Goal: Task Accomplishment & Management: Use online tool/utility

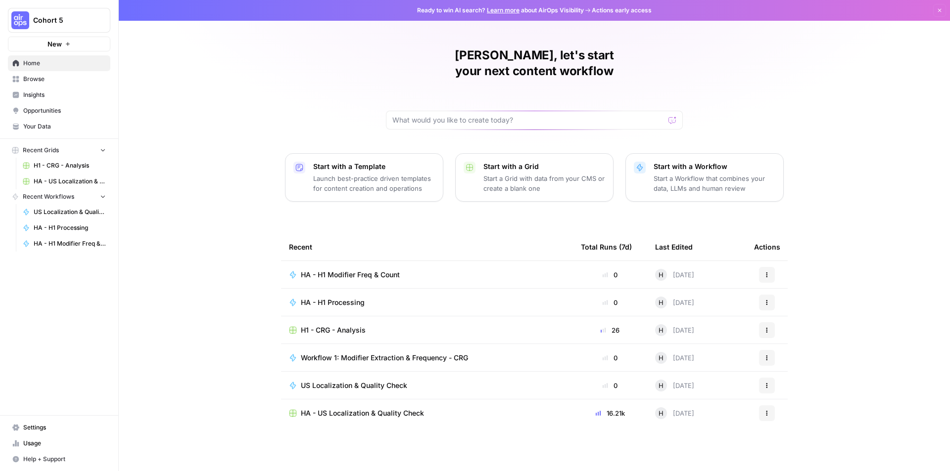
click at [373, 409] on span "HA - US Localization & Quality Check" at bounding box center [362, 414] width 123 height 10
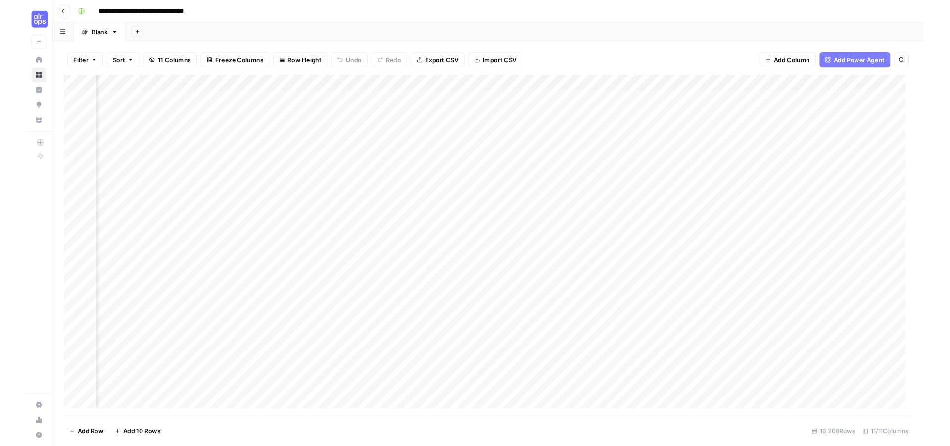
scroll to position [0, 302]
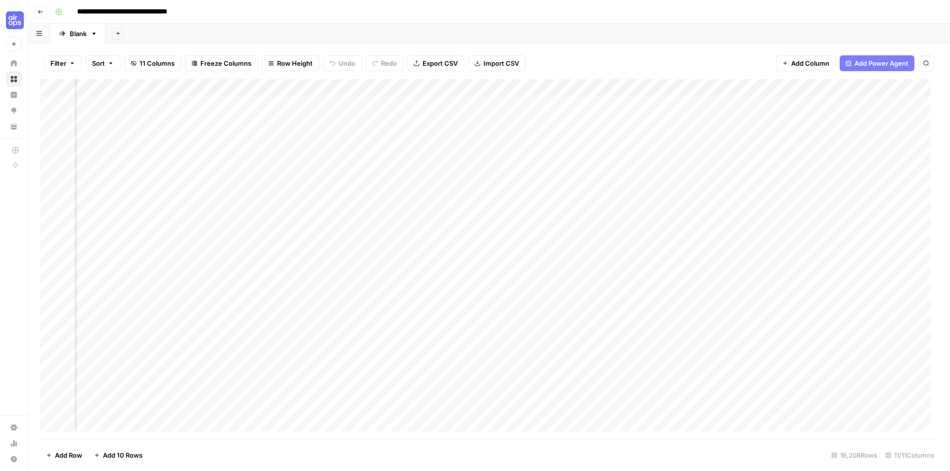
click at [609, 89] on div "Add Column" at bounding box center [489, 259] width 898 height 360
click at [544, 184] on span "Edit Workflow" at bounding box center [547, 185] width 87 height 10
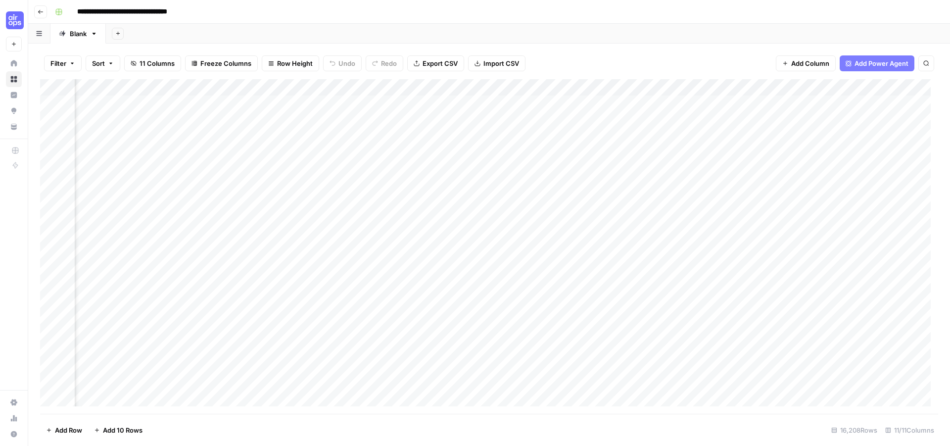
click at [144, 106] on div "Add Column" at bounding box center [489, 246] width 898 height 334
click at [274, 105] on div "Add Column" at bounding box center [489, 246] width 898 height 334
click at [393, 104] on div "Add Column" at bounding box center [489, 246] width 898 height 334
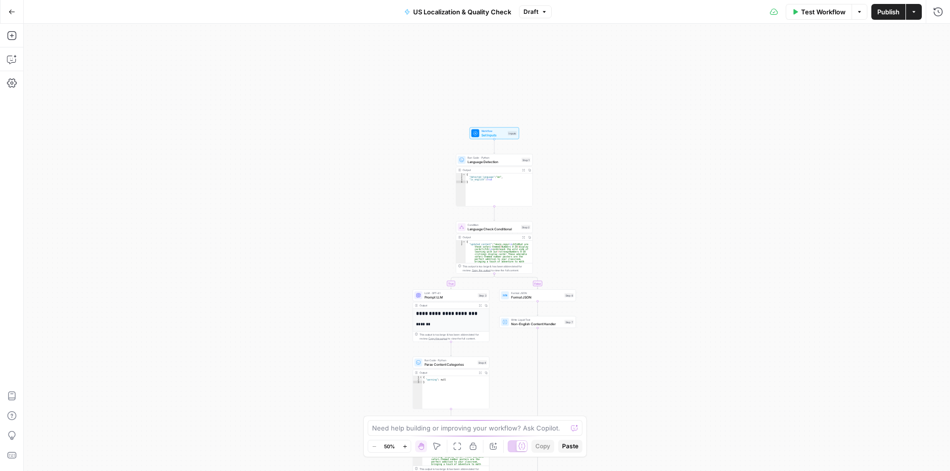
drag, startPoint x: 603, startPoint y: 121, endPoint x: 610, endPoint y: 151, distance: 30.6
click at [610, 151] on div "true false Workflow Set Inputs Inputs Run Code · Python Language Detection Step…" at bounding box center [487, 248] width 926 height 448
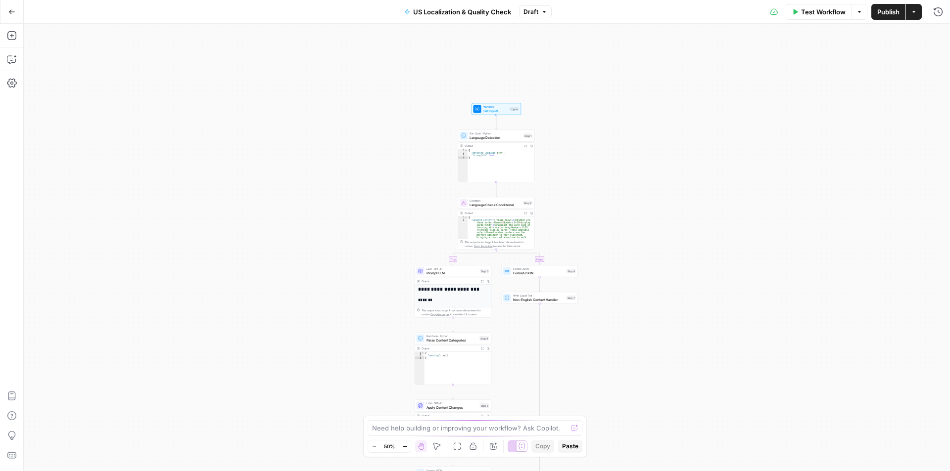
drag, startPoint x: 633, startPoint y: 250, endPoint x: 945, endPoint y: 254, distance: 312.1
click at [631, 161] on div "true false Workflow Set Inputs Inputs Run Code · Python Language Detection Step…" at bounding box center [487, 248] width 926 height 448
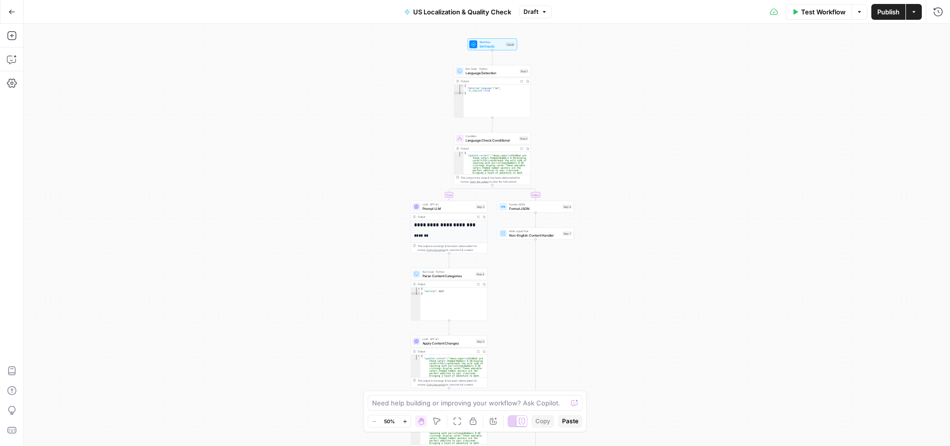
click at [407, 420] on icon "button" at bounding box center [404, 420] width 5 height 5
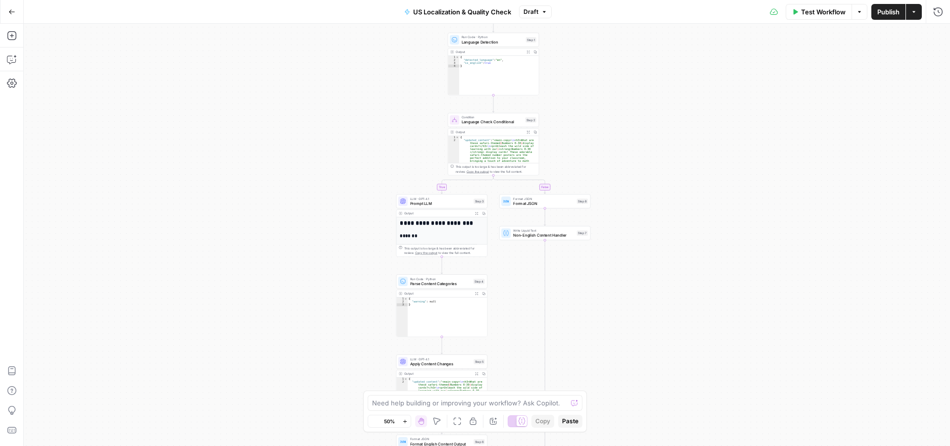
click at [407, 420] on icon "button" at bounding box center [404, 420] width 5 height 5
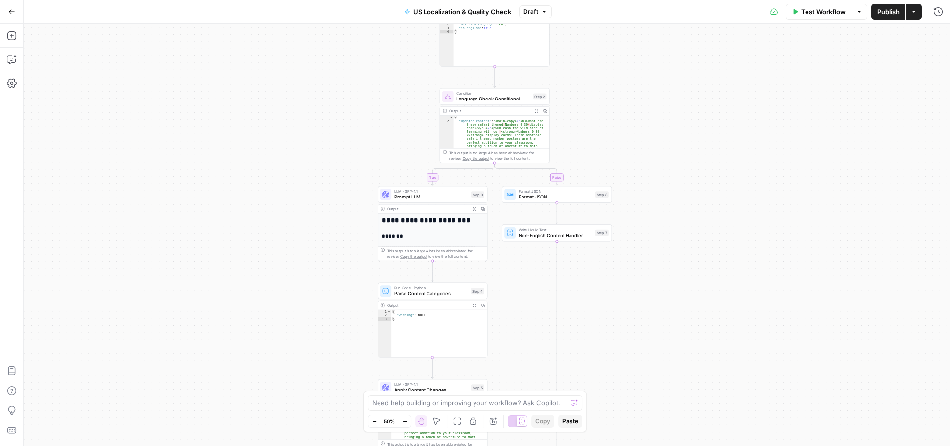
click at [407, 420] on icon "button" at bounding box center [404, 420] width 5 height 5
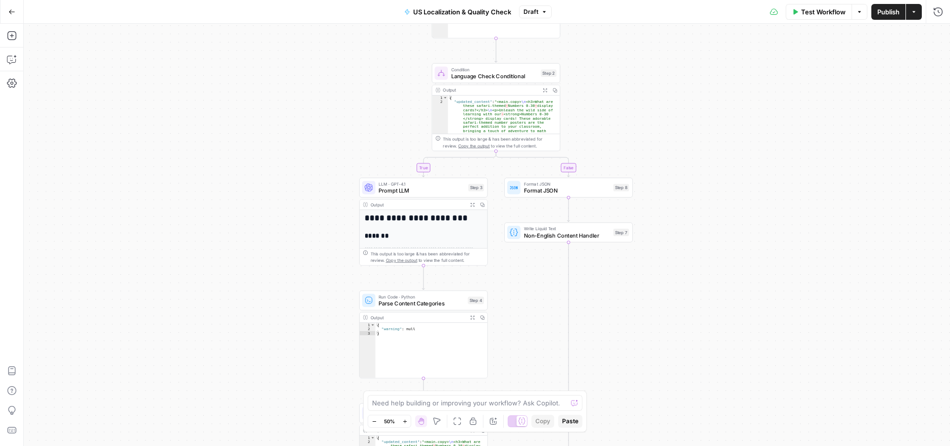
click at [407, 420] on icon "button" at bounding box center [404, 420] width 5 height 5
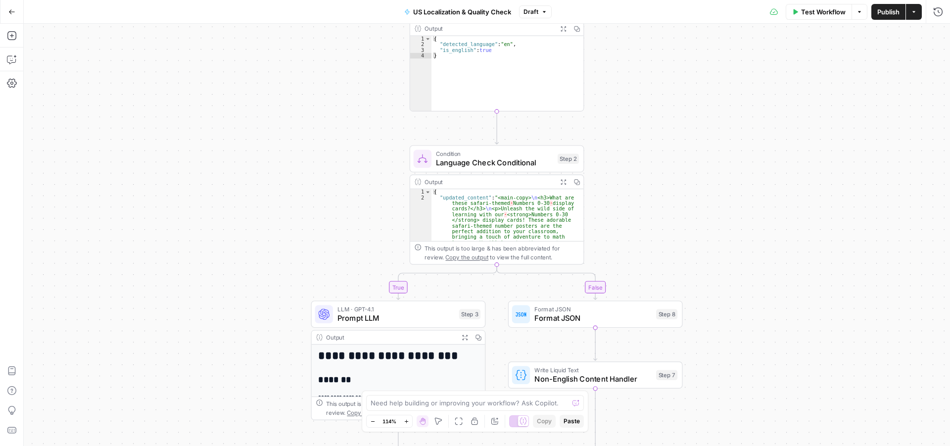
drag, startPoint x: 814, startPoint y: 148, endPoint x: 828, endPoint y: 303, distance: 155.0
click at [827, 310] on div "true false Workflow Set Inputs Inputs Run Code · Python Language Detection Step…" at bounding box center [487, 235] width 926 height 422
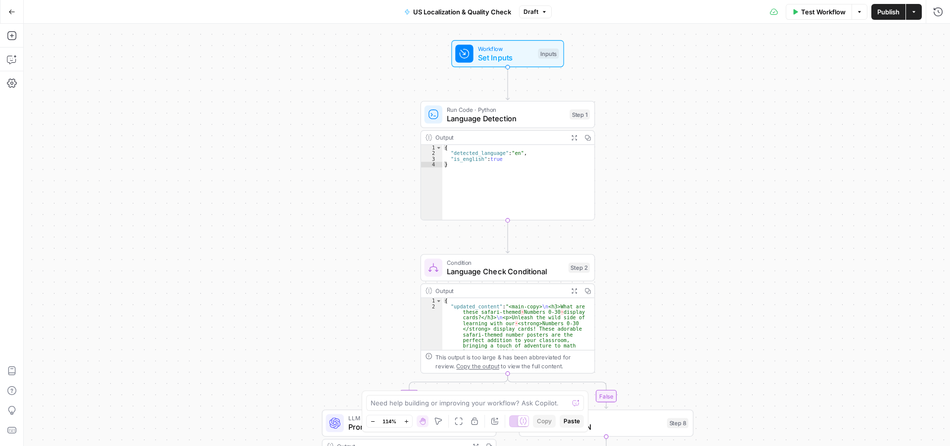
drag, startPoint x: 812, startPoint y: 174, endPoint x: 806, endPoint y: 227, distance: 53.3
click at [806, 227] on div "true false Workflow Set Inputs Inputs Run Code · Python Language Detection Step…" at bounding box center [487, 235] width 926 height 422
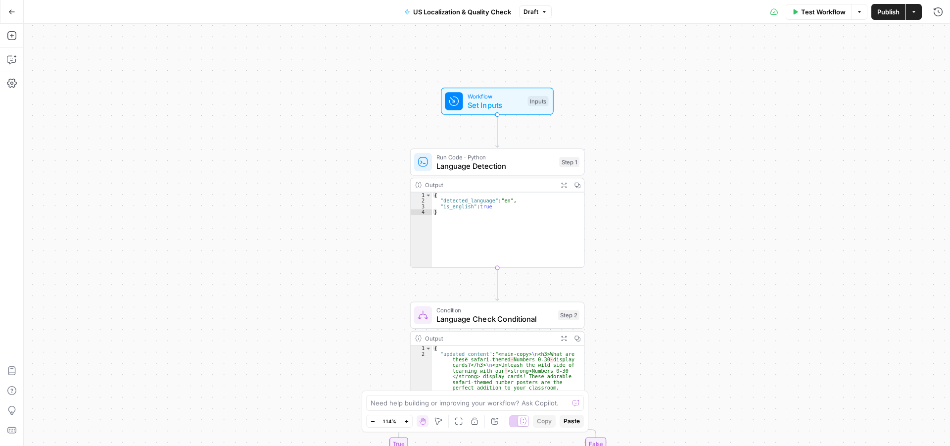
drag, startPoint x: 793, startPoint y: 286, endPoint x: 782, endPoint y: 270, distance: 19.6
click at [782, 270] on div "true false Workflow Set Inputs Inputs Run Code · Python Language Detection Step…" at bounding box center [487, 235] width 926 height 422
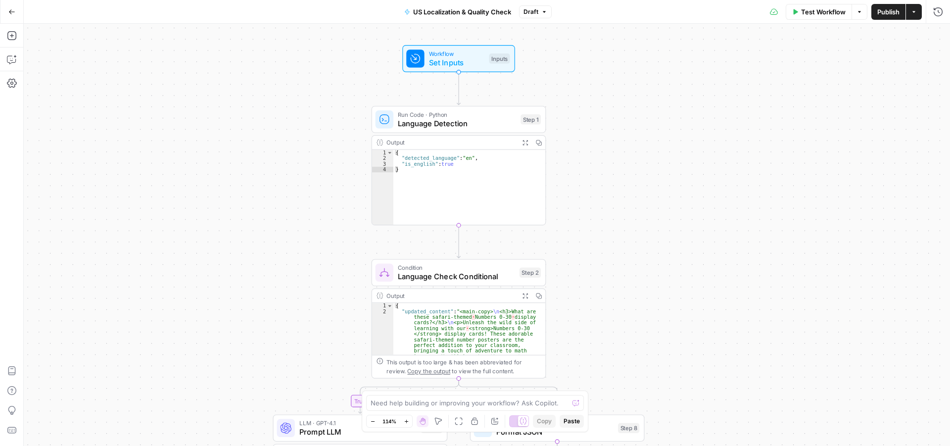
click at [735, 231] on div "true false Workflow Set Inputs Inputs Run Code · Python Language Detection Step…" at bounding box center [487, 235] width 926 height 422
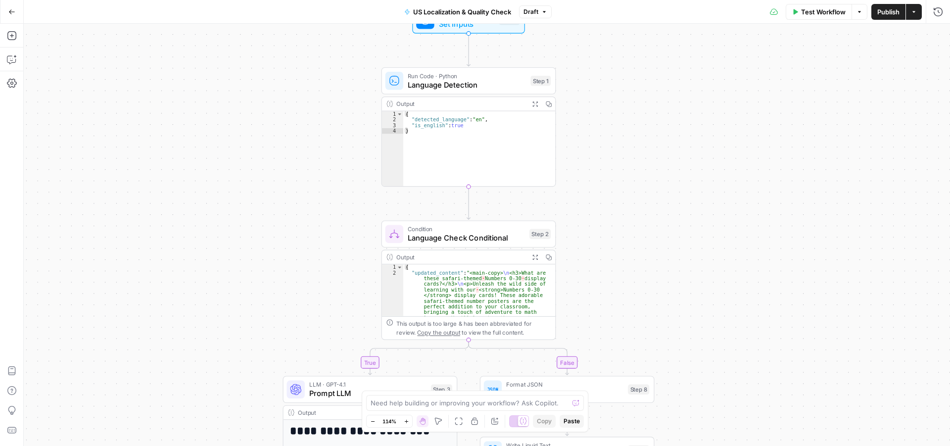
drag, startPoint x: 624, startPoint y: 260, endPoint x: 626, endPoint y: 267, distance: 7.4
click at [626, 267] on div "true false Workflow Set Inputs Inputs Run Code · Python Language Detection Step…" at bounding box center [487, 235] width 926 height 422
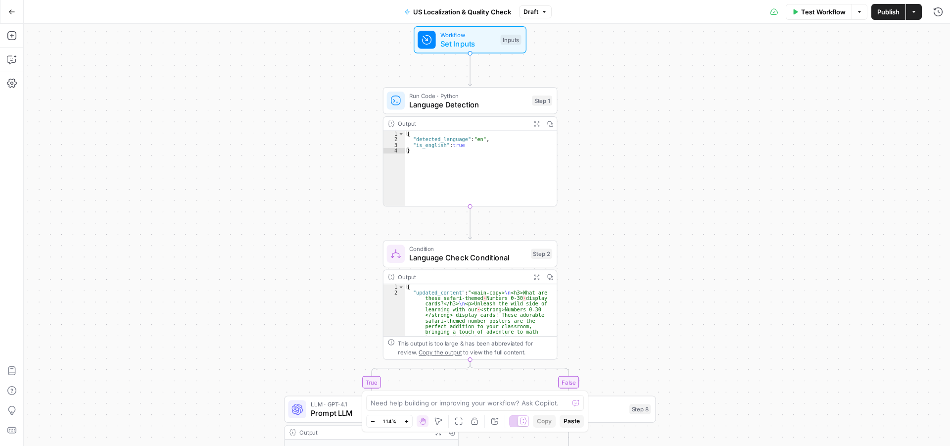
drag, startPoint x: 639, startPoint y: 239, endPoint x: 639, endPoint y: 260, distance: 20.3
click at [639, 260] on div "true false Workflow Set Inputs Inputs Run Code · Python Language Detection Step…" at bounding box center [487, 235] width 926 height 422
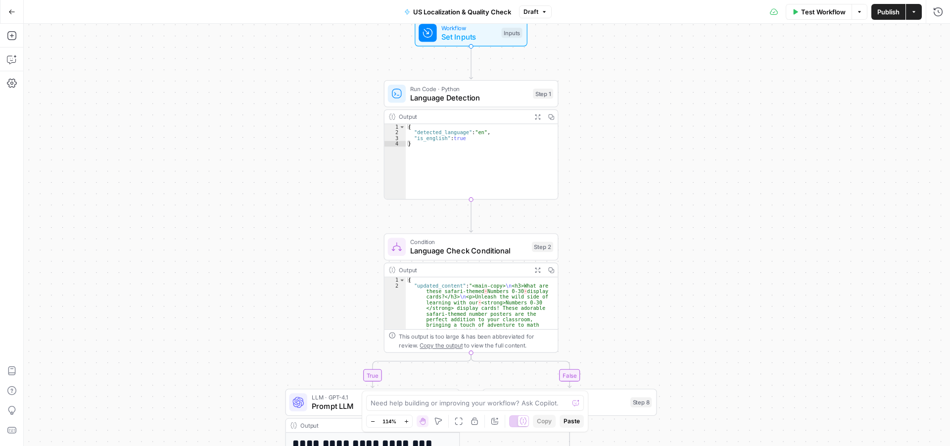
drag, startPoint x: 672, startPoint y: 233, endPoint x: 672, endPoint y: 210, distance: 23.3
click at [672, 210] on div "true false Workflow Set Inputs Inputs Run Code · Python Language Detection Step…" at bounding box center [487, 235] width 926 height 422
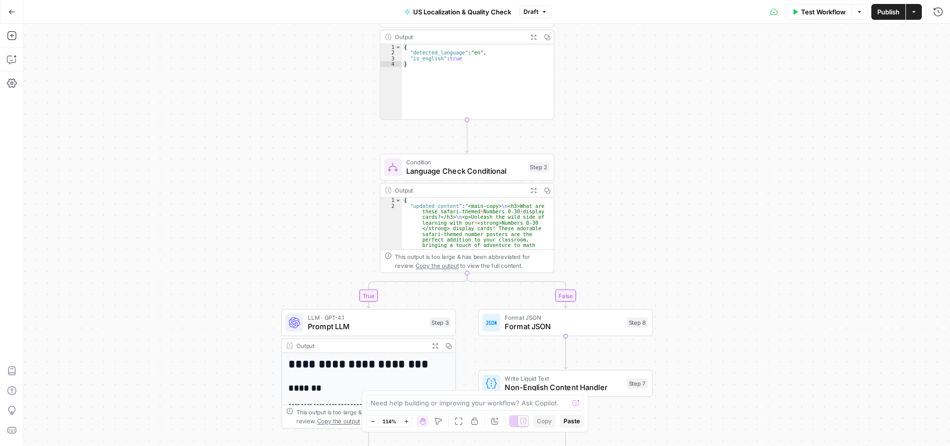
drag, startPoint x: 634, startPoint y: 183, endPoint x: 647, endPoint y: 151, distance: 35.5
click at [647, 151] on div "true false Workflow Set Inputs Inputs Run Code · Python Language Detection Step…" at bounding box center [487, 235] width 926 height 422
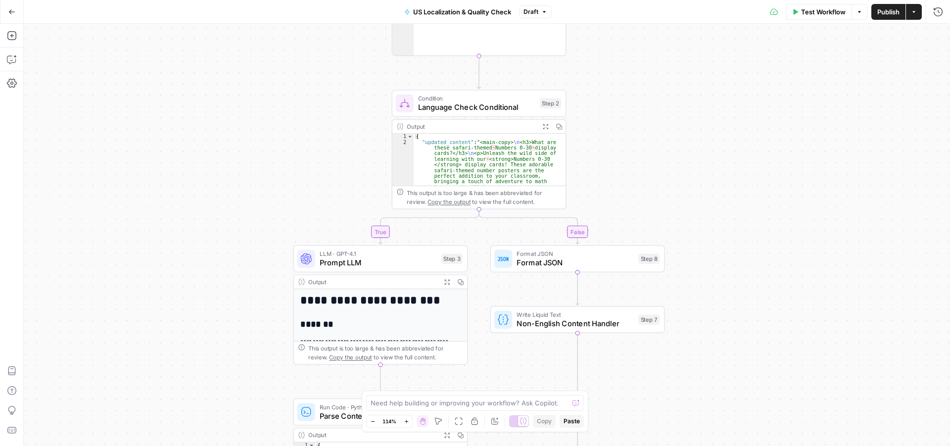
drag, startPoint x: 626, startPoint y: 178, endPoint x: 627, endPoint y: 173, distance: 5.2
click at [627, 173] on div "true false Workflow Set Inputs Inputs Run Code · Python Language Detection Step…" at bounding box center [487, 235] width 926 height 422
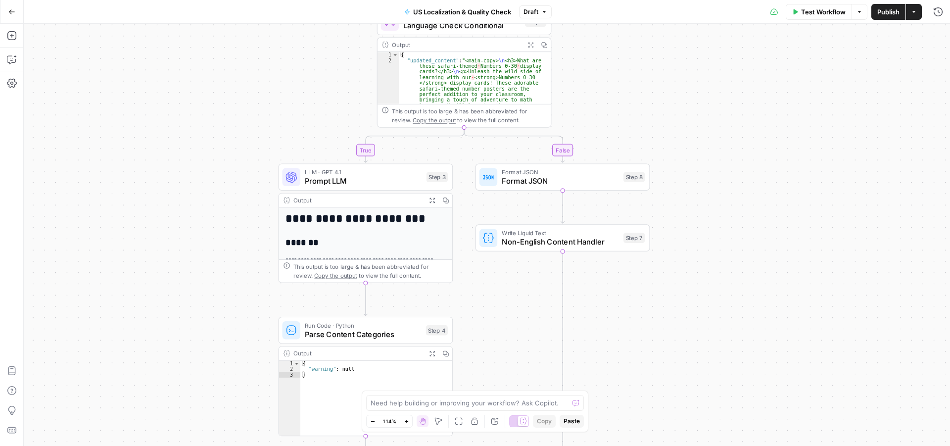
drag, startPoint x: 668, startPoint y: 195, endPoint x: 653, endPoint y: 115, distance: 82.0
click at [653, 115] on div "true false Workflow Set Inputs Inputs Run Code · Python Language Detection Step…" at bounding box center [487, 235] width 926 height 422
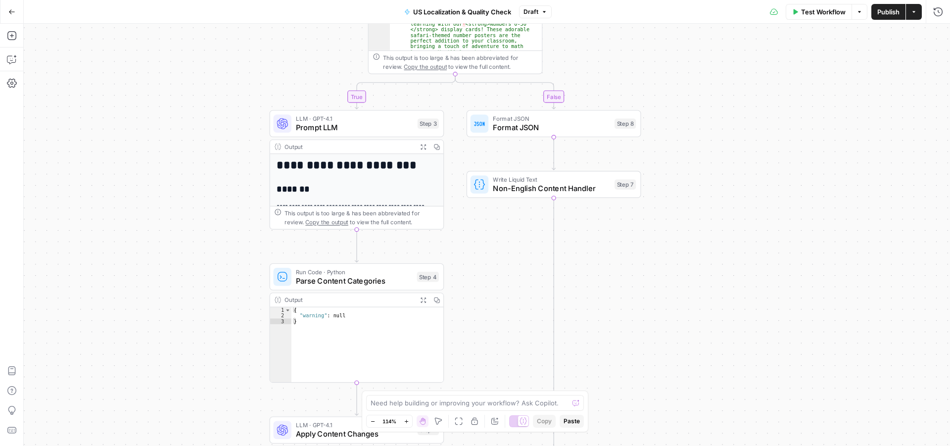
drag, startPoint x: 720, startPoint y: 288, endPoint x: 714, endPoint y: 262, distance: 27.4
click at [716, 266] on div "true false Workflow Set Inputs Inputs Run Code · Python Language Detection Step…" at bounding box center [487, 235] width 926 height 422
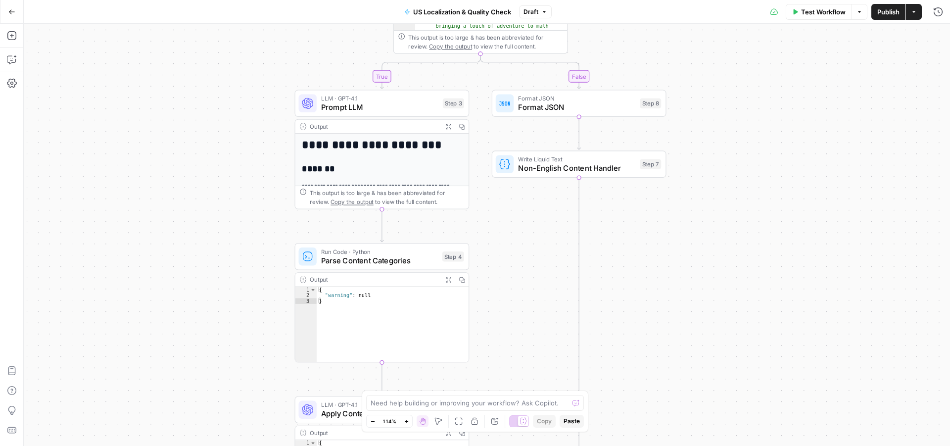
drag, startPoint x: 503, startPoint y: 250, endPoint x: 533, endPoint y: 252, distance: 29.8
click at [533, 252] on div "true false Workflow Set Inputs Inputs Run Code · Python Language Detection Step…" at bounding box center [487, 235] width 926 height 422
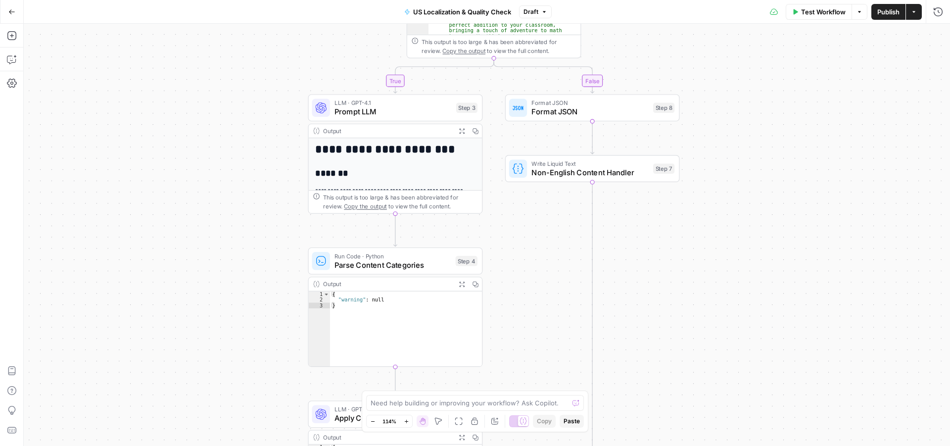
drag, startPoint x: 226, startPoint y: 191, endPoint x: 337, endPoint y: 232, distance: 119.1
click at [337, 232] on div "true false Workflow Set Inputs Inputs Run Code · Python Language Detection Step…" at bounding box center [487, 235] width 926 height 422
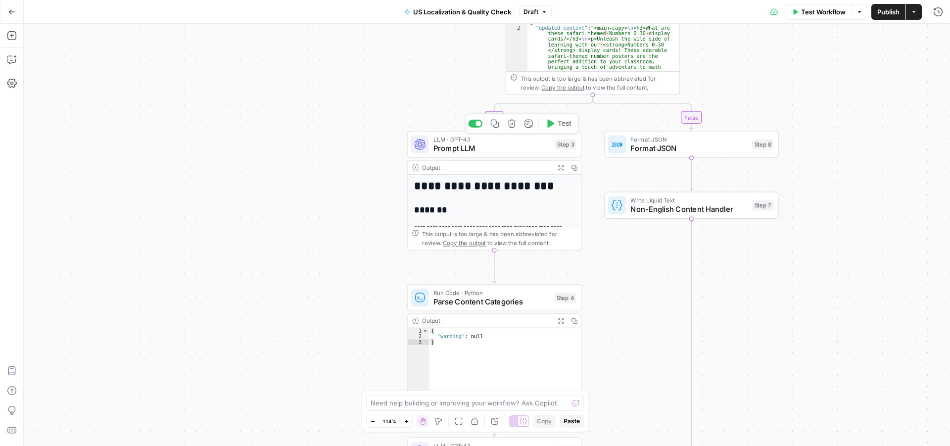
click at [484, 148] on span "Prompt LLM" at bounding box center [491, 147] width 117 height 11
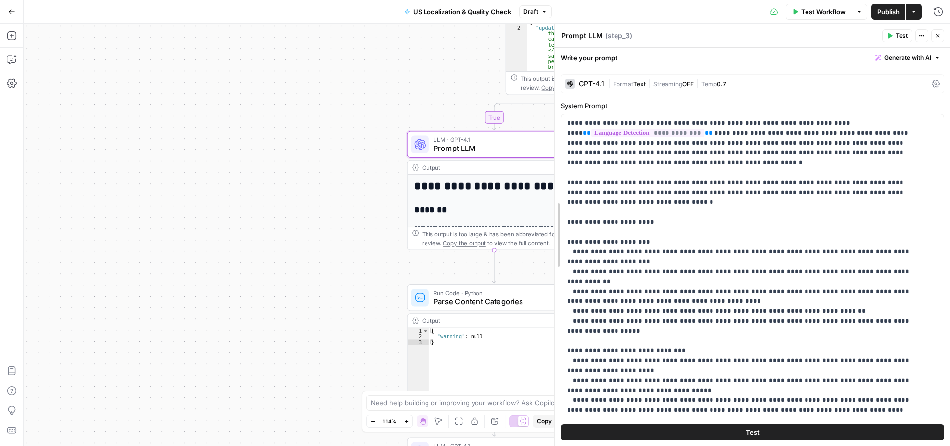
drag, startPoint x: 771, startPoint y: 143, endPoint x: 510, endPoint y: 157, distance: 260.5
click at [510, 157] on body "Cohort 5 New Home Browse Insights Opportunities Your Data Recent Grids H1 - CRG…" at bounding box center [475, 223] width 950 height 446
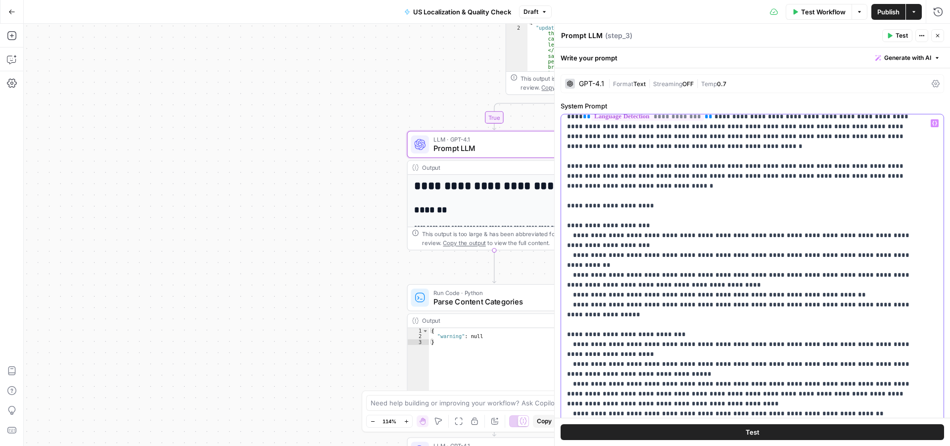
drag, startPoint x: 933, startPoint y: 157, endPoint x: 933, endPoint y: 208, distance: 50.9
click at [933, 208] on div "**********" at bounding box center [748, 315] width 375 height 403
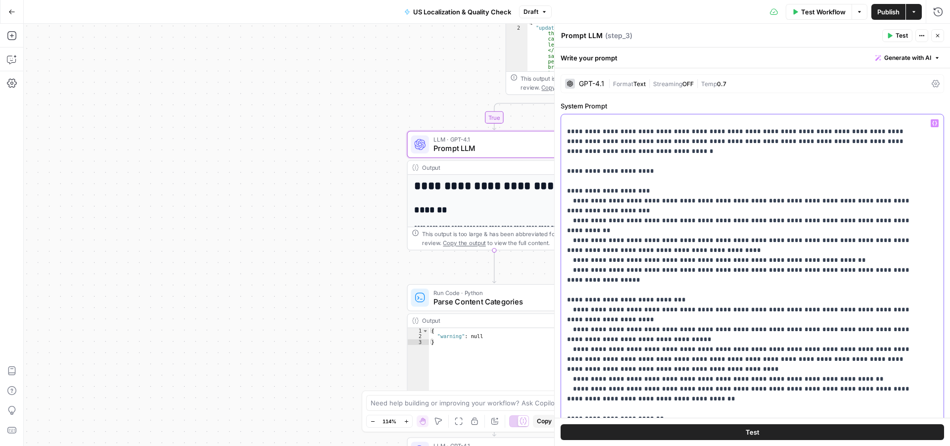
scroll to position [66, 0]
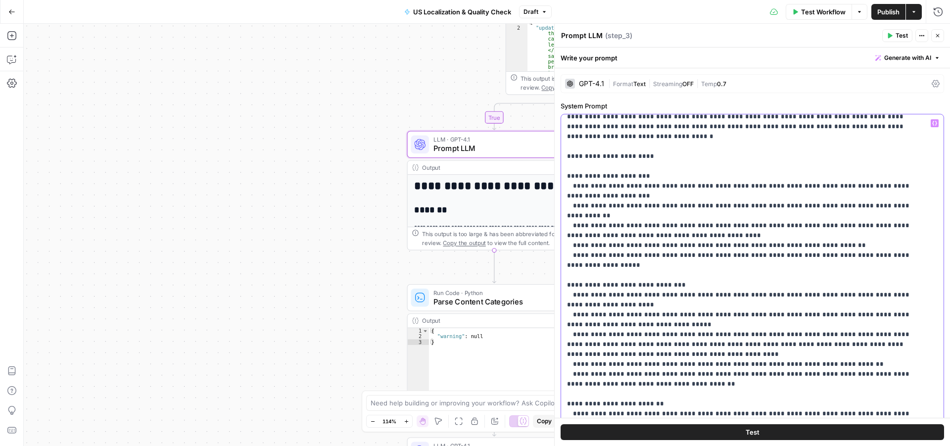
drag, startPoint x: 627, startPoint y: 176, endPoint x: 767, endPoint y: 203, distance: 142.6
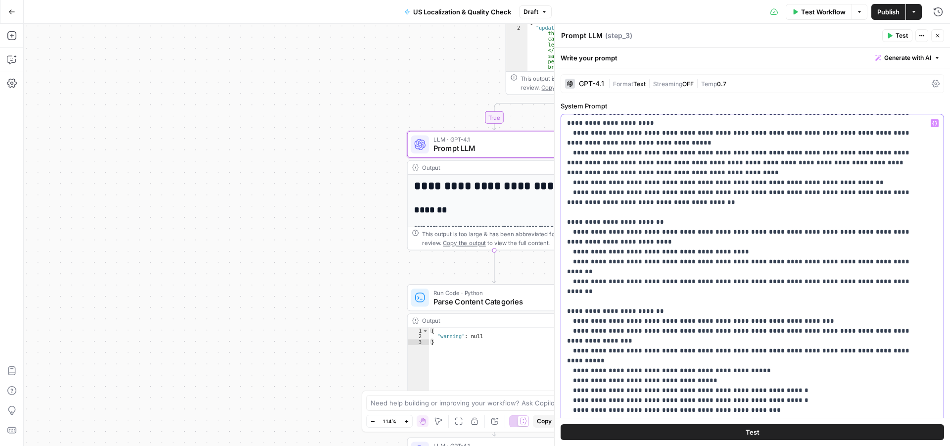
scroll to position [264, 0]
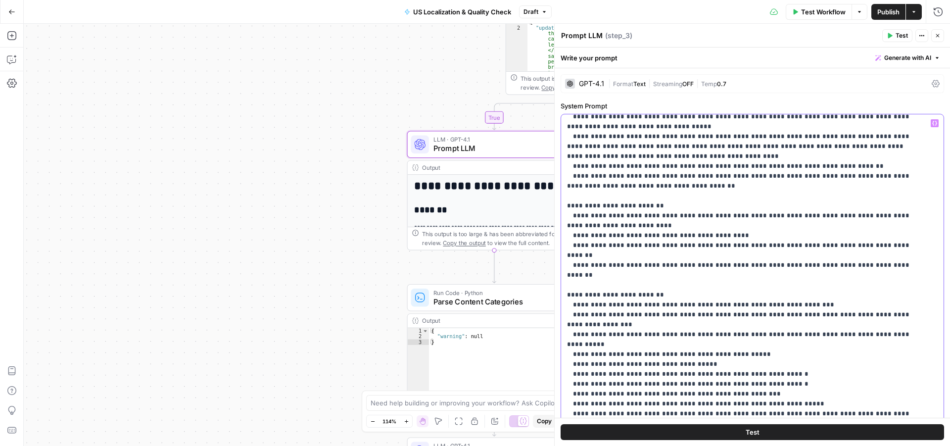
drag, startPoint x: 721, startPoint y: 164, endPoint x: 919, endPoint y: 228, distance: 208.6
drag, startPoint x: 715, startPoint y: 185, endPoint x: 788, endPoint y: 182, distance: 72.8
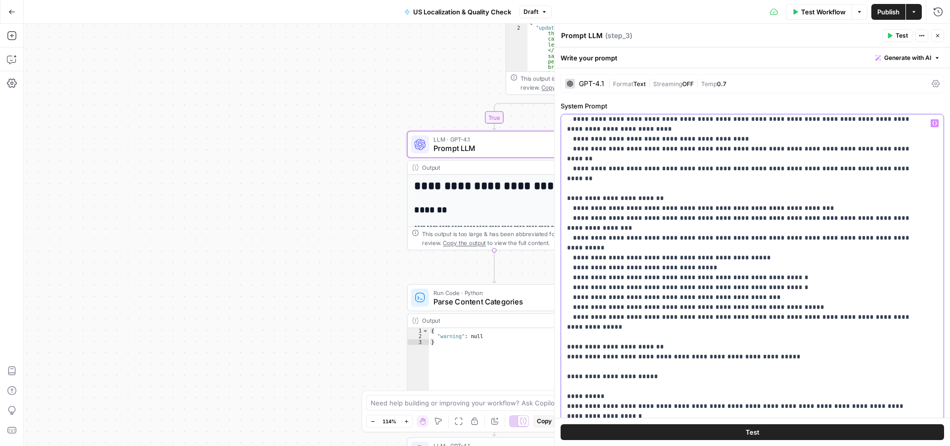
scroll to position [363, 0]
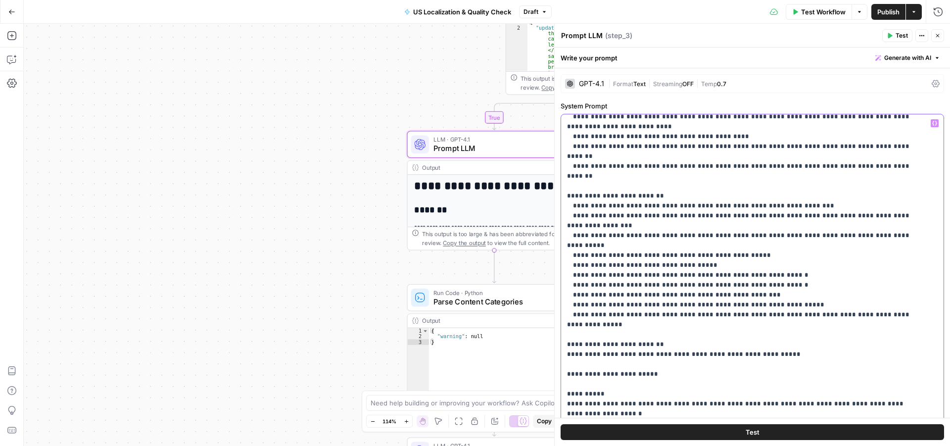
drag, startPoint x: 738, startPoint y: 148, endPoint x: 804, endPoint y: 263, distance: 131.6
click at [804, 267] on p "**********" at bounding box center [745, 384] width 356 height 1256
click at [804, 261] on p "**********" at bounding box center [745, 384] width 356 height 1256
click at [578, 160] on p "**********" at bounding box center [745, 384] width 356 height 1256
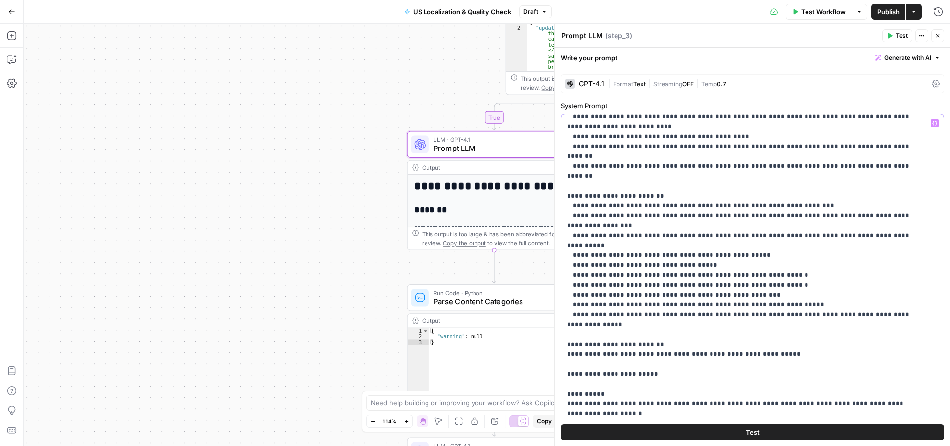
click at [590, 166] on p "**********" at bounding box center [745, 384] width 356 height 1256
click at [581, 187] on p "**********" at bounding box center [745, 384] width 356 height 1256
click at [585, 198] on p "**********" at bounding box center [745, 384] width 356 height 1256
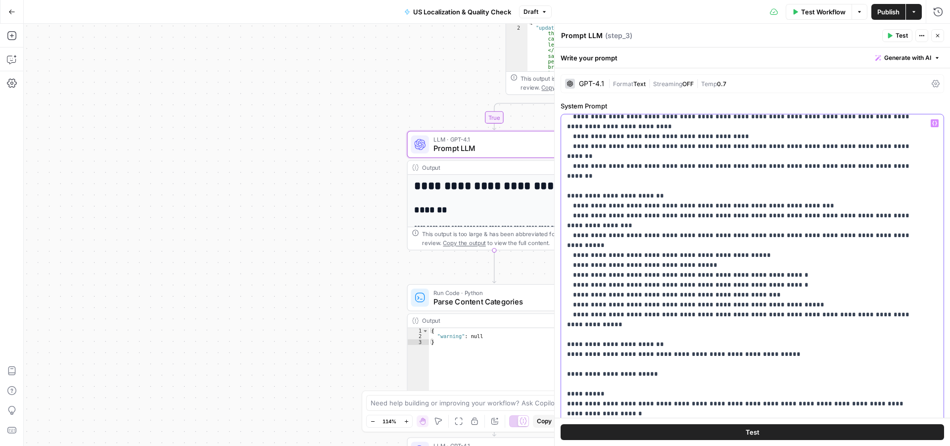
click at [585, 198] on p "**********" at bounding box center [745, 384] width 356 height 1256
click at [580, 208] on p "**********" at bounding box center [745, 384] width 356 height 1256
click at [588, 216] on p "**********" at bounding box center [745, 384] width 356 height 1256
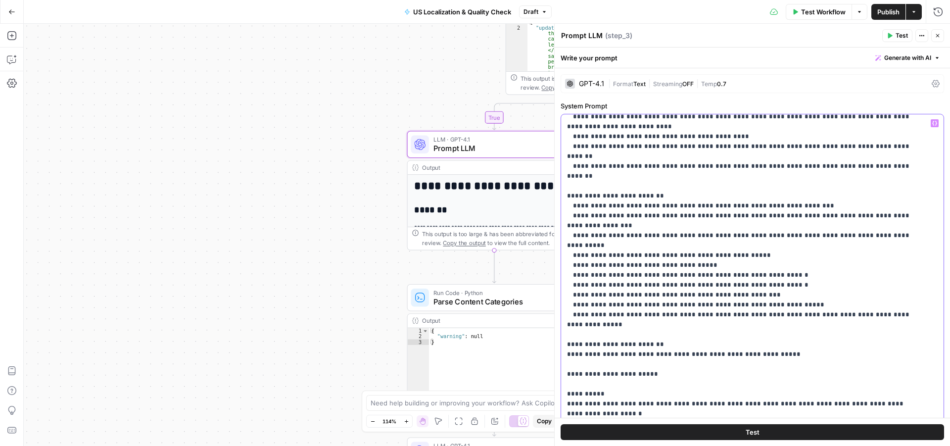
click at [587, 228] on p "**********" at bounding box center [745, 384] width 356 height 1256
click at [587, 241] on p "**********" at bounding box center [745, 384] width 356 height 1256
click at [587, 249] on p "**********" at bounding box center [745, 384] width 356 height 1256
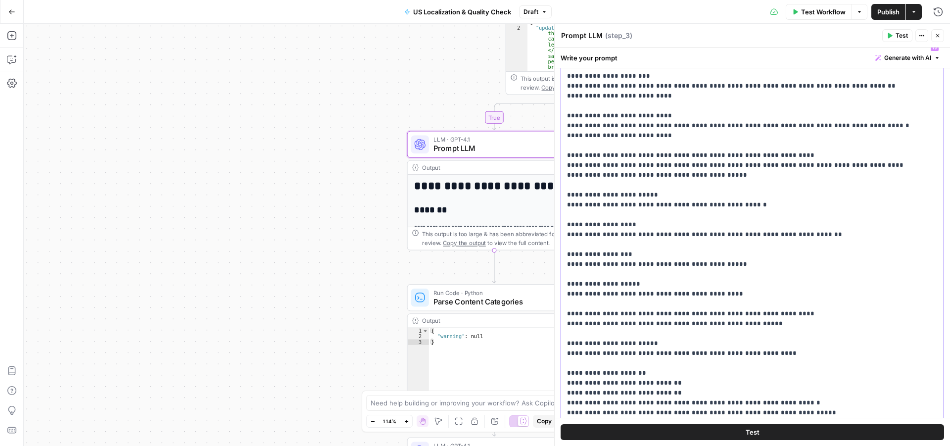
scroll to position [148, 0]
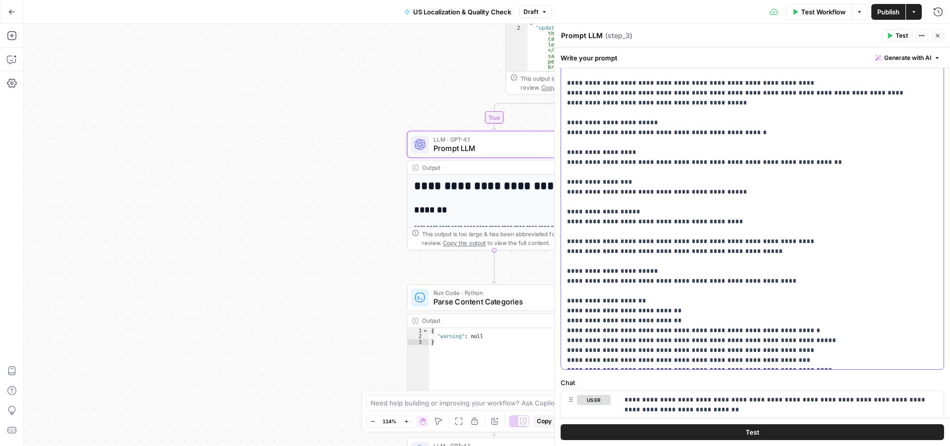
drag, startPoint x: 793, startPoint y: 335, endPoint x: 688, endPoint y: 252, distance: 134.5
click at [472, 191] on h1 "**********" at bounding box center [489, 185] width 151 height 13
click at [937, 32] on button "Close" at bounding box center [937, 35] width 13 height 13
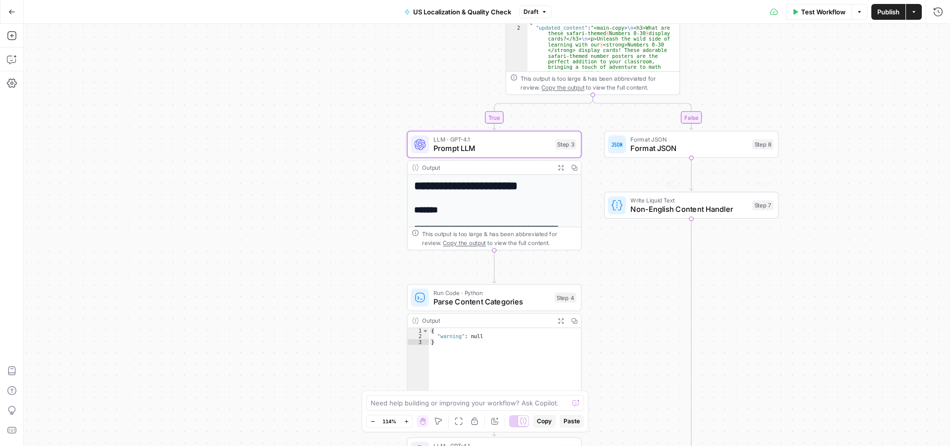
click at [501, 193] on div "**********" at bounding box center [494, 374] width 173 height 398
click at [561, 171] on button "Expand Output" at bounding box center [560, 167] width 13 height 13
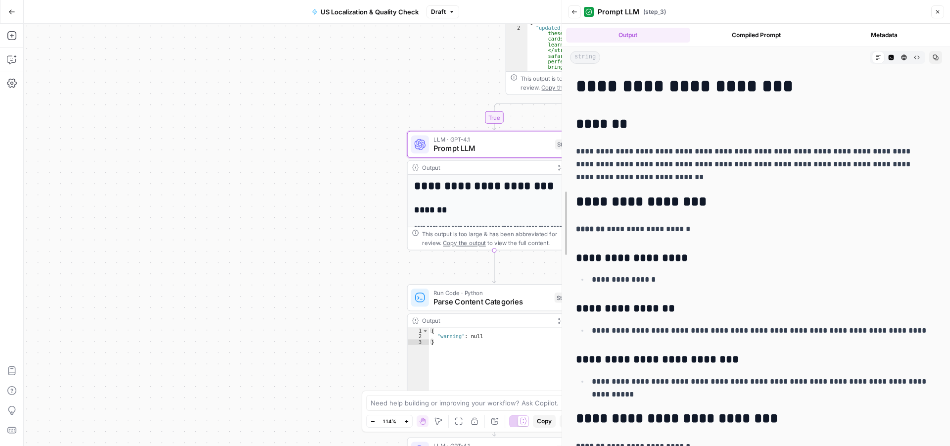
drag, startPoint x: 764, startPoint y: 151, endPoint x: 588, endPoint y: 176, distance: 177.4
click at [559, 181] on div at bounding box center [562, 223] width 10 height 446
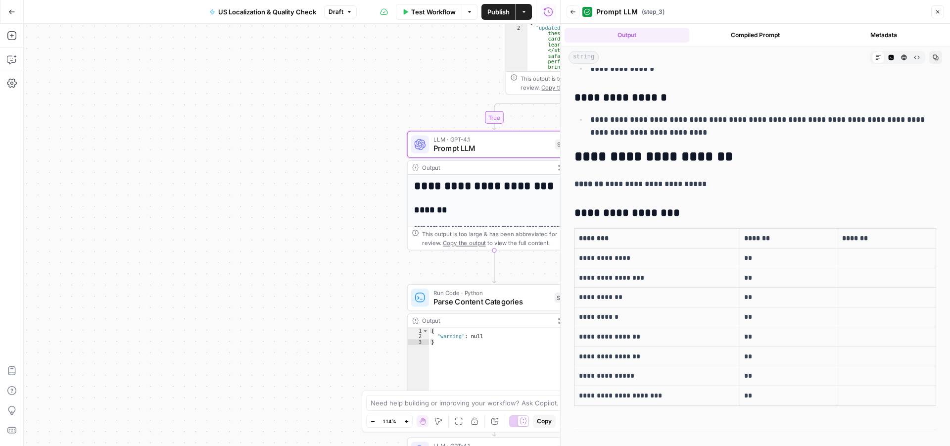
scroll to position [772, 0]
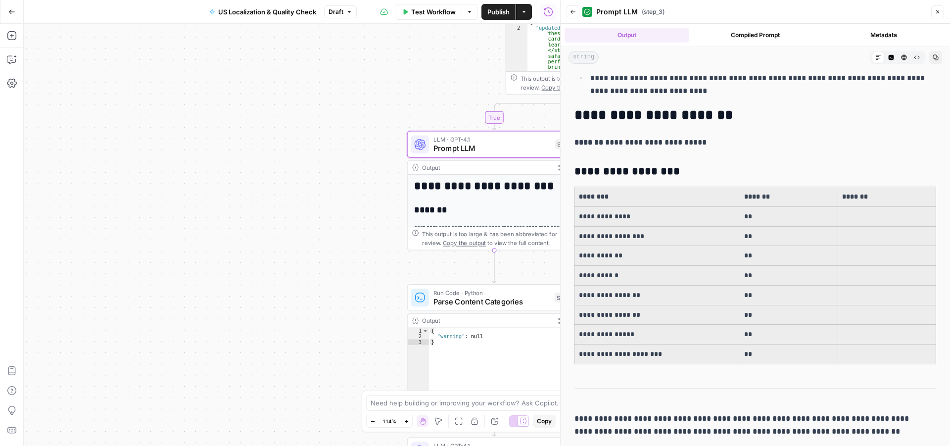
drag, startPoint x: 638, startPoint y: 197, endPoint x: 891, endPoint y: 359, distance: 299.8
click at [891, 359] on tbody "**********" at bounding box center [755, 275] width 361 height 177
click at [935, 14] on icon "button" at bounding box center [937, 12] width 6 height 6
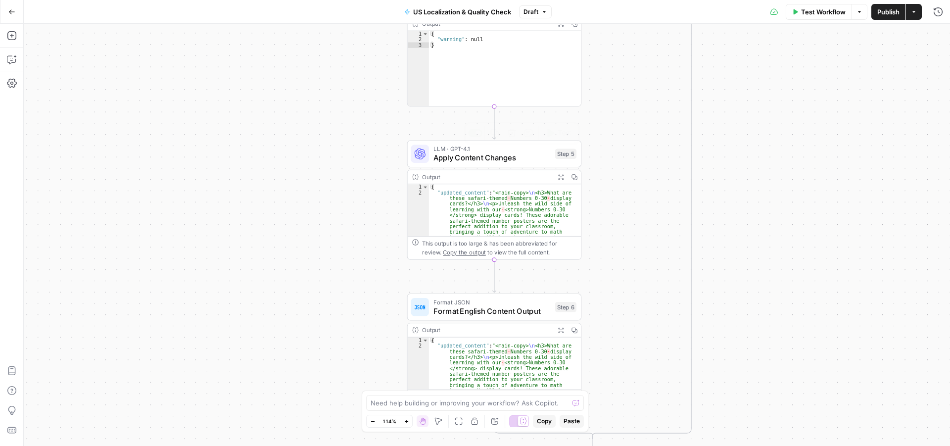
click at [470, 157] on span "Apply Content Changes" at bounding box center [491, 157] width 117 height 11
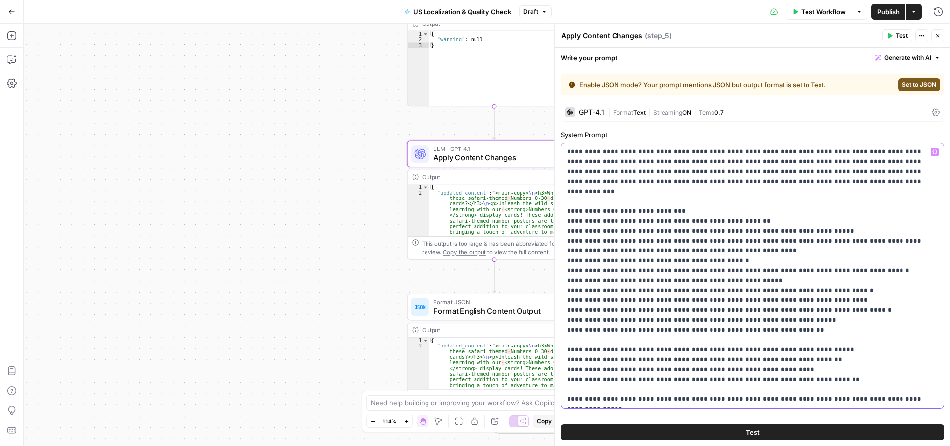
click at [677, 161] on p "**********" at bounding box center [748, 275] width 363 height 257
drag, startPoint x: 677, startPoint y: 161, endPoint x: 771, endPoint y: 306, distance: 172.3
click at [771, 306] on p "**********" at bounding box center [748, 275] width 363 height 257
click at [844, 297] on p "**********" at bounding box center [748, 275] width 363 height 257
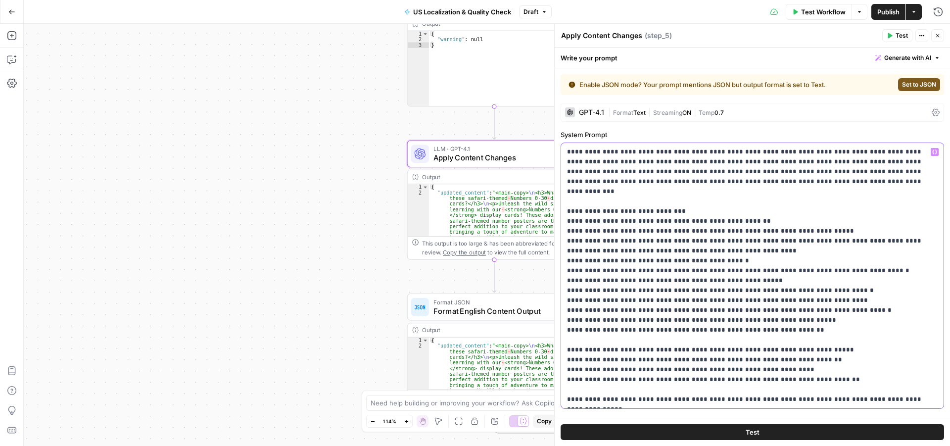
scroll to position [99, 0]
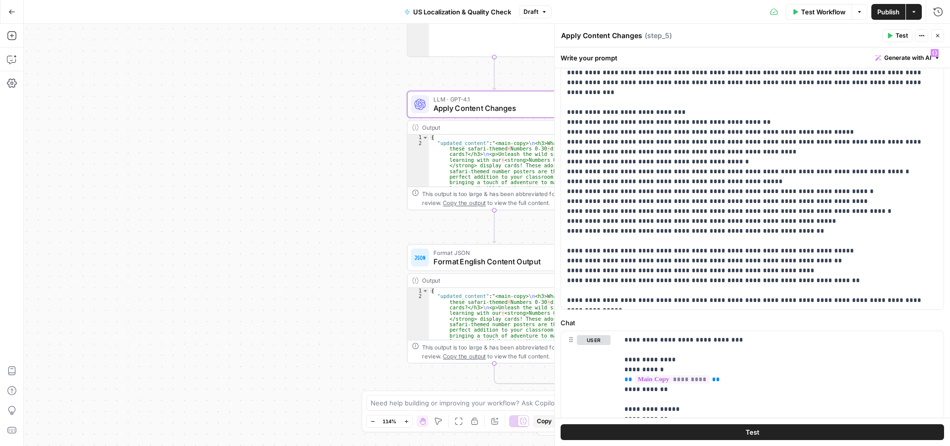
click at [493, 257] on span "Format English Content Output" at bounding box center [491, 261] width 117 height 11
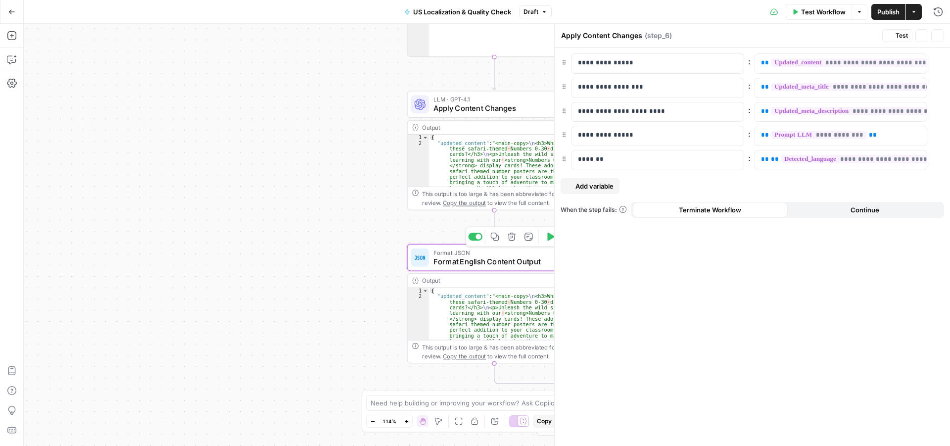
type textarea "Format English Content Output"
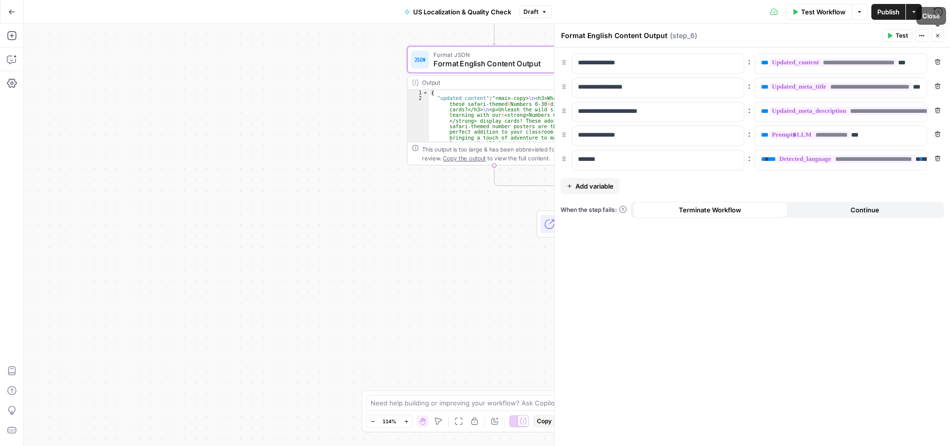
click at [939, 38] on icon "button" at bounding box center [937, 36] width 6 height 6
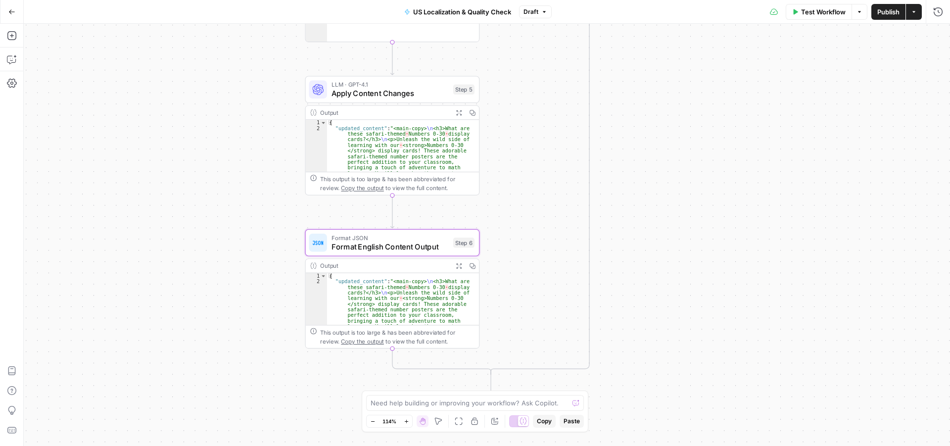
drag, startPoint x: 728, startPoint y: 188, endPoint x: 637, endPoint y: 321, distance: 161.2
click at [637, 321] on div "true false Workflow Set Inputs Inputs Run Code · Python Language Detection Step…" at bounding box center [487, 235] width 926 height 422
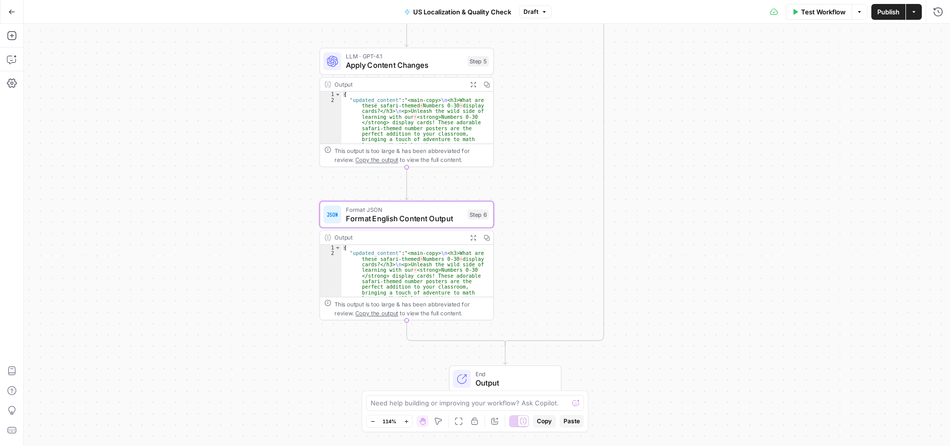
drag, startPoint x: 666, startPoint y: 280, endPoint x: 681, endPoint y: 259, distance: 25.9
click at [681, 259] on div "true false Workflow Set Inputs Inputs Run Code · Python Language Detection Step…" at bounding box center [487, 235] width 926 height 422
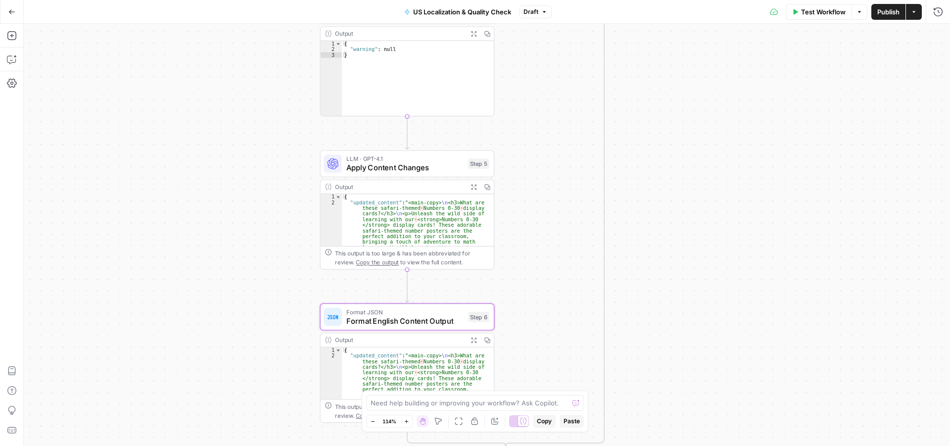
drag, startPoint x: 683, startPoint y: 187, endPoint x: 684, endPoint y: 317, distance: 130.1
click at [684, 317] on div "true false Workflow Set Inputs Inputs Run Code · Python Language Detection Step…" at bounding box center [487, 235] width 926 height 422
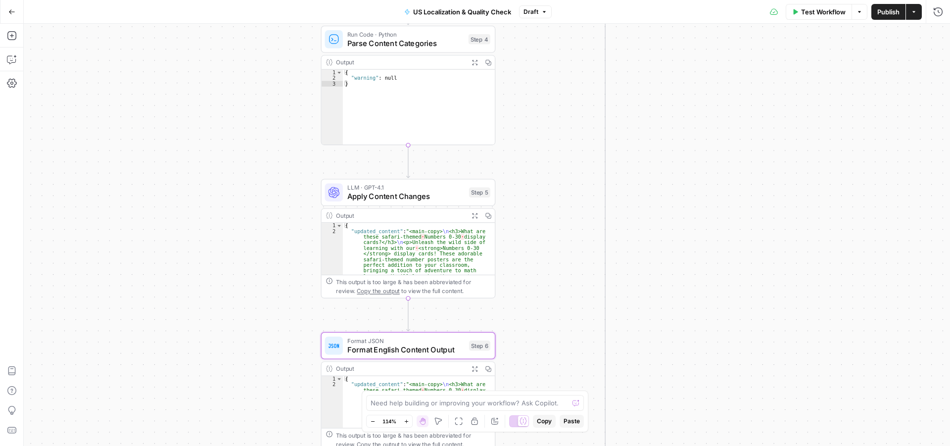
drag, startPoint x: 693, startPoint y: 186, endPoint x: 700, endPoint y: 263, distance: 76.9
click at [700, 263] on div "true false Workflow Set Inputs Inputs Run Code · Python Language Detection Step…" at bounding box center [487, 235] width 926 height 422
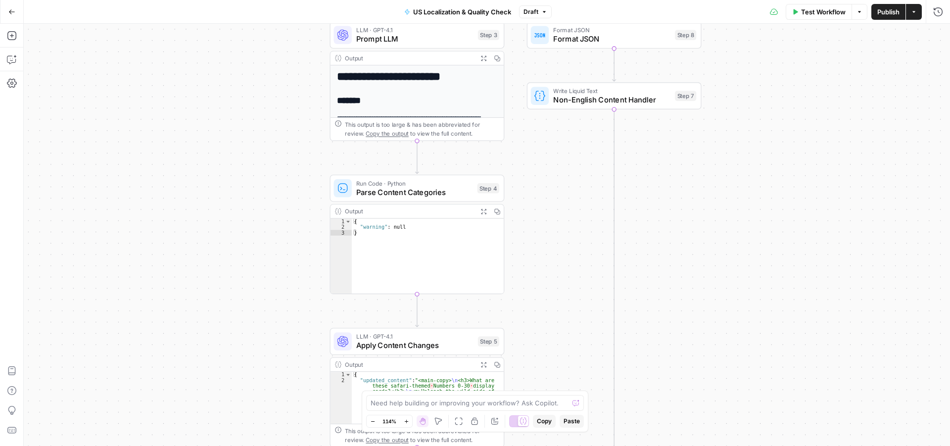
drag, startPoint x: 687, startPoint y: 193, endPoint x: 688, endPoint y: 250, distance: 56.9
click at [688, 250] on div "true false Workflow Set Inputs Inputs Run Code · Python Language Detection Step…" at bounding box center [487, 235] width 926 height 422
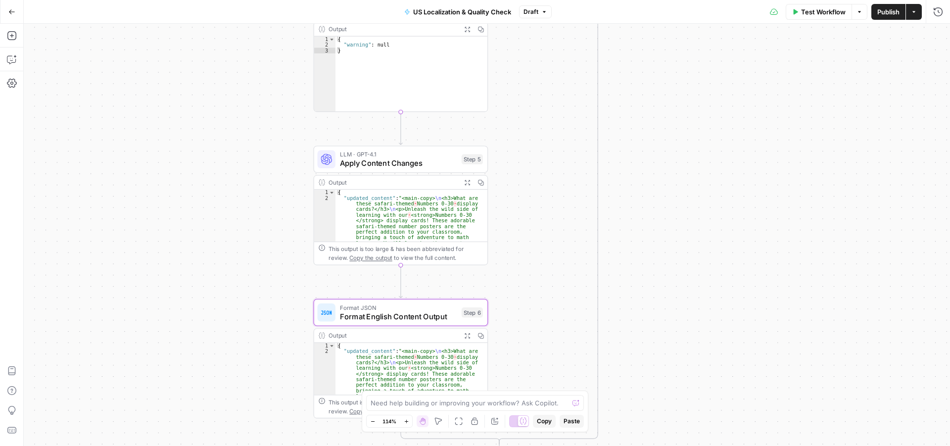
drag, startPoint x: 615, startPoint y: 179, endPoint x: 629, endPoint y: 71, distance: 108.7
click at [629, 71] on div "true false Workflow Set Inputs Inputs Run Code · Python Language Detection Step…" at bounding box center [487, 235] width 926 height 422
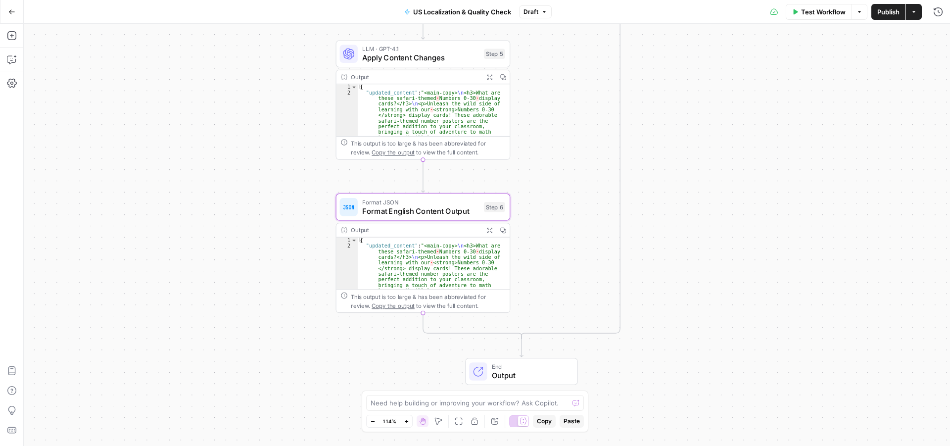
drag, startPoint x: 638, startPoint y: 280, endPoint x: 658, endPoint y: 179, distance: 103.5
click at [658, 179] on div "true false Workflow Set Inputs Inputs Run Code · Python Language Detection Step…" at bounding box center [487, 235] width 926 height 422
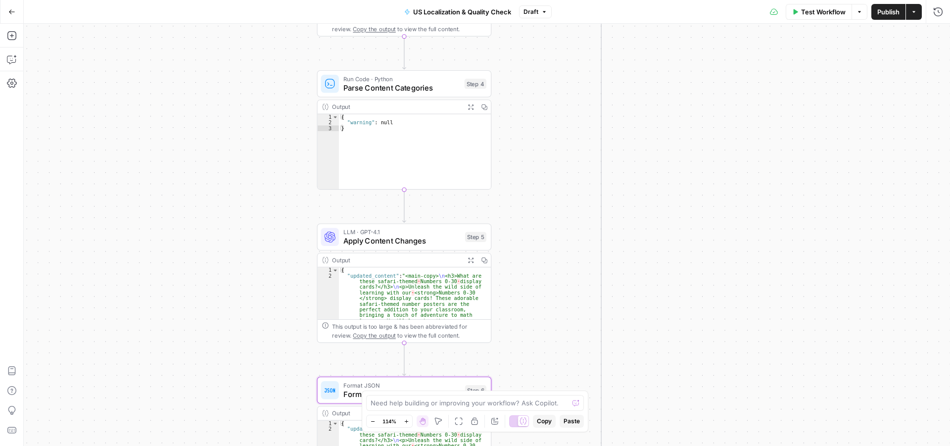
drag, startPoint x: 678, startPoint y: 119, endPoint x: 662, endPoint y: 281, distance: 162.9
click at [650, 327] on div "true false Workflow Set Inputs Inputs Run Code · Python Language Detection Step…" at bounding box center [487, 235] width 926 height 422
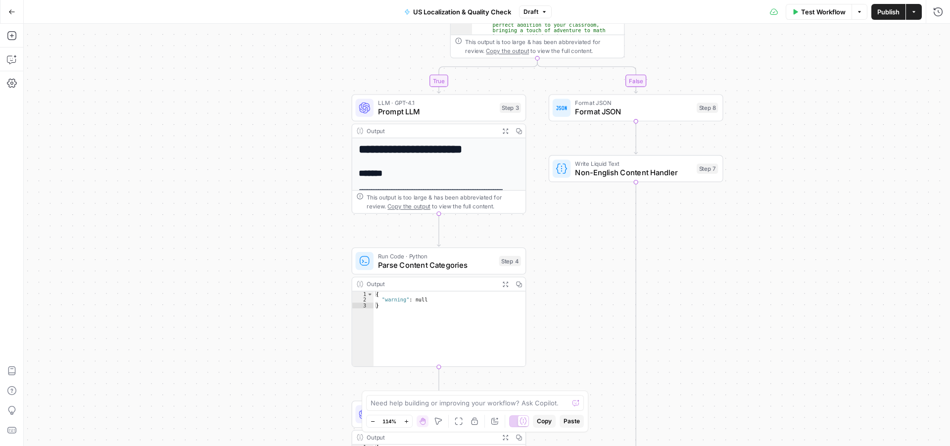
drag, startPoint x: 720, startPoint y: 255, endPoint x: 729, endPoint y: 346, distance: 91.4
click at [729, 344] on div "true false Workflow Set Inputs Inputs Run Code · Python Language Detection Step…" at bounding box center [487, 235] width 926 height 422
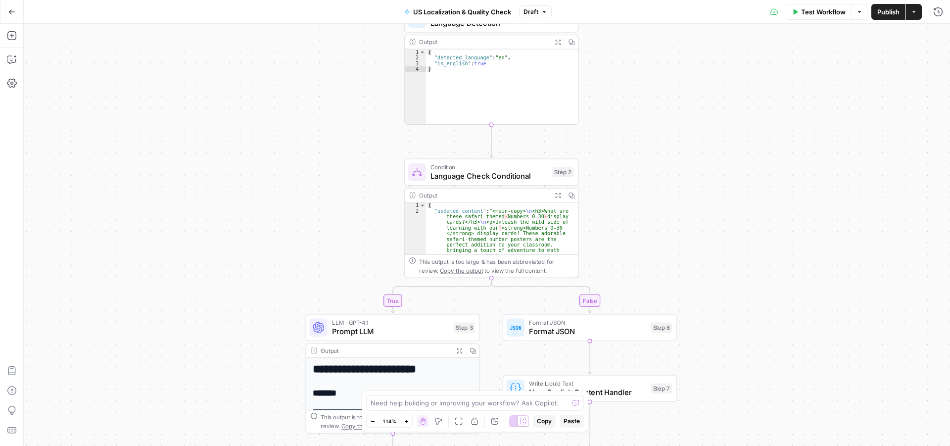
drag, startPoint x: 784, startPoint y: 142, endPoint x: 717, endPoint y: 304, distance: 175.2
click at [717, 303] on div "true false Workflow Set Inputs Inputs Run Code · Python Language Detection Step…" at bounding box center [487, 235] width 926 height 422
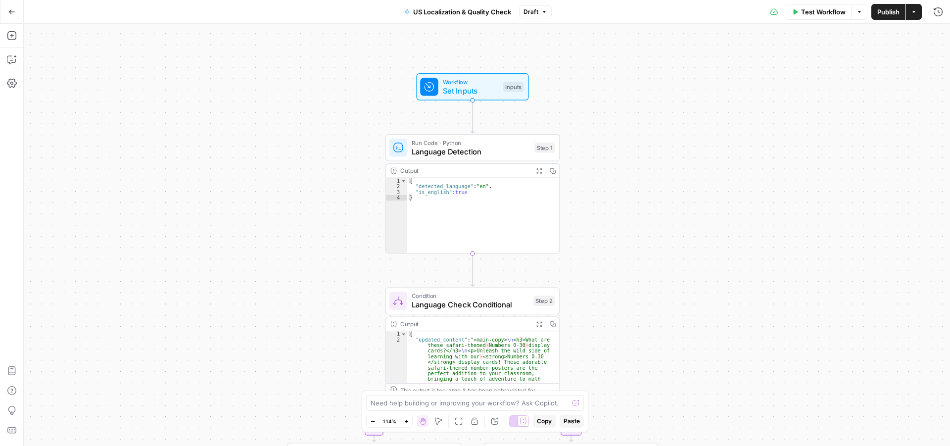
drag, startPoint x: 728, startPoint y: 263, endPoint x: 725, endPoint y: 303, distance: 40.2
click at [725, 303] on div "true false Workflow Set Inputs Inputs Run Code · Python Language Detection Step…" at bounding box center [487, 235] width 926 height 422
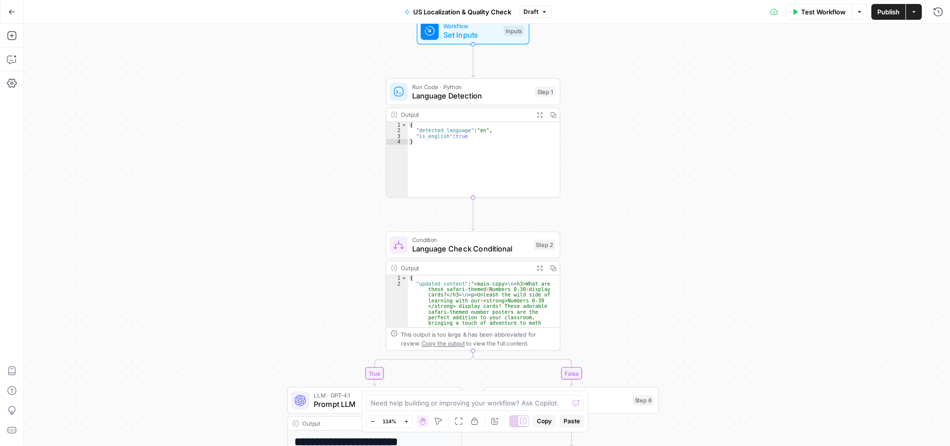
drag, startPoint x: 725, startPoint y: 323, endPoint x: 726, endPoint y: 259, distance: 64.3
click at [726, 259] on div "true false Workflow Set Inputs Inputs Run Code · Python Language Detection Step…" at bounding box center [487, 235] width 926 height 422
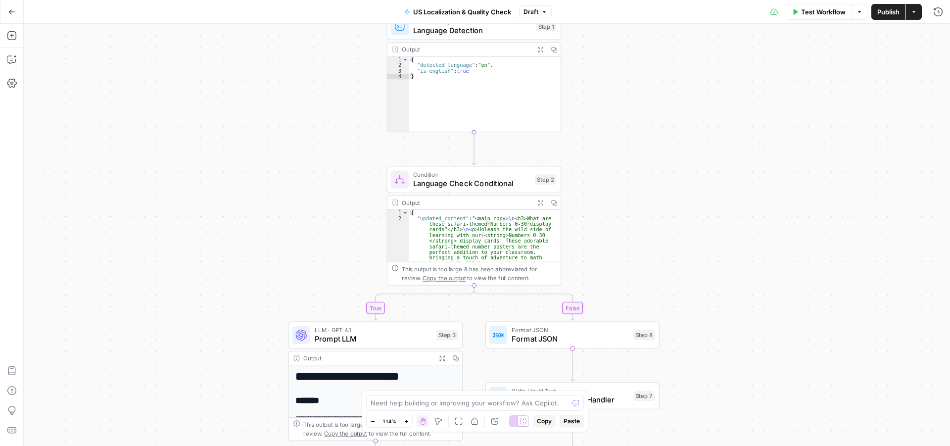
drag, startPoint x: 758, startPoint y: 319, endPoint x: 759, endPoint y: 265, distance: 54.9
click at [759, 261] on div "true false Workflow Set Inputs Inputs Run Code · Python Language Detection Step…" at bounding box center [487, 235] width 926 height 422
drag, startPoint x: 759, startPoint y: 309, endPoint x: 764, endPoint y: 280, distance: 29.6
click at [763, 273] on div "true false Workflow Set Inputs Inputs Run Code · Python Language Detection Step…" at bounding box center [487, 235] width 926 height 422
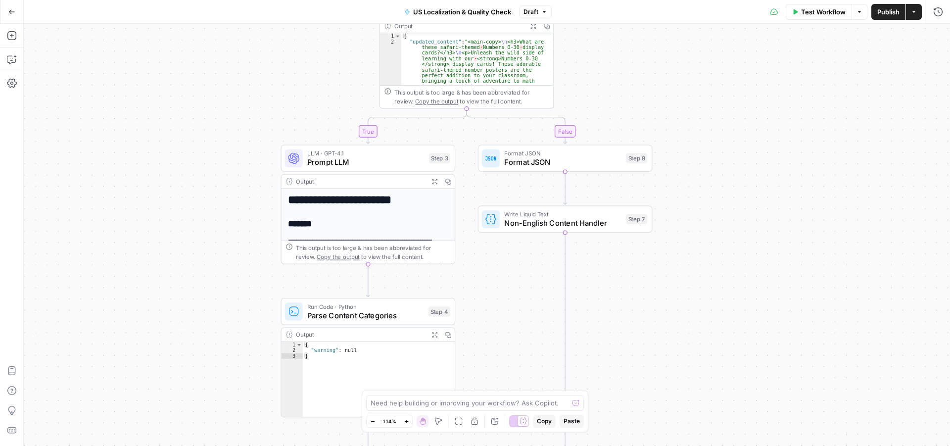
drag, startPoint x: 751, startPoint y: 334, endPoint x: 747, endPoint y: 226, distance: 108.4
click at [741, 209] on div "true false Workflow Set Inputs Inputs Run Code · Python Language Detection Step…" at bounding box center [487, 235] width 926 height 422
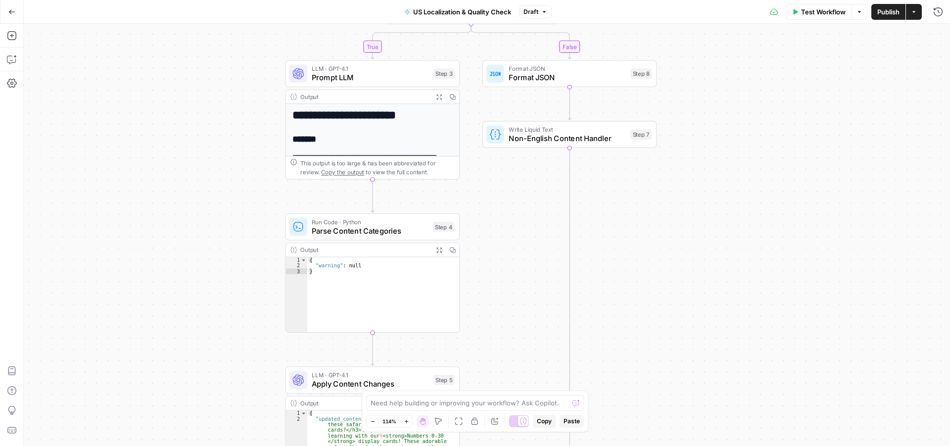
drag, startPoint x: 747, startPoint y: 280, endPoint x: 733, endPoint y: 344, distance: 65.4
click at [765, 184] on div "true false Workflow Set Inputs Inputs Run Code · Python Language Detection Step…" at bounding box center [487, 235] width 926 height 422
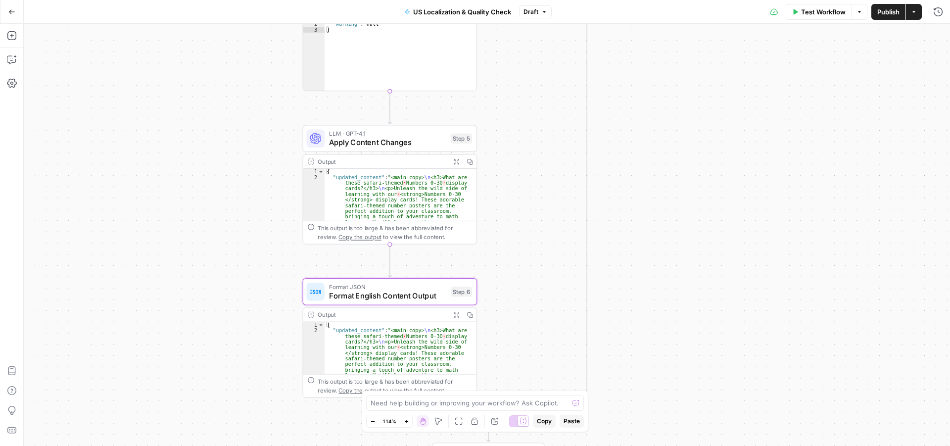
drag, startPoint x: 721, startPoint y: 280, endPoint x: 730, endPoint y: 92, distance: 188.6
click at [730, 92] on div "true false Workflow Set Inputs Inputs Run Code · Python Language Detection Step…" at bounding box center [487, 235] width 926 height 422
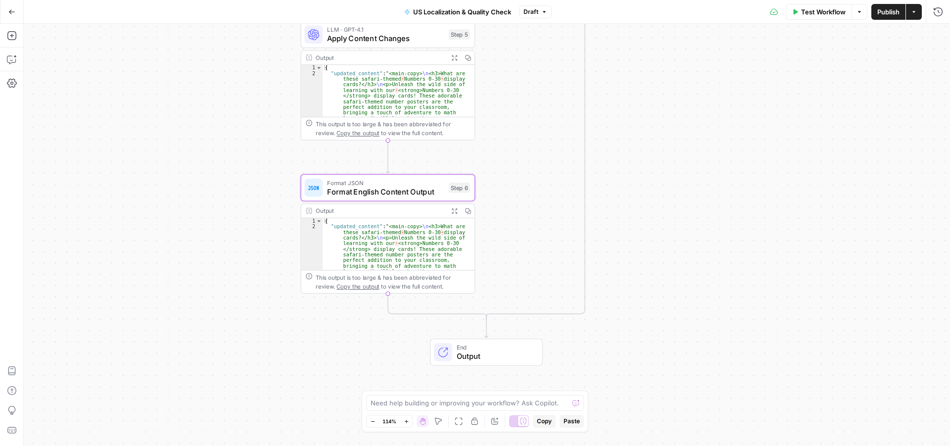
drag, startPoint x: 702, startPoint y: 207, endPoint x: 691, endPoint y: 402, distance: 194.6
click at [693, 395] on div "true false Workflow Set Inputs Inputs Run Code · Python Language Detection Step…" at bounding box center [487, 235] width 926 height 422
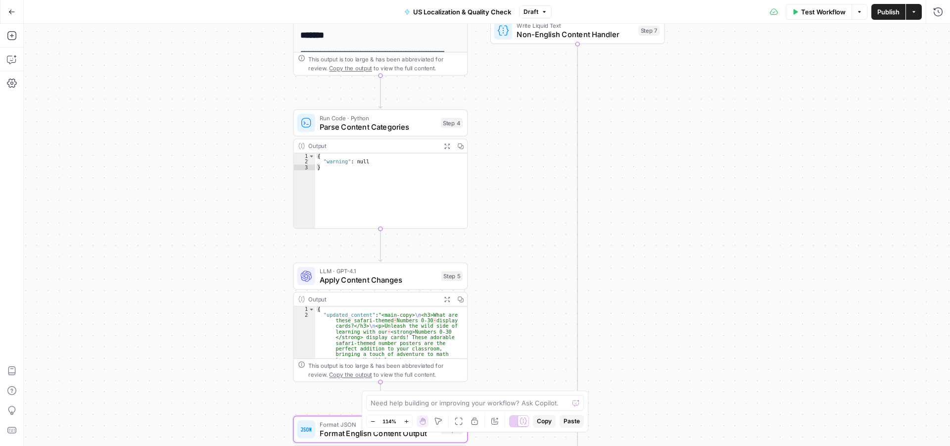
drag, startPoint x: 718, startPoint y: 104, endPoint x: 721, endPoint y: 357, distance: 253.2
click at [722, 369] on div "true false Workflow Set Inputs Inputs Run Code · Python Language Detection Step…" at bounding box center [487, 235] width 926 height 422
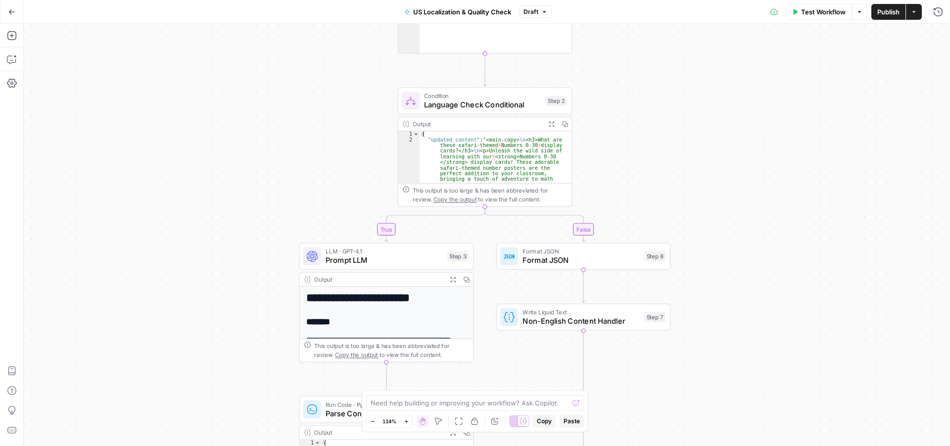
drag, startPoint x: 732, startPoint y: 220, endPoint x: 734, endPoint y: 289, distance: 69.8
click at [734, 289] on div "true false Workflow Set Inputs Inputs Run Code · Python Language Detection Step…" at bounding box center [487, 235] width 926 height 422
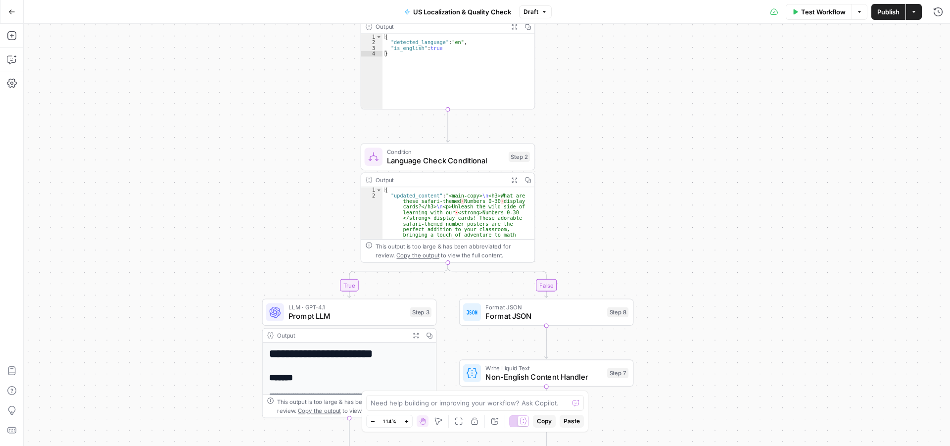
drag, startPoint x: 725, startPoint y: 203, endPoint x: 685, endPoint y: 189, distance: 41.5
click at [685, 189] on div "true false Workflow Set Inputs Inputs Run Code · Python Language Detection Step…" at bounding box center [487, 235] width 926 height 422
drag, startPoint x: 735, startPoint y: 92, endPoint x: 730, endPoint y: 146, distance: 54.2
click at [730, 146] on div "true false Workflow Set Inputs Inputs Run Code · Python Language Detection Step…" at bounding box center [487, 235] width 926 height 422
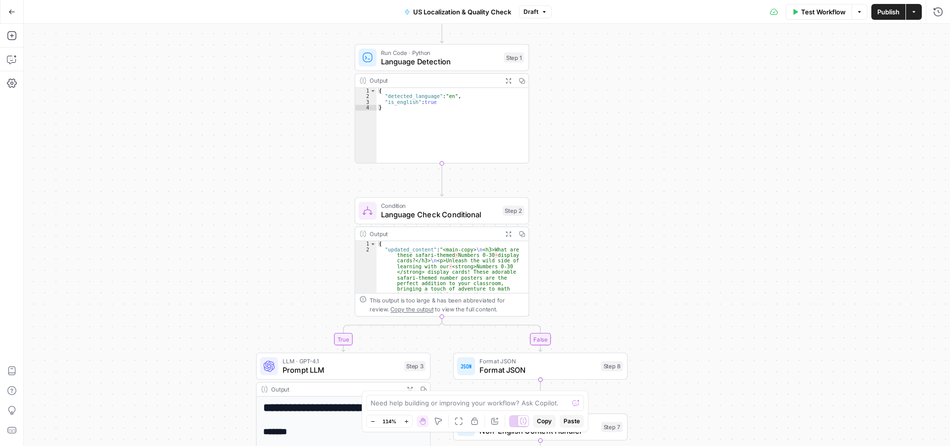
click at [730, 146] on div "true false Workflow Set Inputs Inputs Run Code · Python Language Detection Step…" at bounding box center [487, 235] width 926 height 422
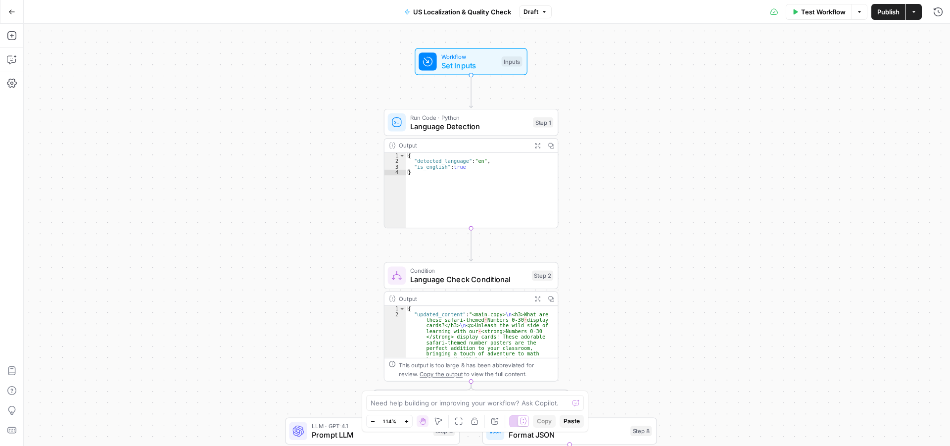
drag, startPoint x: 779, startPoint y: 250, endPoint x: 756, endPoint y: 225, distance: 34.3
click at [756, 225] on div "true false Workflow Set Inputs Inputs Run Code · Python Language Detection Step…" at bounding box center [487, 235] width 926 height 422
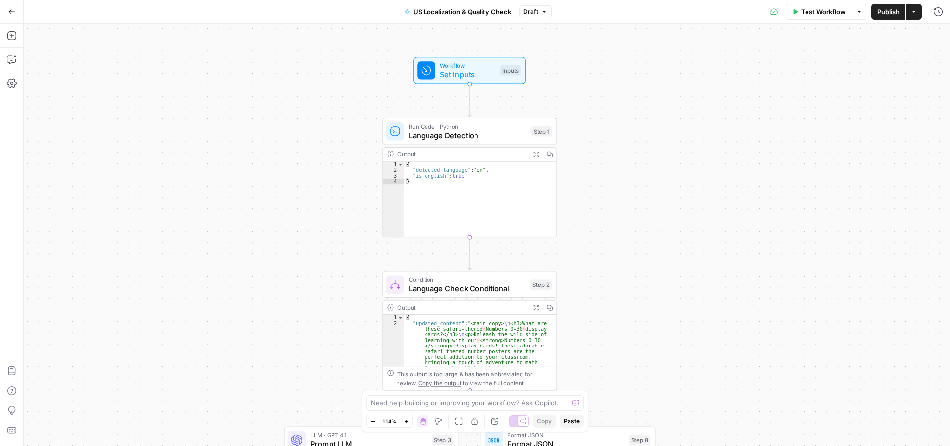
drag, startPoint x: 749, startPoint y: 267, endPoint x: 747, endPoint y: 284, distance: 17.9
click at [747, 284] on div "true false Workflow Set Inputs Inputs Run Code · Python Language Detection Step…" at bounding box center [487, 235] width 926 height 422
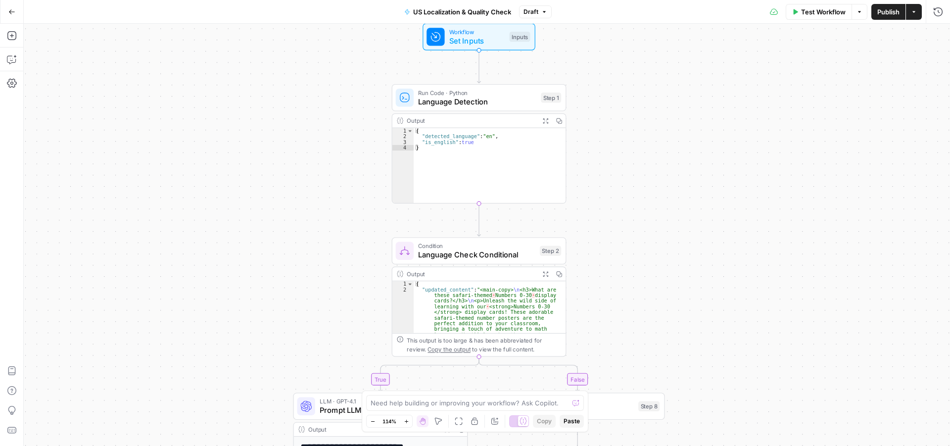
drag, startPoint x: 742, startPoint y: 259, endPoint x: 752, endPoint y: 226, distance: 34.9
click at [752, 226] on div "true false Workflow Set Inputs Inputs Run Code · Python Language Detection Step…" at bounding box center [487, 235] width 926 height 422
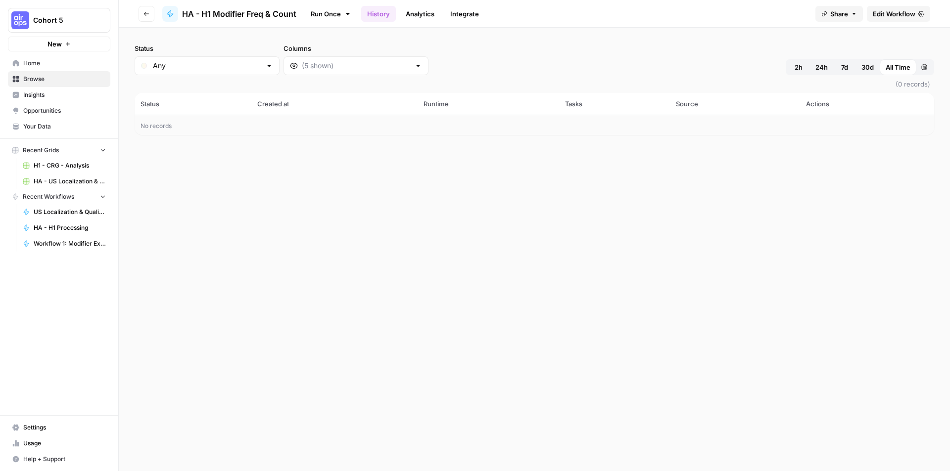
click at [836, 17] on link "Edit Workflow" at bounding box center [898, 14] width 63 height 16
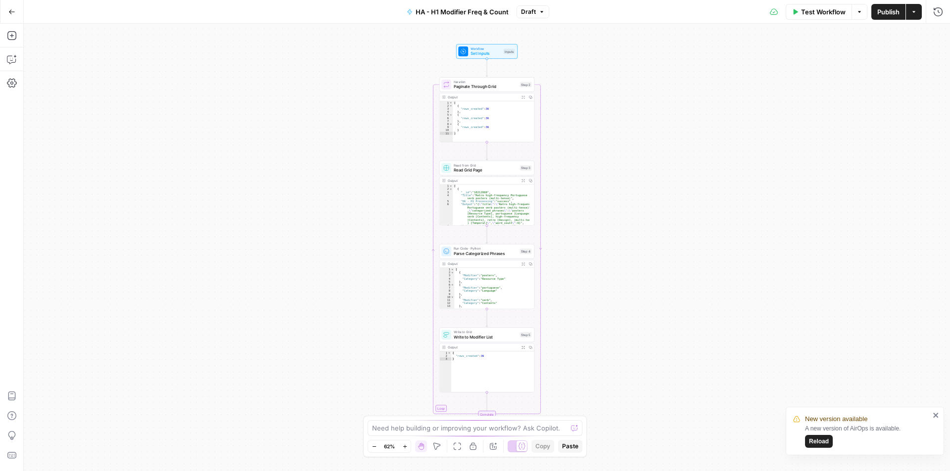
click at [7, 9] on button "Go Back" at bounding box center [12, 12] width 18 height 18
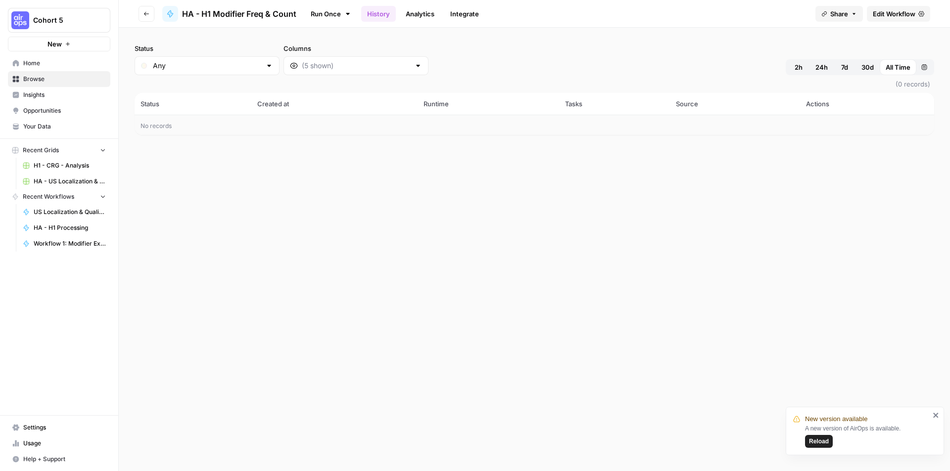
click at [836, 14] on span "Edit Workflow" at bounding box center [893, 14] width 43 height 10
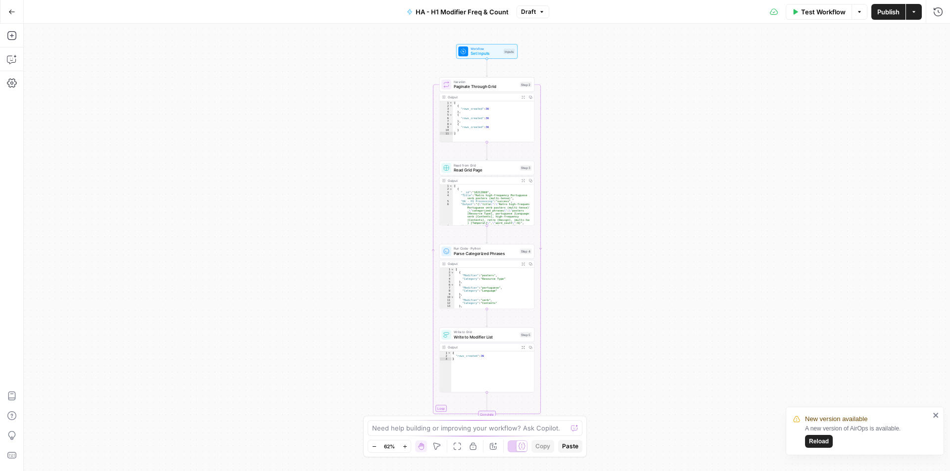
click at [829, 434] on div "New version available A new version of AirOps is available. Reload" at bounding box center [861, 431] width 142 height 40
click at [824, 434] on span "Reload" at bounding box center [819, 441] width 20 height 9
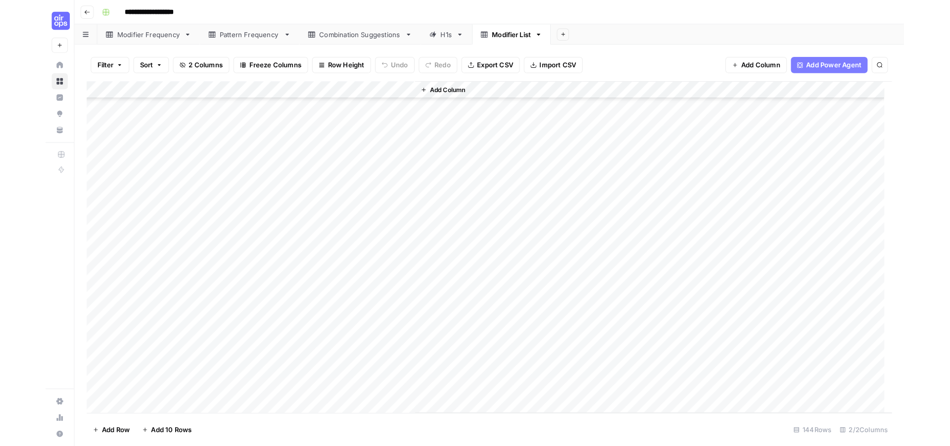
scroll to position [215, 0]
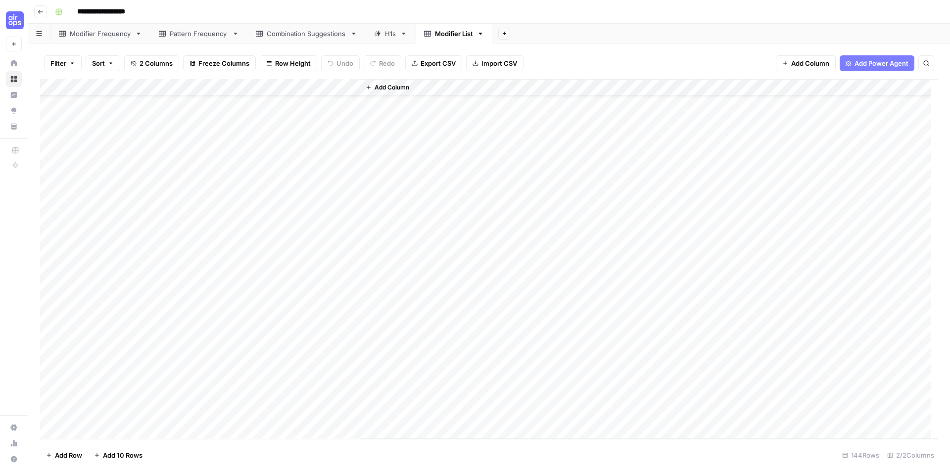
scroll to position [17, 0]
click at [56, 87] on div "Add Column" at bounding box center [489, 259] width 898 height 360
click at [73, 452] on span "Delete 144 Rows" at bounding box center [72, 456] width 52 height 10
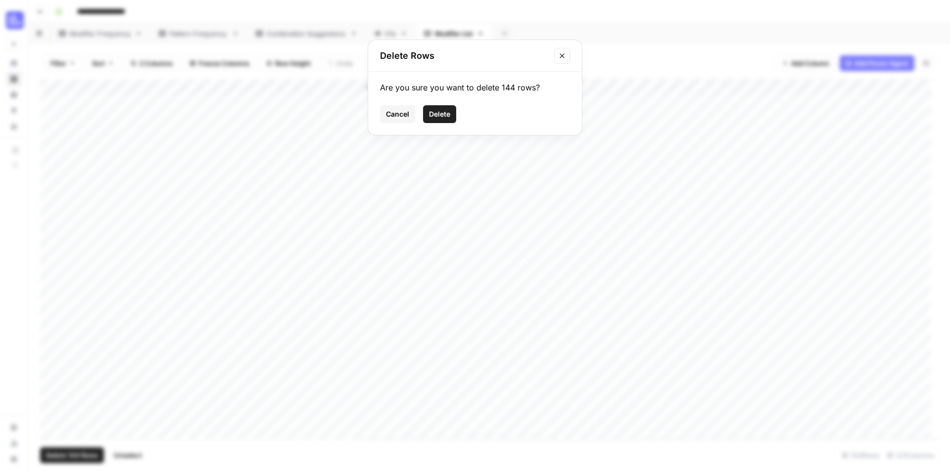
click at [432, 107] on button "Delete" at bounding box center [439, 114] width 33 height 18
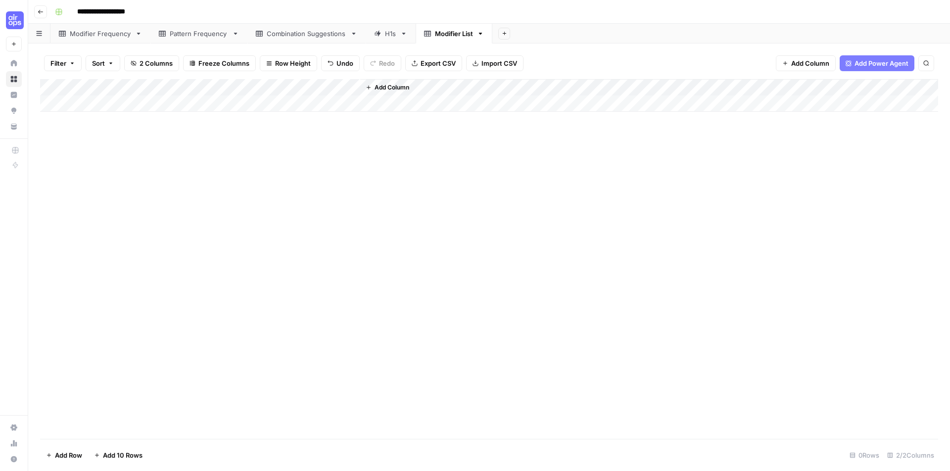
click at [402, 34] on icon at bounding box center [403, 34] width 3 height 2
click at [402, 34] on icon "button" at bounding box center [403, 34] width 3 height 2
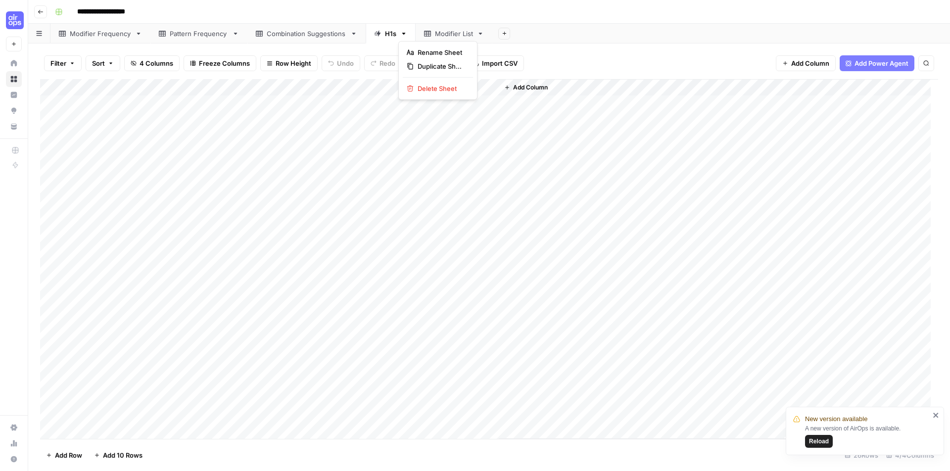
click at [670, 189] on div "Add Column" at bounding box center [718, 259] width 439 height 360
click at [121, 84] on div "Add Column" at bounding box center [489, 259] width 898 height 360
click at [441, 89] on div "Add Column" at bounding box center [489, 259] width 898 height 360
click at [128, 100] on div "Add Column" at bounding box center [489, 259] width 898 height 360
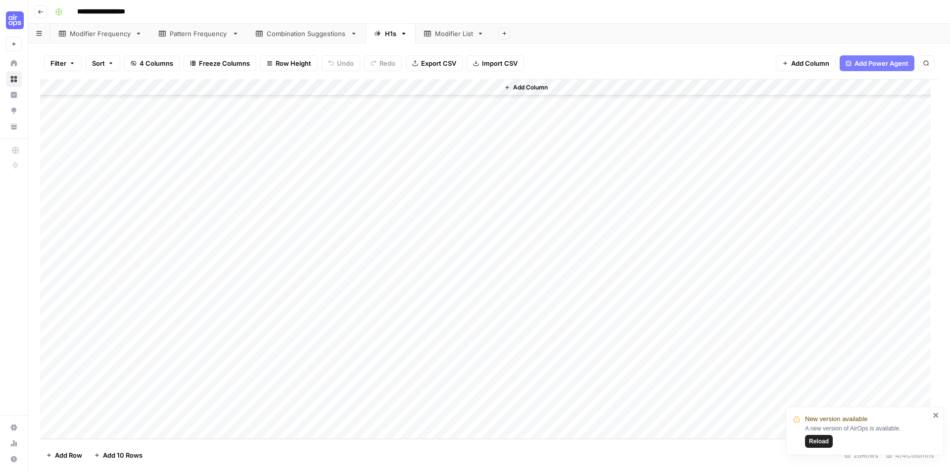
click at [445, 414] on div "Add Column" at bounding box center [489, 259] width 898 height 360
click at [247, 85] on div "Add Column" at bounding box center [489, 259] width 898 height 360
click at [266, 117] on div "HA - H1 Processing" at bounding box center [276, 111] width 109 height 16
click at [266, 117] on div "Add Column" at bounding box center [489, 259] width 898 height 360
click at [287, 85] on div "Add Column" at bounding box center [489, 259] width 898 height 360
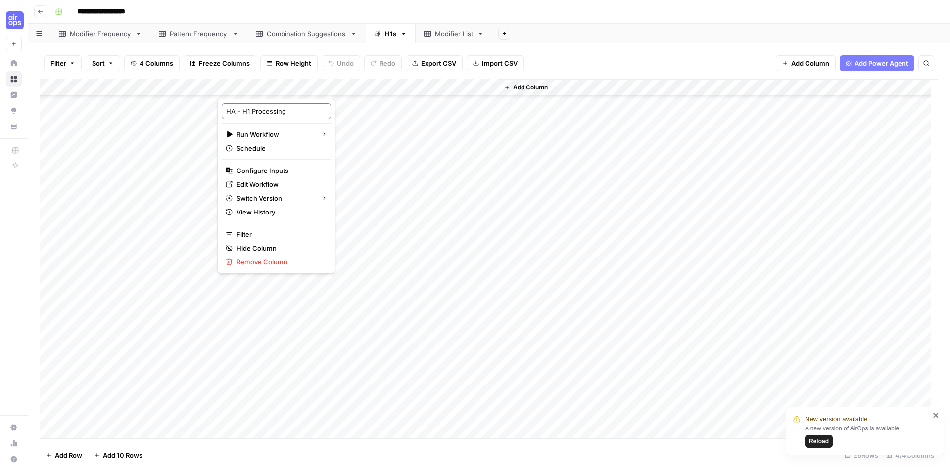
click at [278, 107] on input "HA - H1 Processing" at bounding box center [276, 111] width 100 height 10
click at [459, 85] on div "Add Column" at bounding box center [489, 259] width 898 height 360
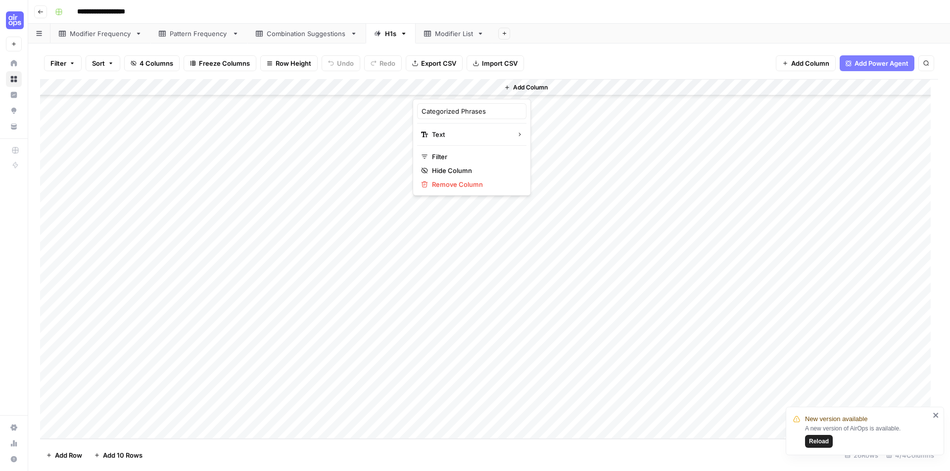
click at [459, 85] on div at bounding box center [455, 89] width 86 height 20
click at [459, 119] on div "Categorized Phrases" at bounding box center [471, 111] width 109 height 16
click at [459, 119] on div "Add Column" at bounding box center [489, 259] width 898 height 360
click at [454, 88] on div "Add Column" at bounding box center [489, 259] width 898 height 360
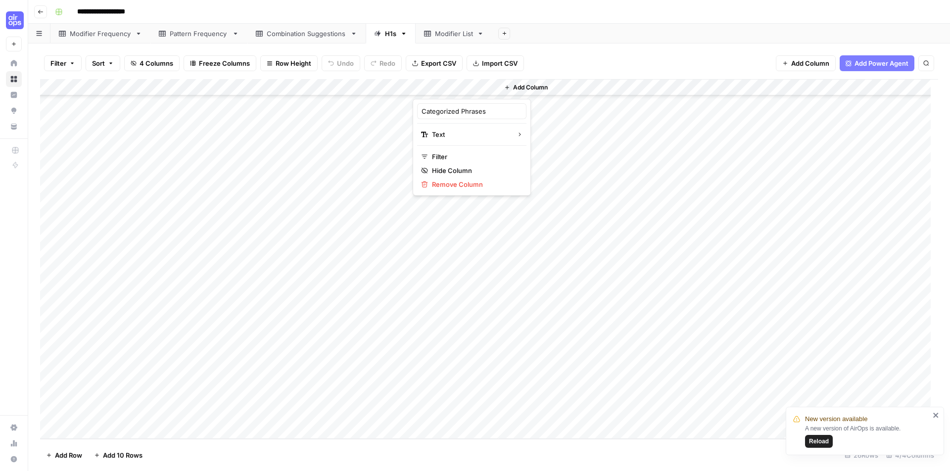
click at [454, 88] on div at bounding box center [455, 89] width 86 height 20
click at [455, 110] on input "Categorized Phrases" at bounding box center [471, 111] width 100 height 10
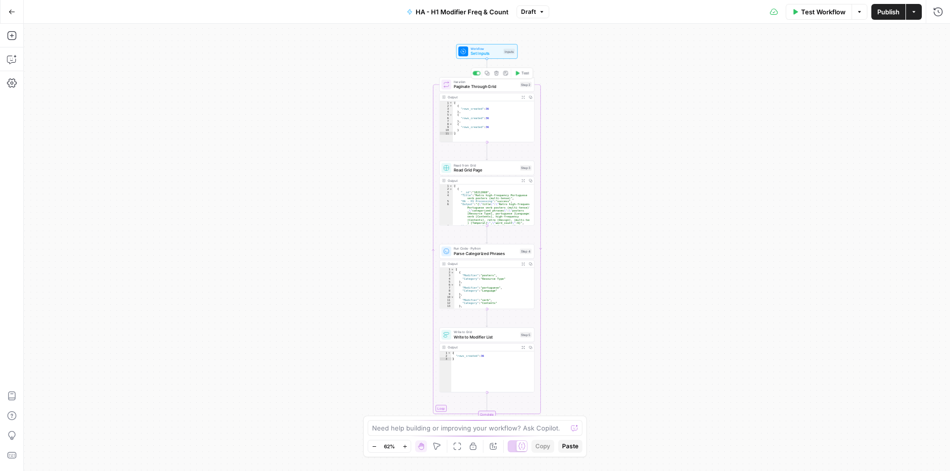
click at [488, 87] on span "Paginate Through Grid" at bounding box center [486, 87] width 64 height 6
click at [8, 54] on icon "button" at bounding box center [12, 59] width 10 height 10
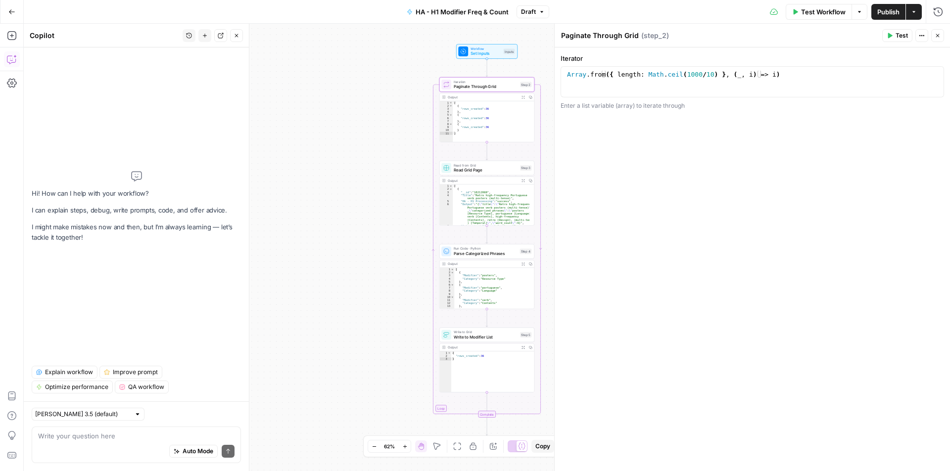
click at [144, 435] on textarea at bounding box center [136, 436] width 196 height 10
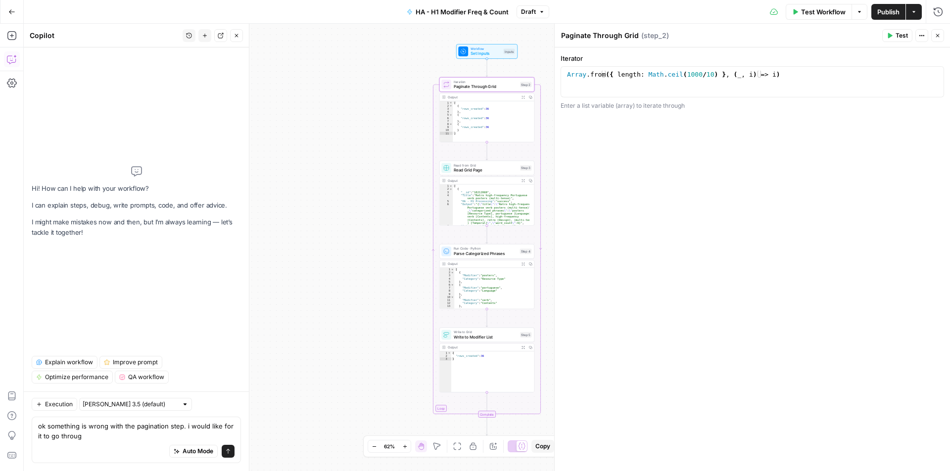
type textarea "ok something is wrong with the pagination step. i would like for it to go throu…"
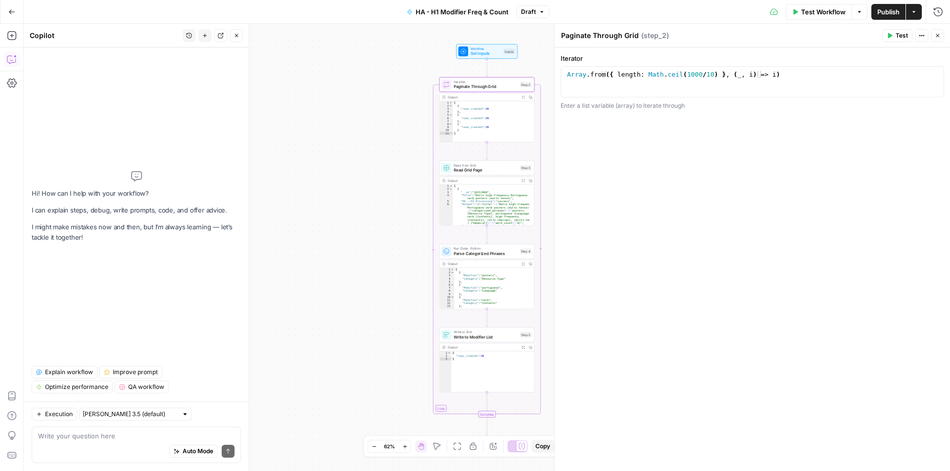
click at [530, 12] on span "Draft" at bounding box center [528, 11] width 15 height 9
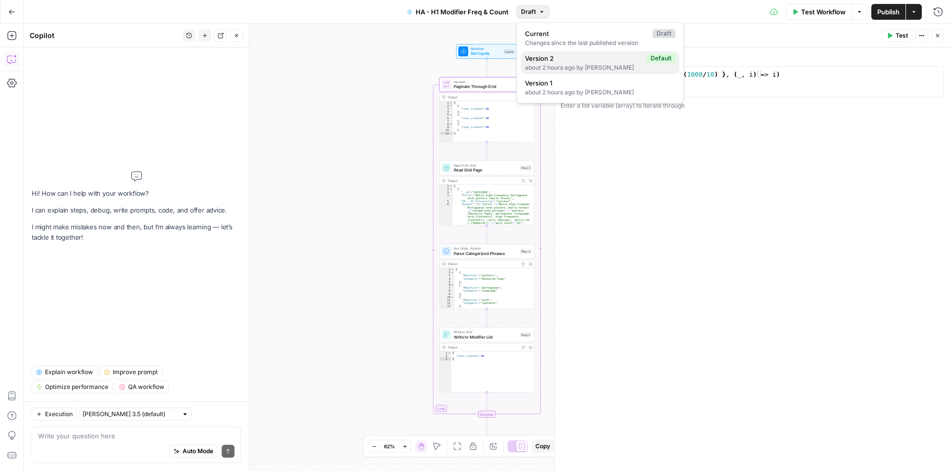
click at [554, 61] on span "Version 2" at bounding box center [584, 58] width 118 height 10
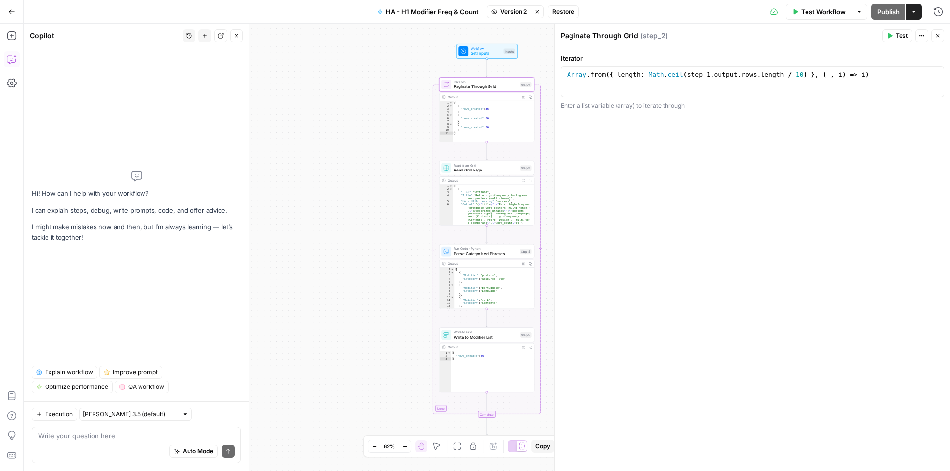
click at [570, 10] on span "Restore" at bounding box center [563, 11] width 22 height 9
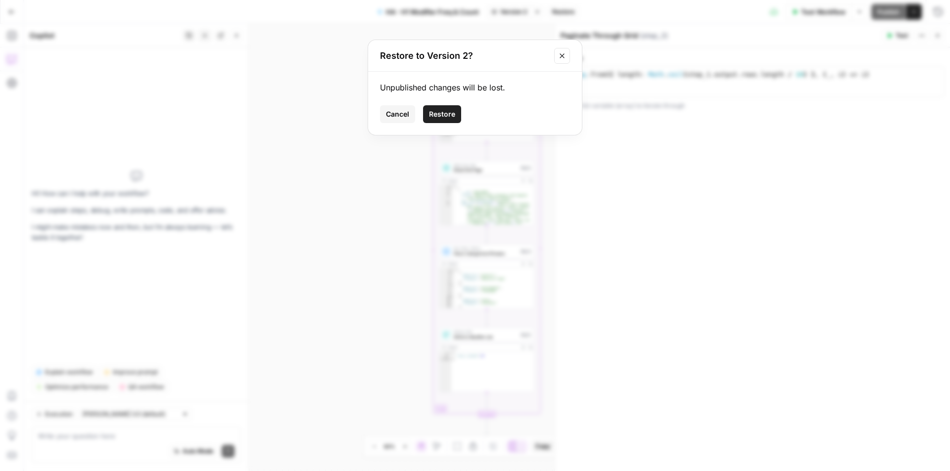
click at [438, 114] on span "Restore" at bounding box center [442, 114] width 26 height 10
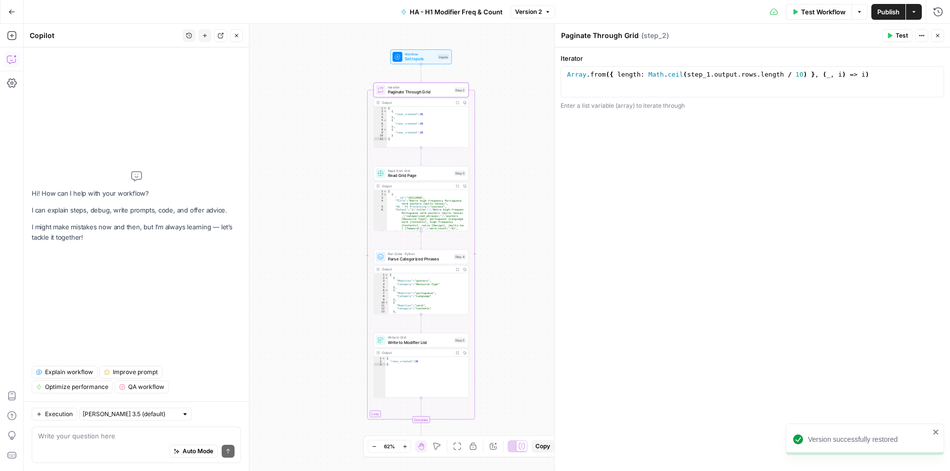
drag, startPoint x: 386, startPoint y: 71, endPoint x: 315, endPoint y: 90, distance: 74.3
click at [315, 90] on div "Workflow Set Inputs Inputs Loop Iteration Paginate Through Grid Step 2 Output E…" at bounding box center [487, 248] width 926 height 448
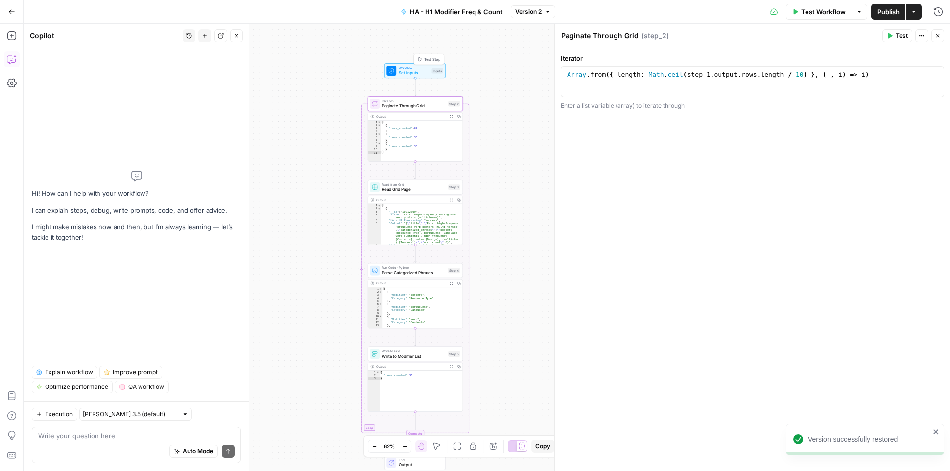
click at [440, 70] on div "Inputs" at bounding box center [437, 70] width 11 height 5
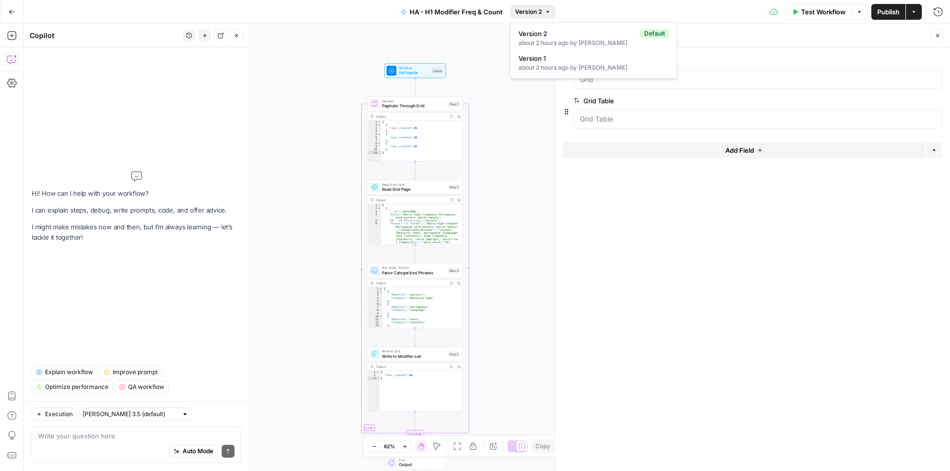
click at [548, 10] on icon "button" at bounding box center [548, 12] width 6 height 6
click at [549, 65] on div "about 2 hours ago by Holly Anderson" at bounding box center [593, 67] width 150 height 9
click at [562, 10] on span "Restore" at bounding box center [562, 11] width 22 height 9
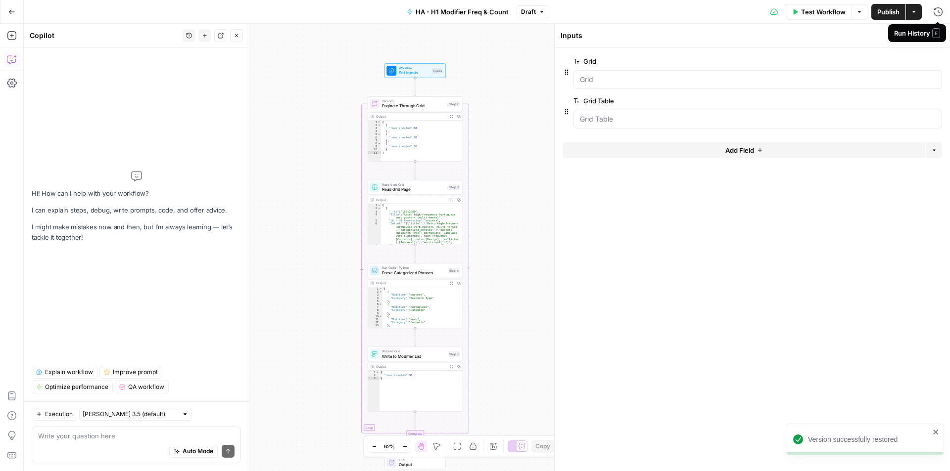
click at [936, 37] on span "E" at bounding box center [936, 33] width 8 height 10
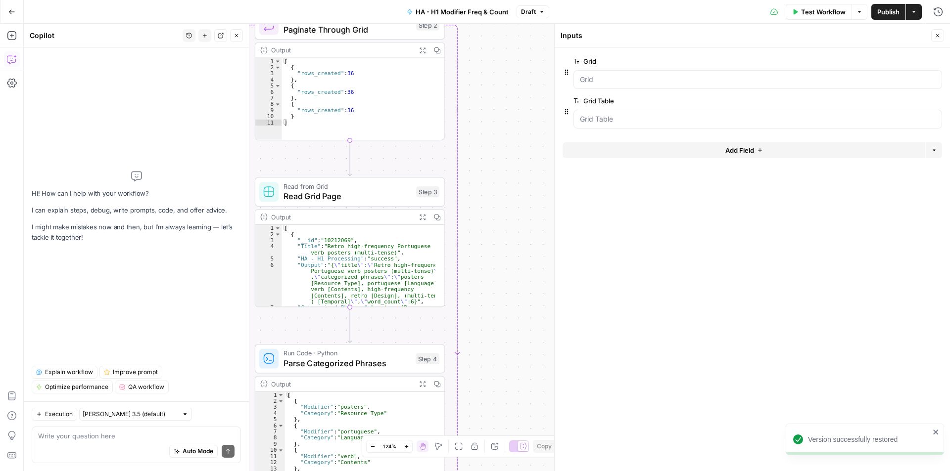
drag, startPoint x: 485, startPoint y: 141, endPoint x: 588, endPoint y: 271, distance: 165.8
click at [588, 271] on body "Version successfully restored Cohort 5 New Home Browse Insights Opportunities Y…" at bounding box center [475, 235] width 950 height 471
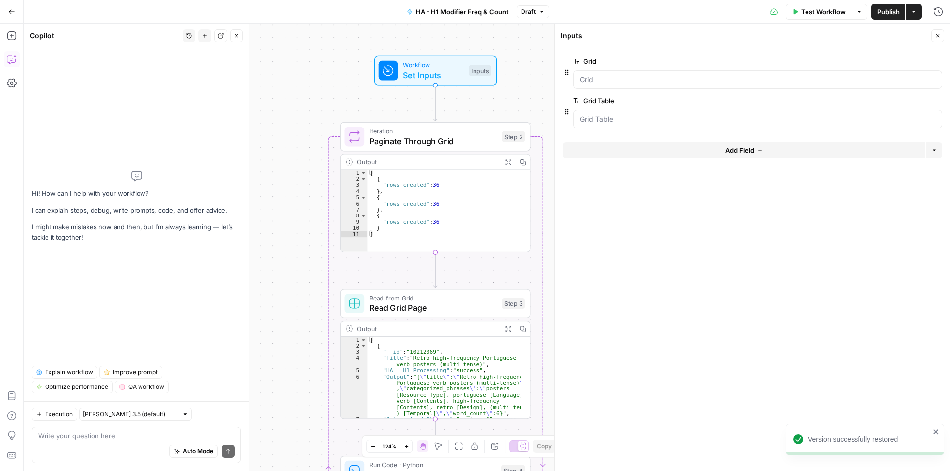
drag, startPoint x: 479, startPoint y: 115, endPoint x: 538, endPoint y: 190, distance: 95.5
click at [553, 227] on body "Version successfully restored Cohort 5 New Home Browse Insights Opportunities Y…" at bounding box center [475, 235] width 950 height 471
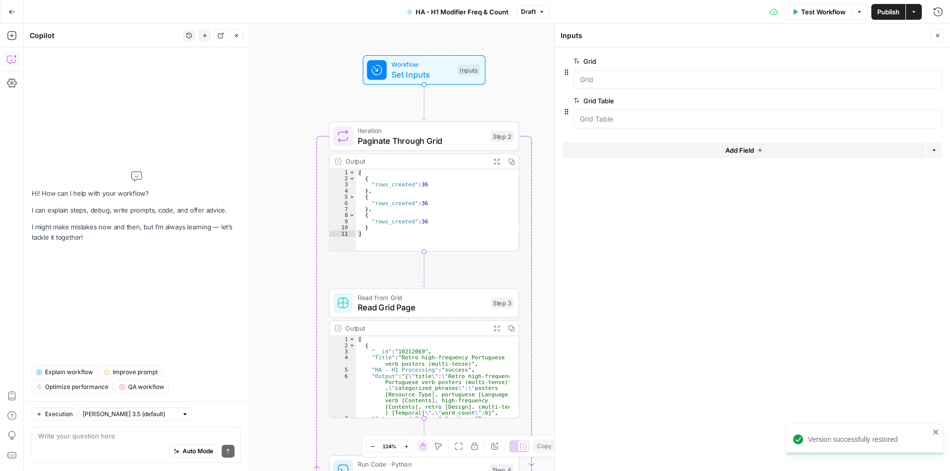
click at [535, 91] on div "Workflow Set Inputs Inputs Loop Iteration Paginate Through Grid Step 2 Output E…" at bounding box center [487, 248] width 926 height 448
drag, startPoint x: 535, startPoint y: 98, endPoint x: 510, endPoint y: 95, distance: 24.9
click at [510, 95] on div "Workflow Set Inputs Inputs Loop Iteration Paginate Through Grid Step 2 Output E…" at bounding box center [487, 248] width 926 height 448
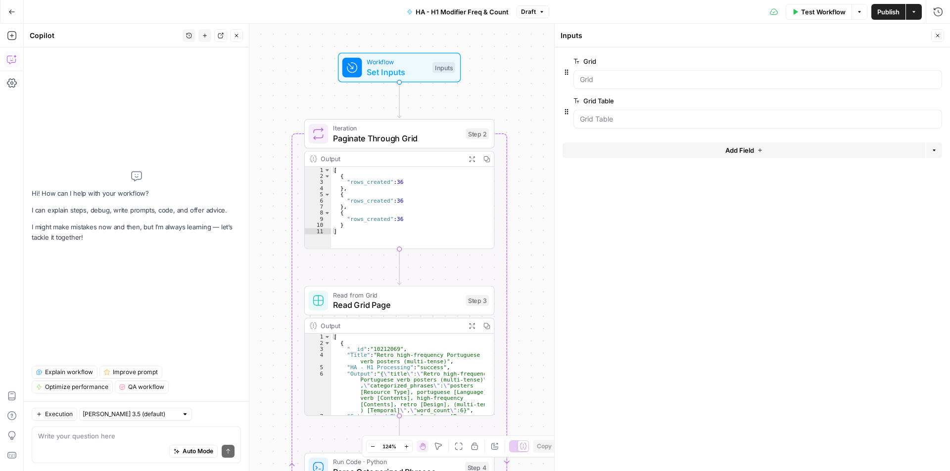
click at [133, 442] on div "Auto Mode Send" at bounding box center [136, 452] width 196 height 22
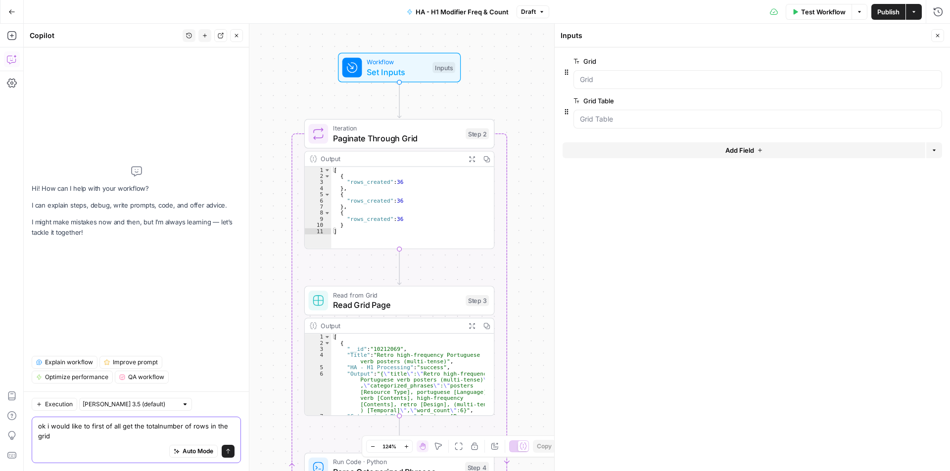
type textarea "ok i would like to first of all get the total number of rows in the grid"
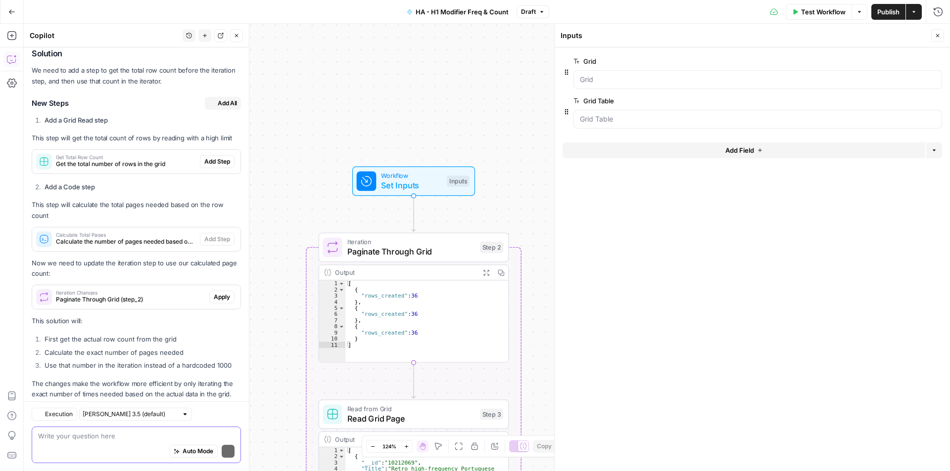
scroll to position [168, 0]
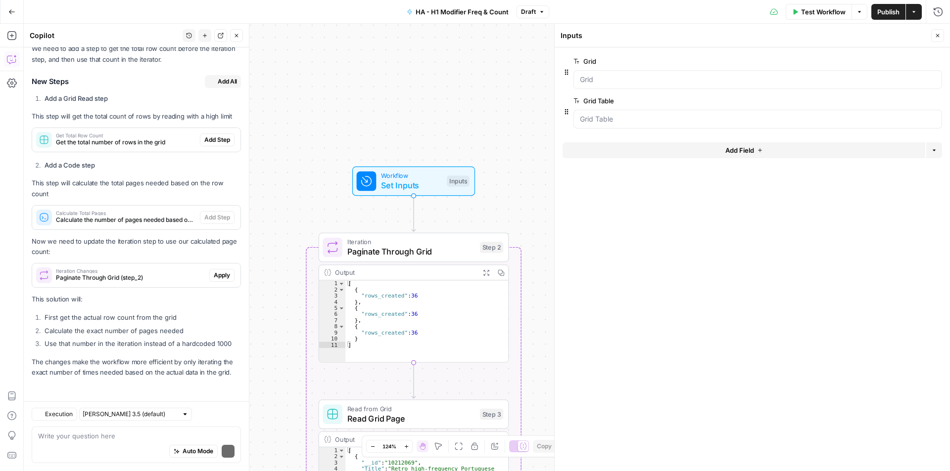
click at [214, 165] on li "Add a Code step" at bounding box center [141, 165] width 199 height 10
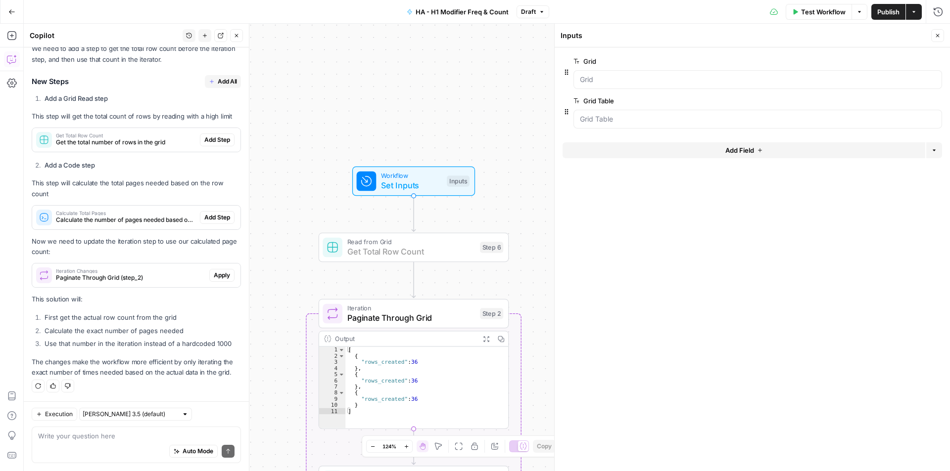
click at [215, 141] on span "Add Step" at bounding box center [217, 140] width 26 height 9
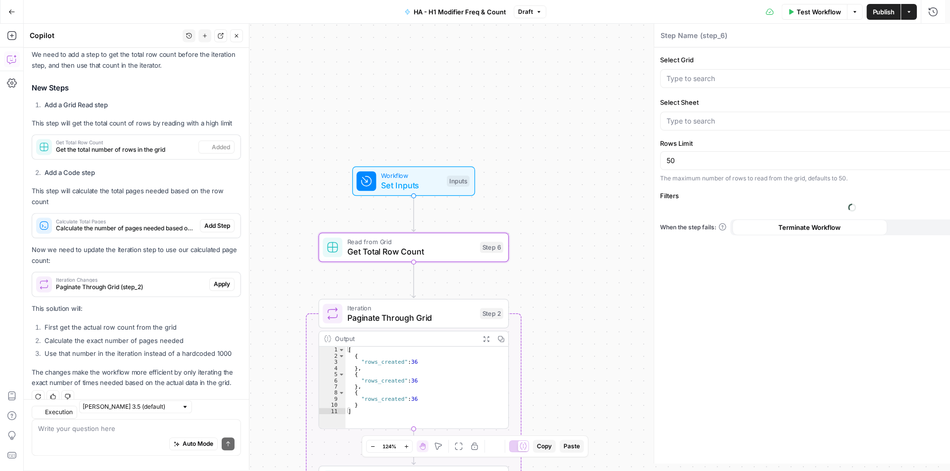
type textarea "Get Total Row Count"
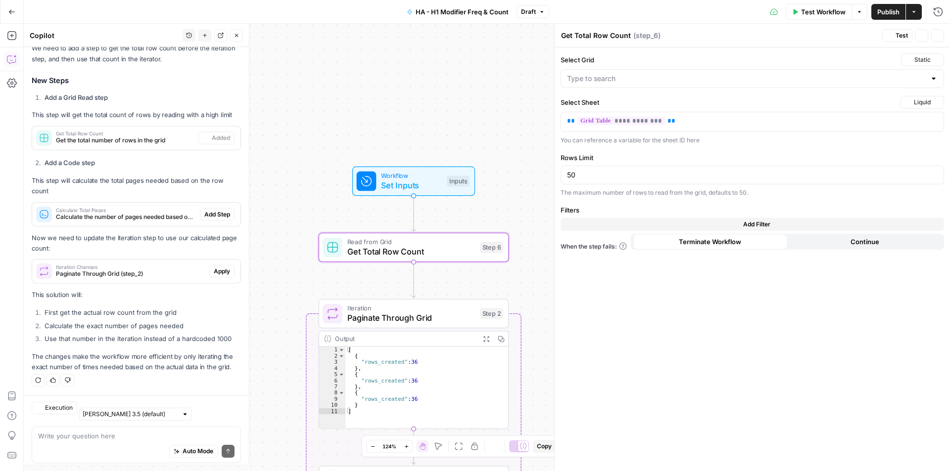
scroll to position [184, 0]
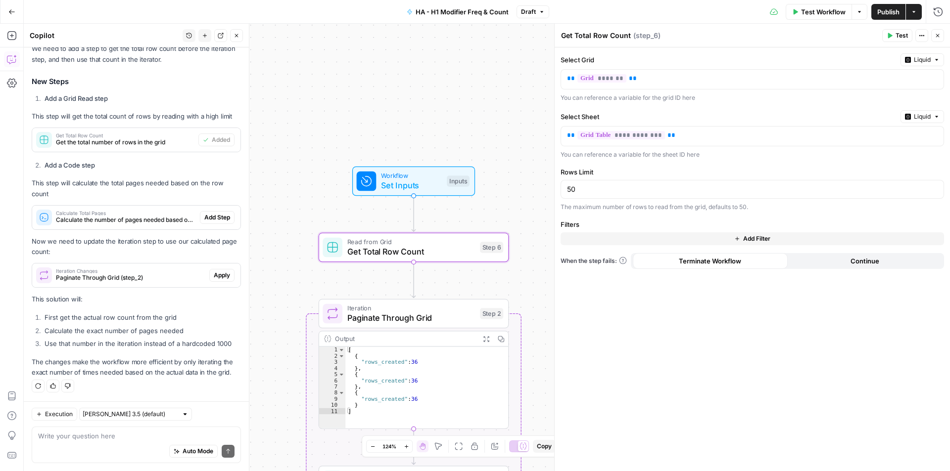
click at [922, 63] on span "Liquid" at bounding box center [921, 59] width 17 height 9
click at [909, 78] on span "Static" at bounding box center [898, 81] width 63 height 10
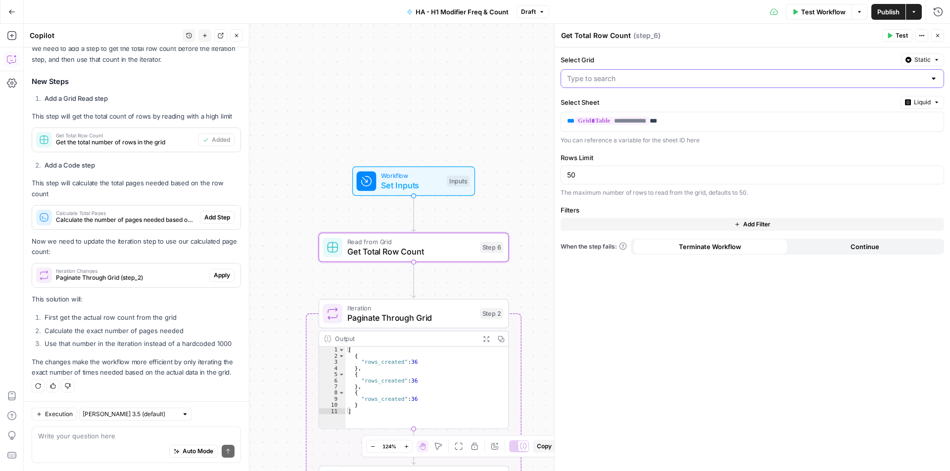
click at [757, 75] on input "Select Grid" at bounding box center [746, 79] width 359 height 10
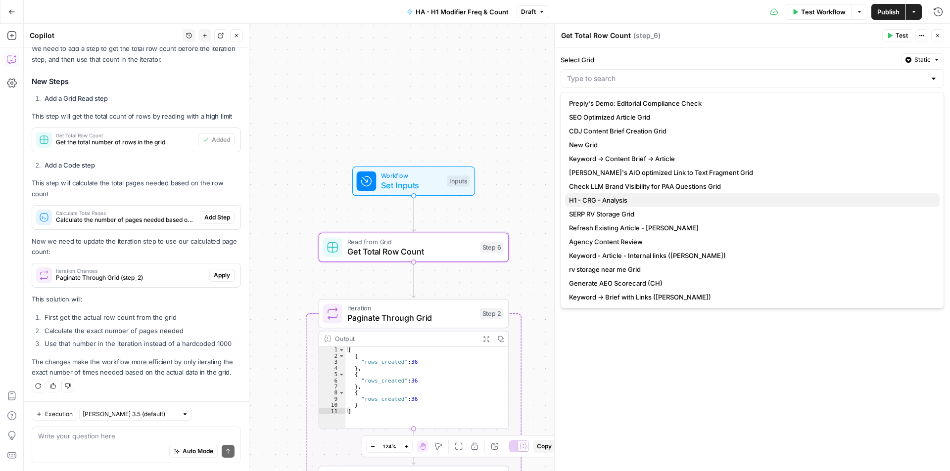
click at [653, 199] on span "H1 - CRG - Analysis" at bounding box center [750, 200] width 363 height 10
type input "H1 - CRG - Analysis"
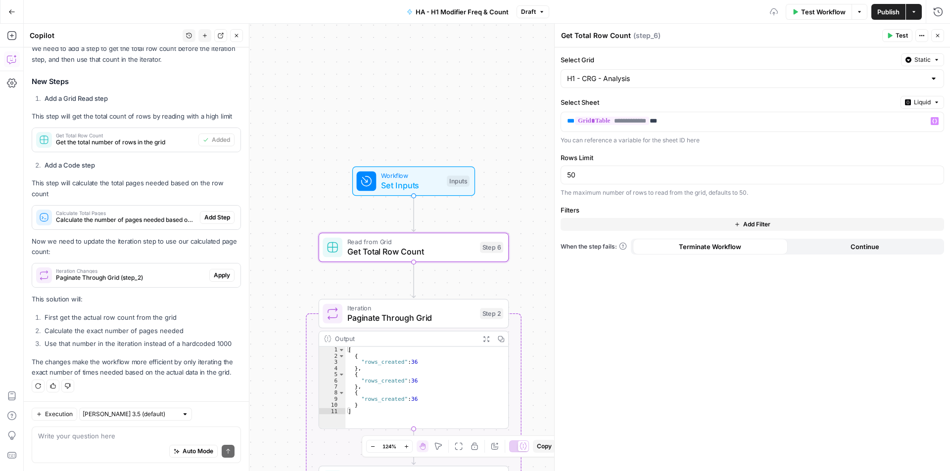
click at [921, 98] on span "Liquid" at bounding box center [921, 102] width 17 height 9
click at [904, 119] on span "Static" at bounding box center [898, 123] width 63 height 10
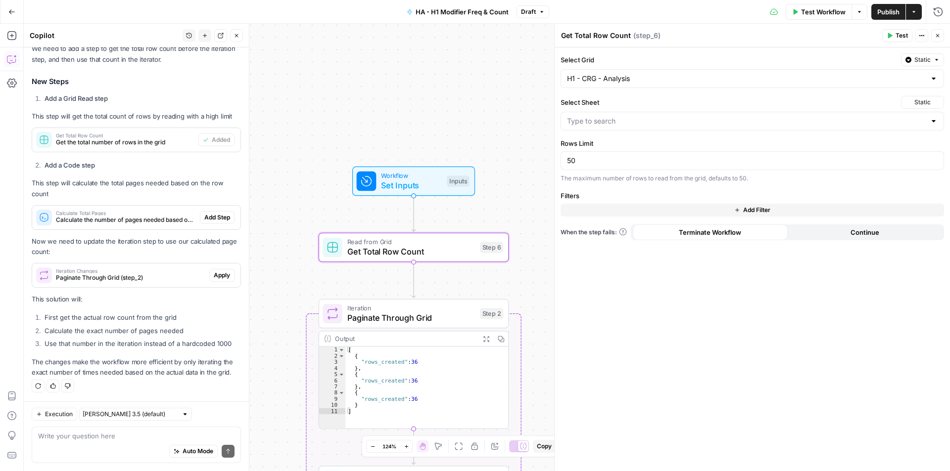
click at [733, 113] on div at bounding box center [751, 121] width 383 height 19
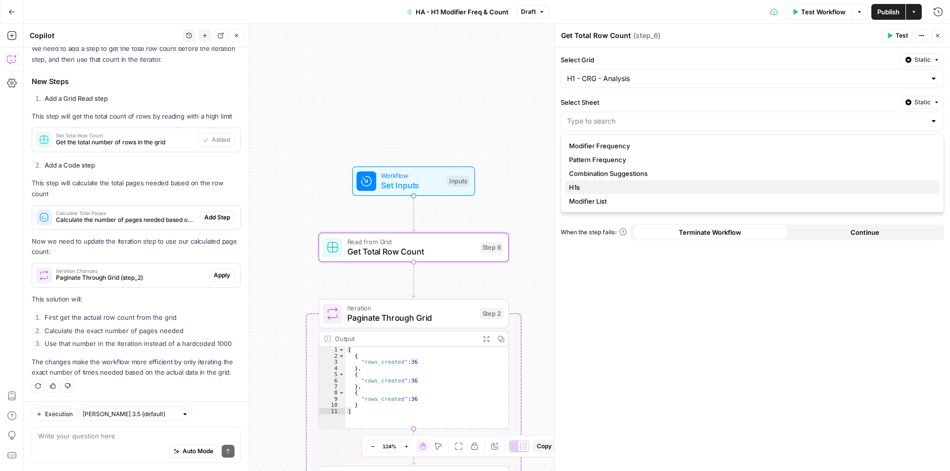
click at [668, 191] on span "H1s" at bounding box center [750, 188] width 363 height 10
type input "H1s"
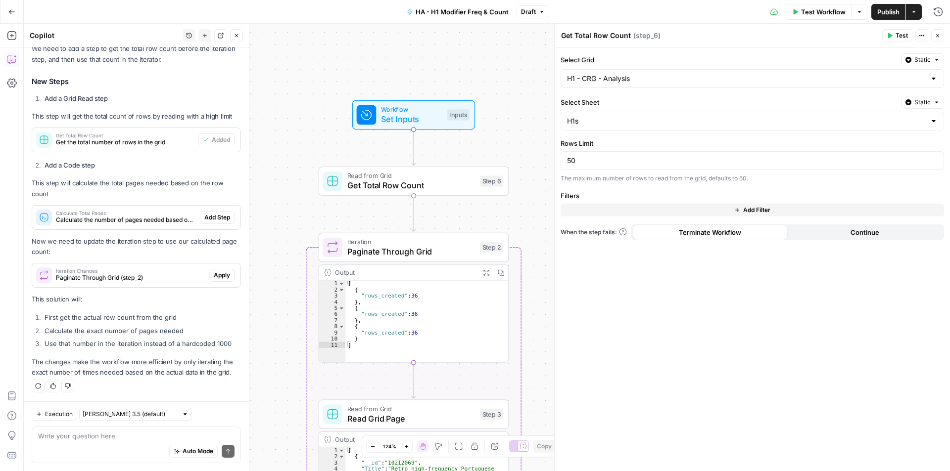
click at [81, 441] on div "Auto Mode Send" at bounding box center [136, 452] width 196 height 22
type textarea "will the fact that Step 6 has a Rows Limit of 50 affect this?"
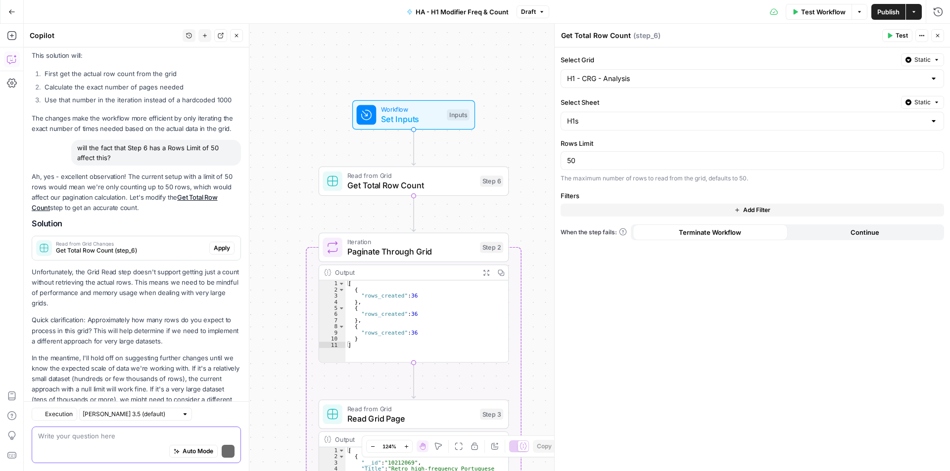
scroll to position [466, 0]
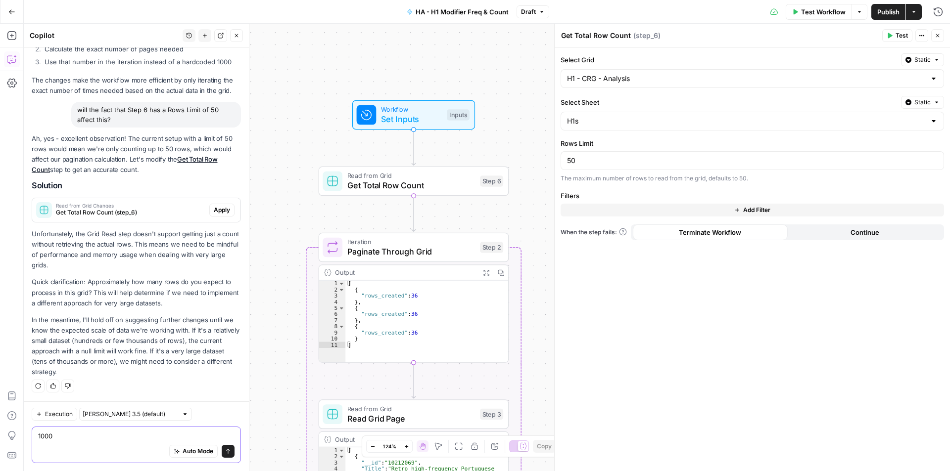
type textarea "10000"
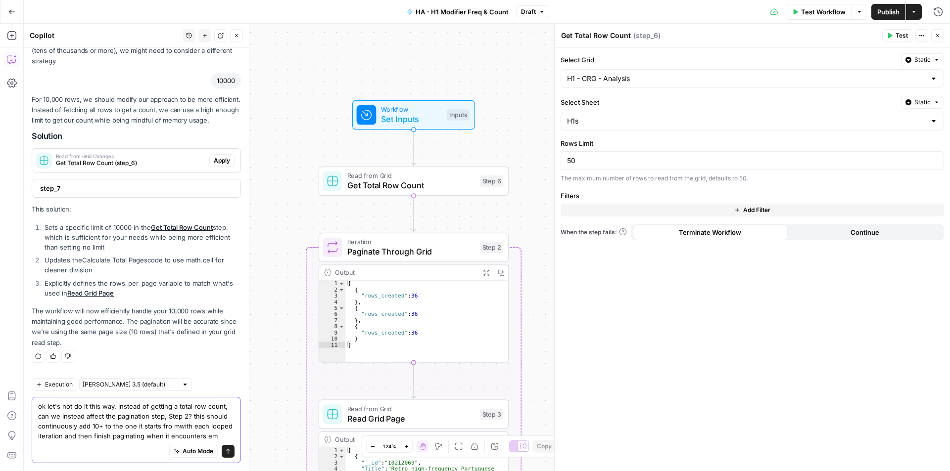
scroll to position [797, 0]
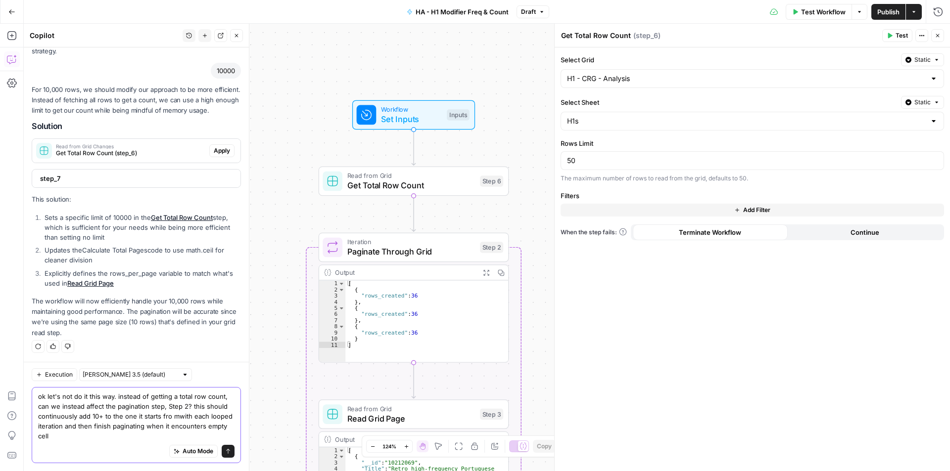
type textarea "ok let's not do it this way. instead of getting a total row count, can we inste…"
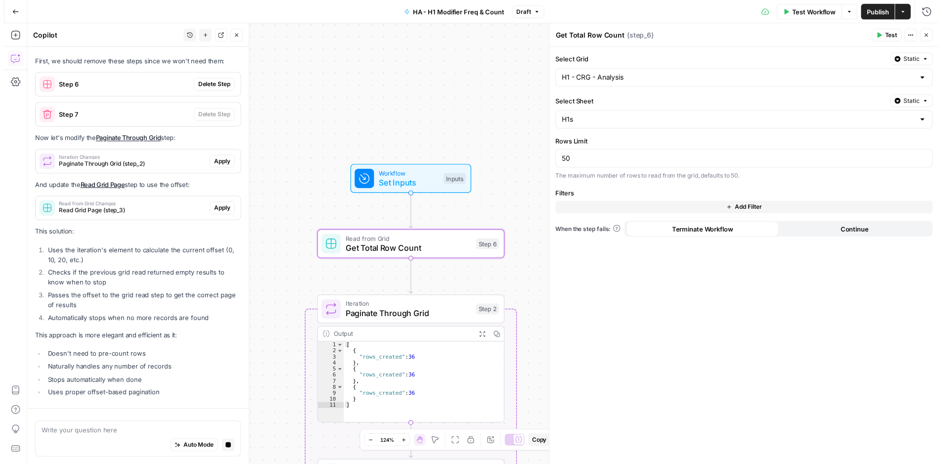
scroll to position [1232, 0]
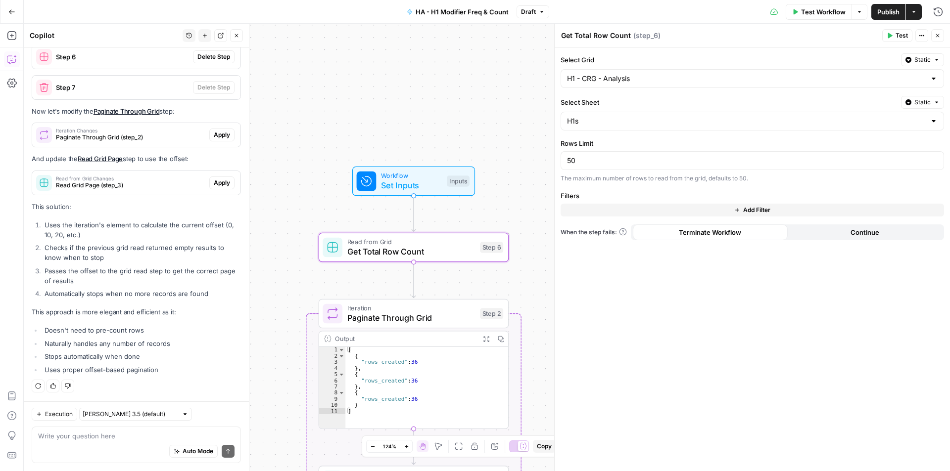
click at [218, 61] on span "Delete Step" at bounding box center [213, 56] width 33 height 9
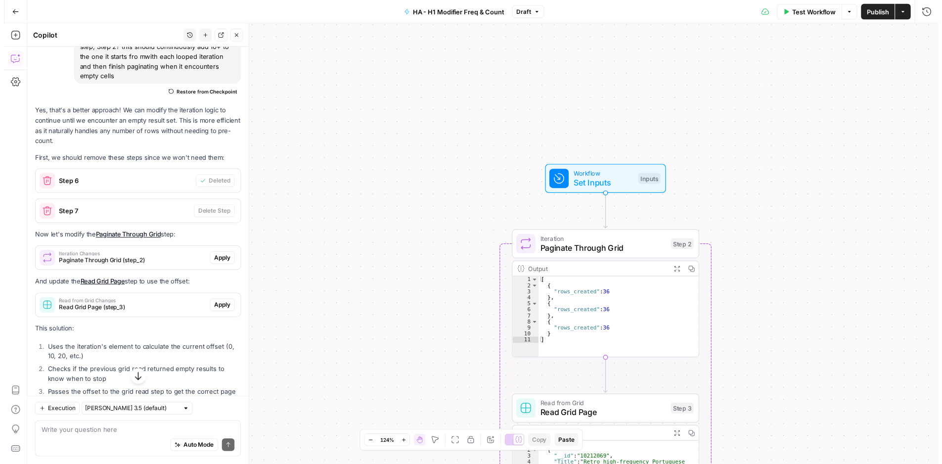
scroll to position [1203, 0]
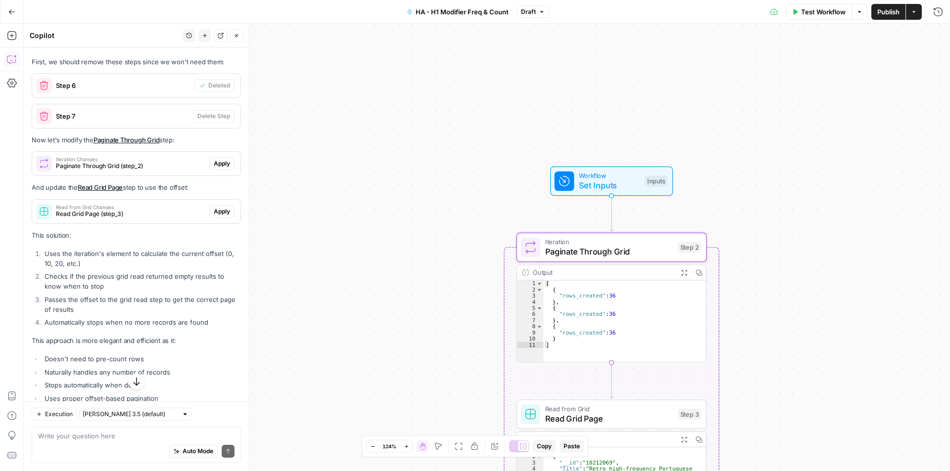
click at [214, 168] on span "Apply" at bounding box center [222, 163] width 16 height 9
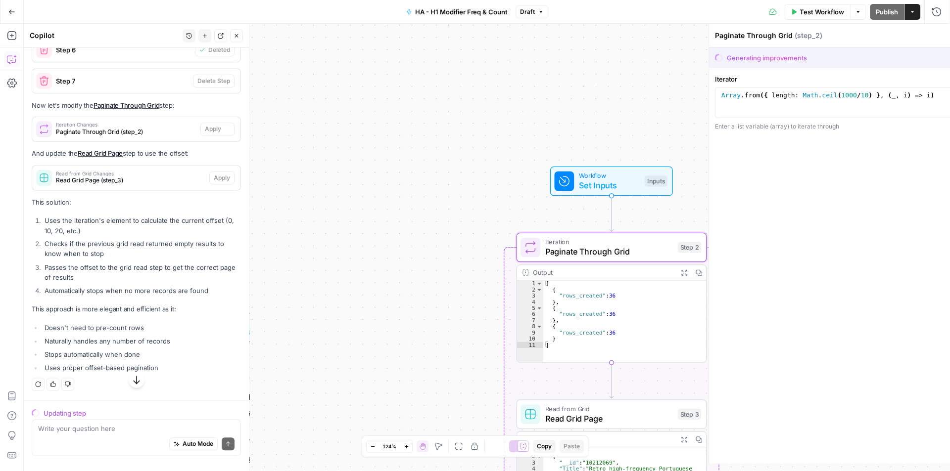
scroll to position [1155, 0]
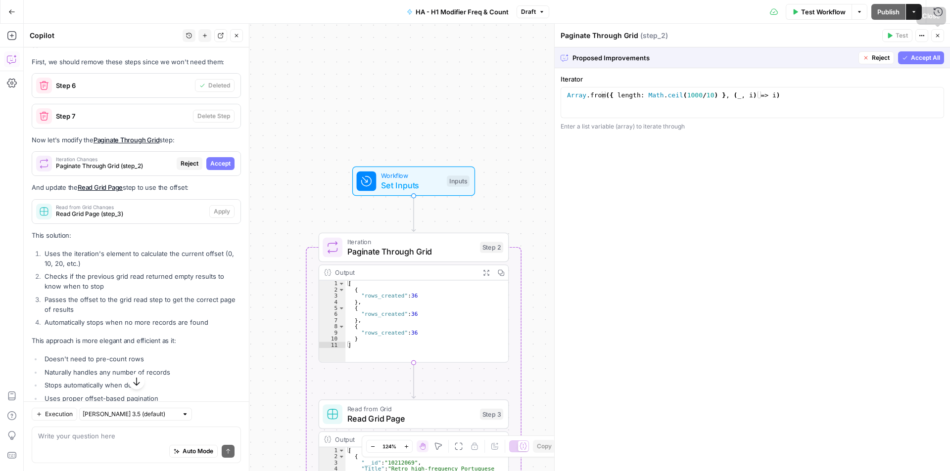
click at [927, 55] on span "Accept All" at bounding box center [925, 57] width 29 height 9
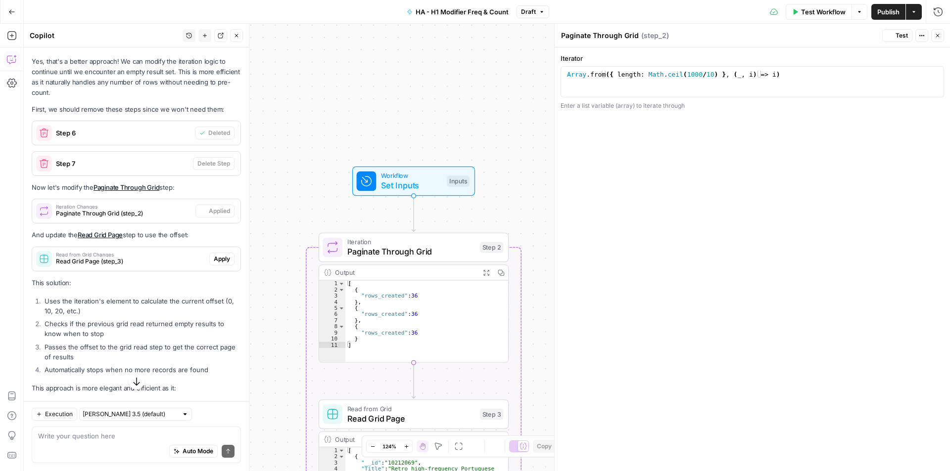
scroll to position [1203, 0]
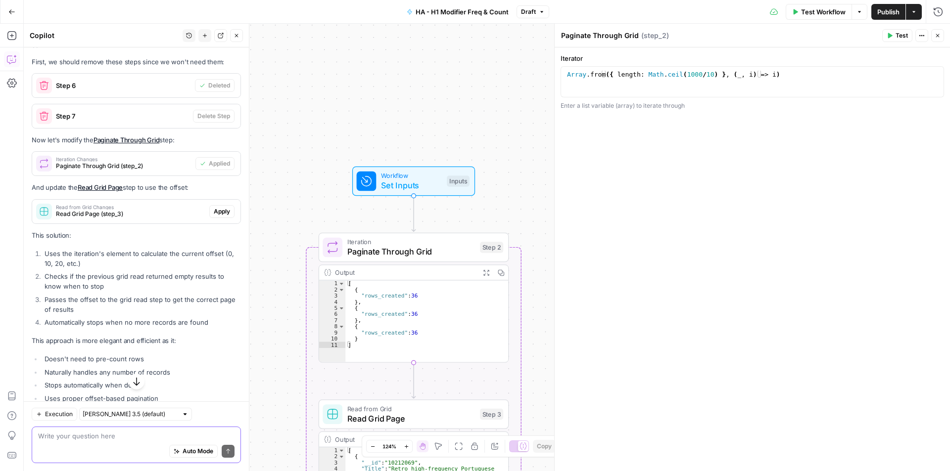
click at [116, 438] on textarea at bounding box center [136, 436] width 196 height 10
type textarea "this didn't actually change anything in the step 2"
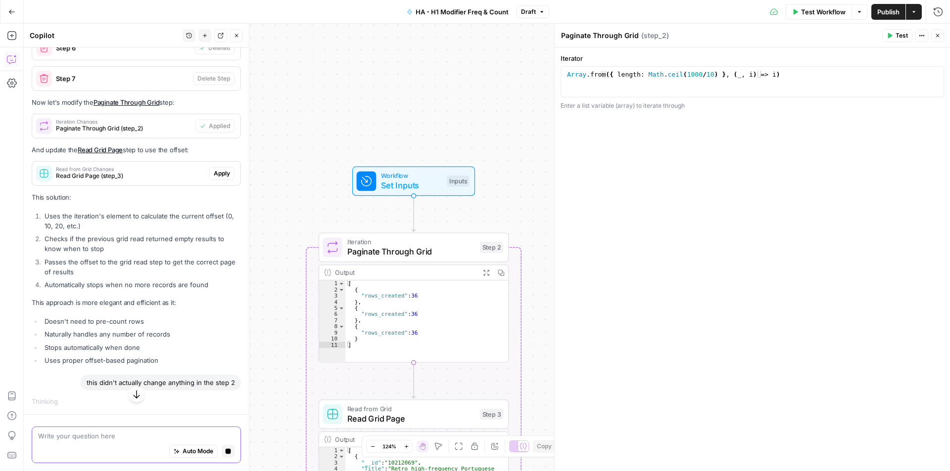
scroll to position [1210, 0]
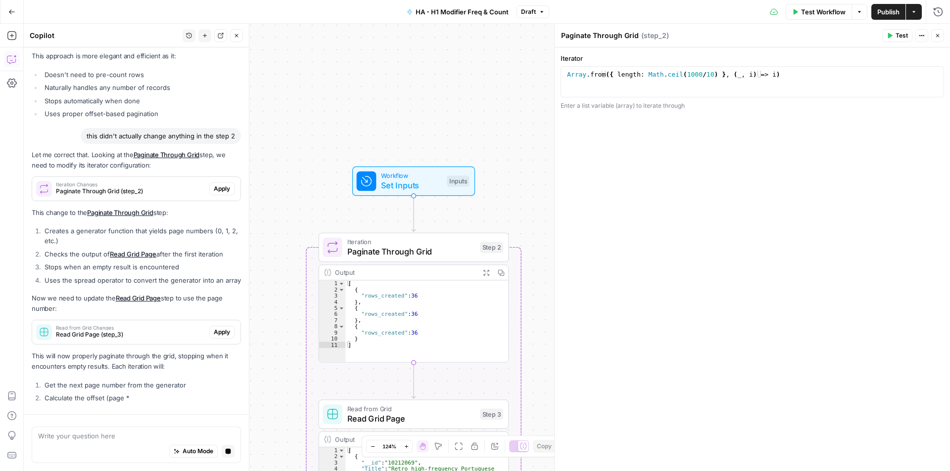
click at [218, 226] on ol "Creates a generator function that yields page numbers (0, 1, 2, etc.) Checks th…" at bounding box center [136, 255] width 209 height 59
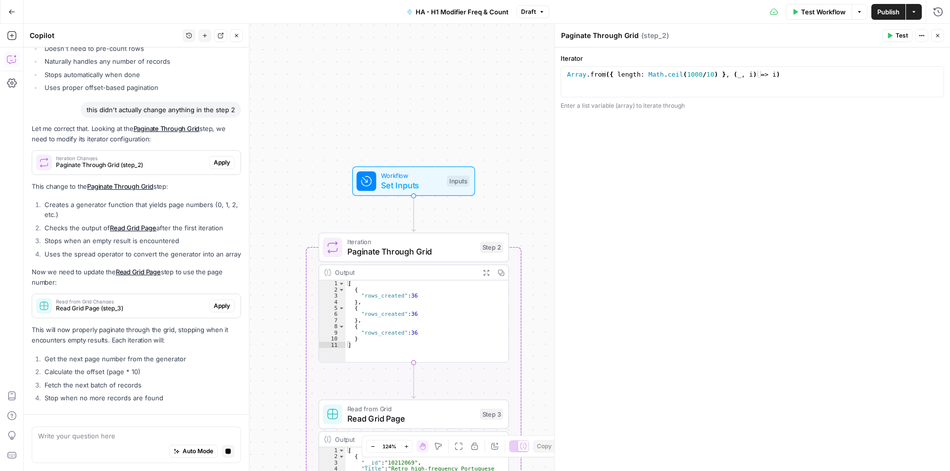
scroll to position [1493, 0]
click at [221, 150] on div "Let me correct that. Looking at the Paginate Through Grid step, we need to modi…" at bounding box center [136, 265] width 209 height 283
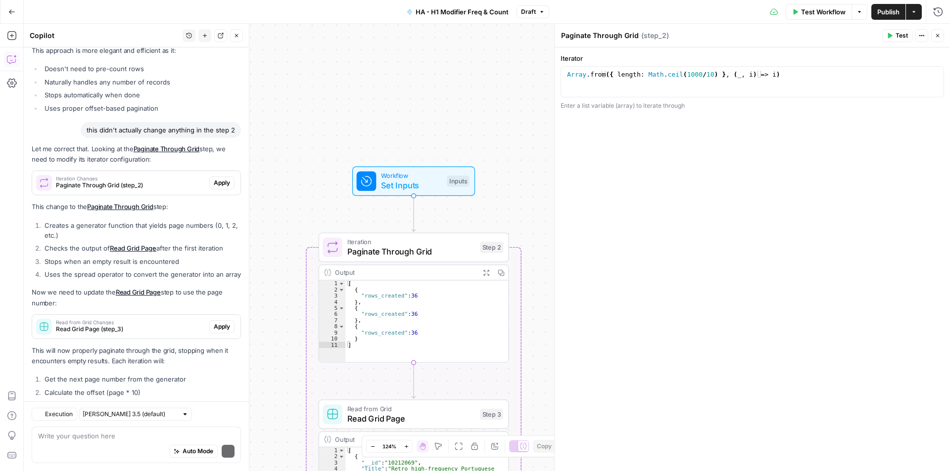
scroll to position [1573, 0]
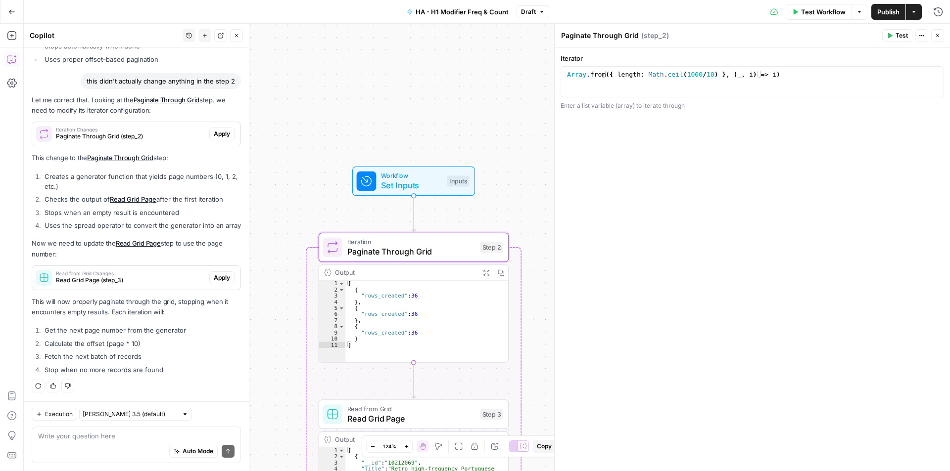
click at [220, 130] on span "Apply" at bounding box center [222, 134] width 16 height 9
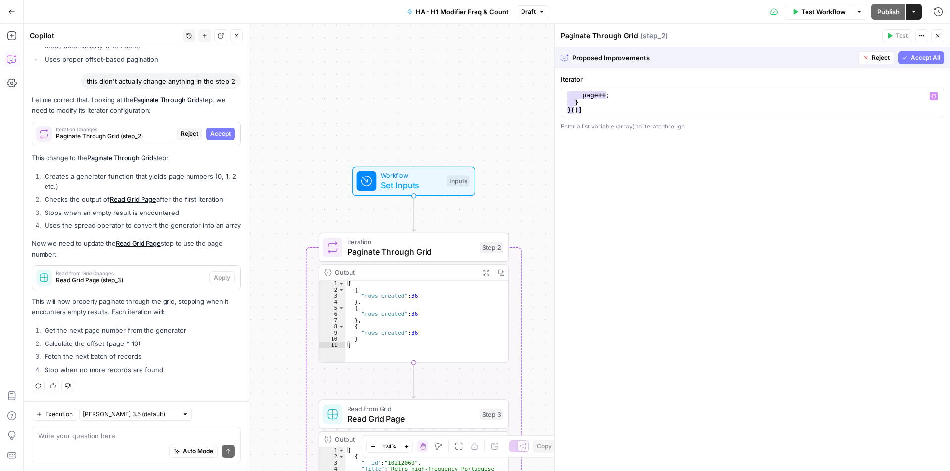
scroll to position [0, 0]
click at [607, 102] on div "Array . from [ ... function * generator ( ) { length : Math . ceil let page = 0…" at bounding box center [748, 109] width 367 height 37
drag, startPoint x: 642, startPoint y: 109, endPoint x: 567, endPoint y: 108, distance: 75.2
click at [567, 108] on div "Array . from [ ... function * generator ( ) { length : Math . ceil let page = 0…" at bounding box center [748, 109] width 367 height 37
type textarea "**********"
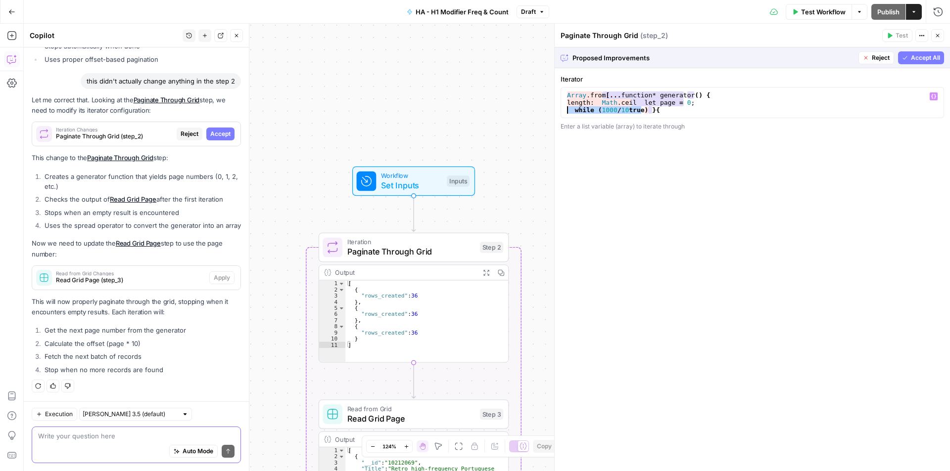
click at [130, 438] on textarea at bounding box center [136, 436] width 196 height 10
paste textarea "while (1000/10true)"
type textarea "is there an alternative to this while (1000/10true)"
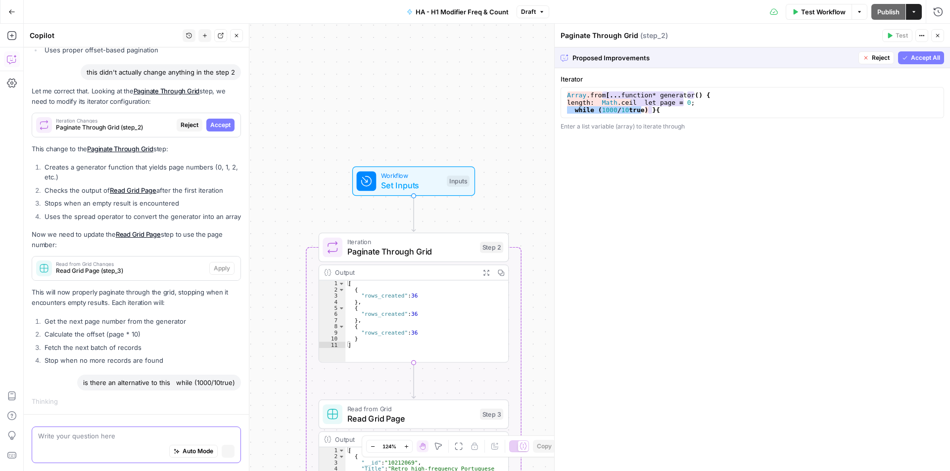
scroll to position [1531, 0]
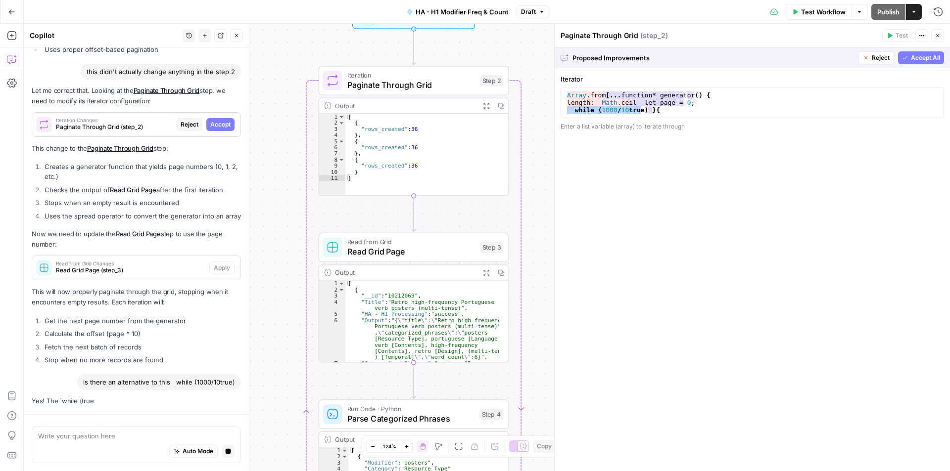
click at [170, 324] on li "Get the next page number from the generator" at bounding box center [141, 321] width 199 height 10
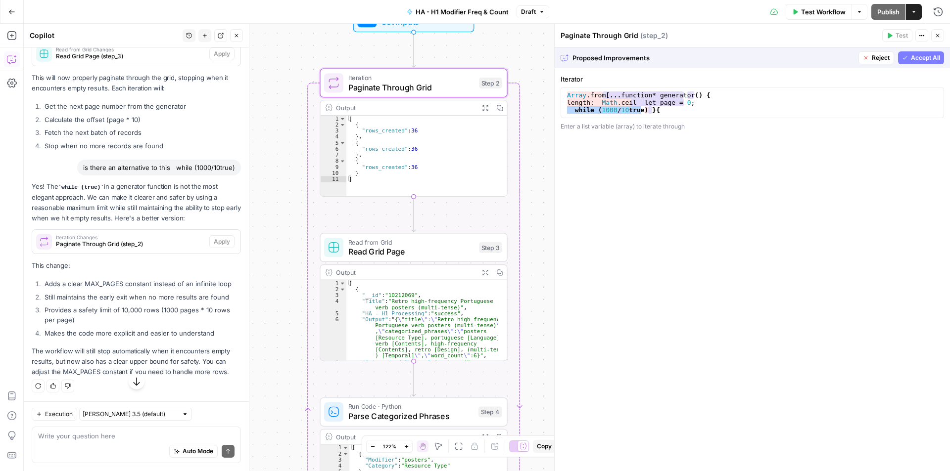
scroll to position [1749, 0]
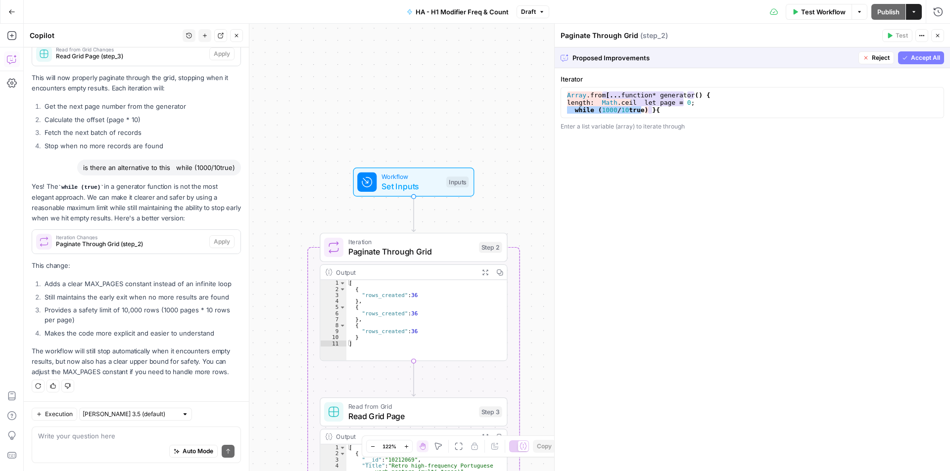
click at [918, 55] on span "Accept All" at bounding box center [925, 57] width 29 height 9
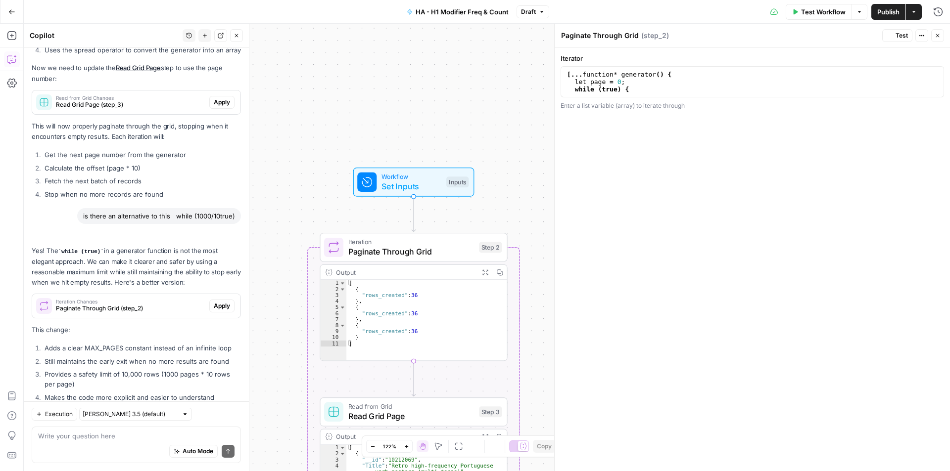
scroll to position [1844, 0]
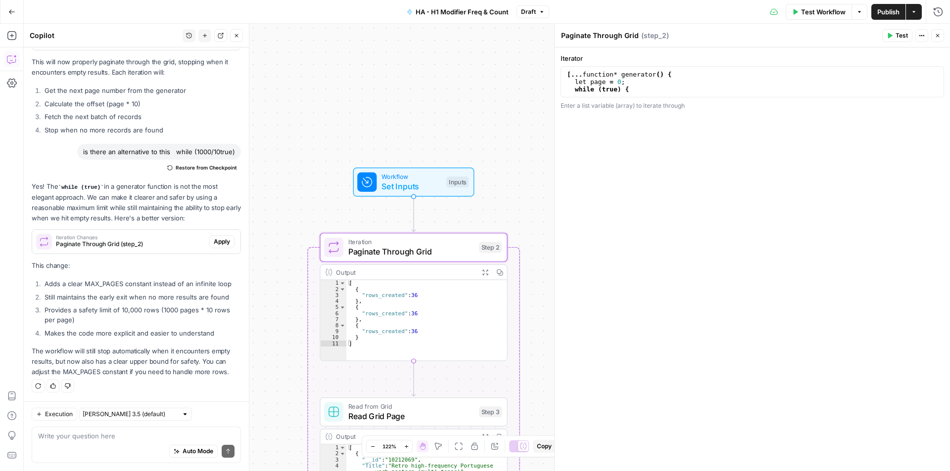
click at [216, 242] on span "Apply" at bounding box center [222, 241] width 16 height 9
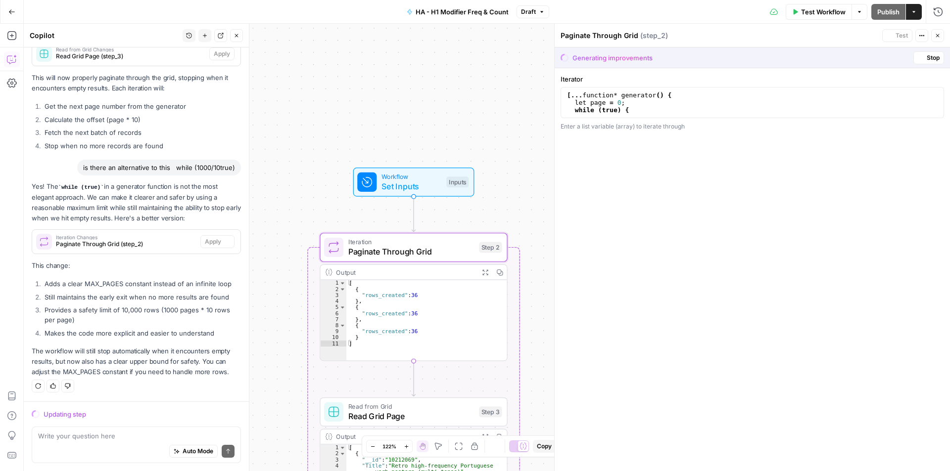
scroll to position [1749, 0]
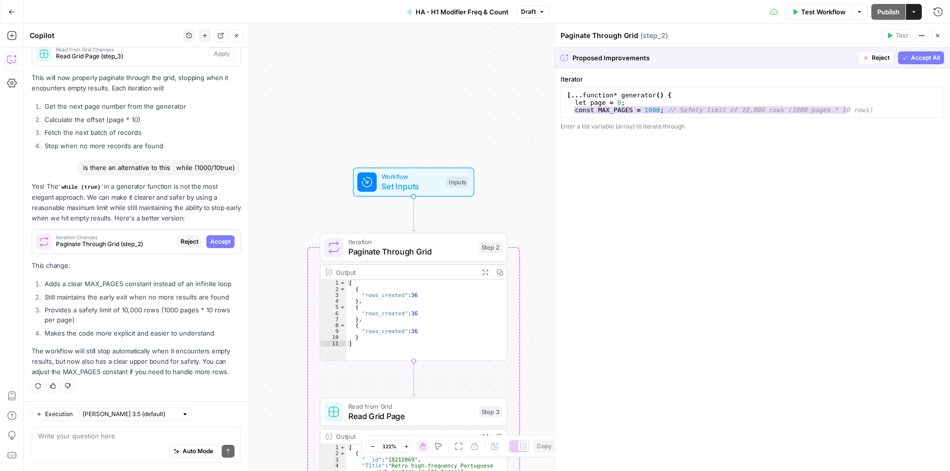
click at [933, 60] on span "Accept All" at bounding box center [925, 57] width 29 height 9
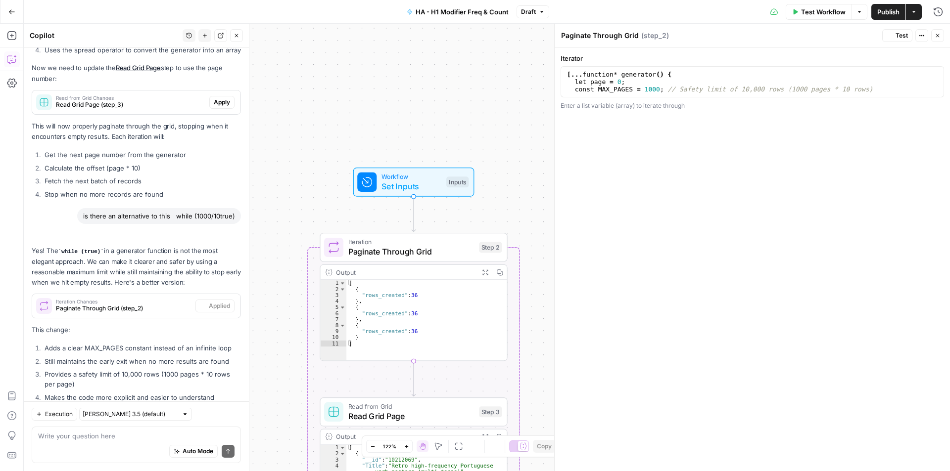
scroll to position [1844, 0]
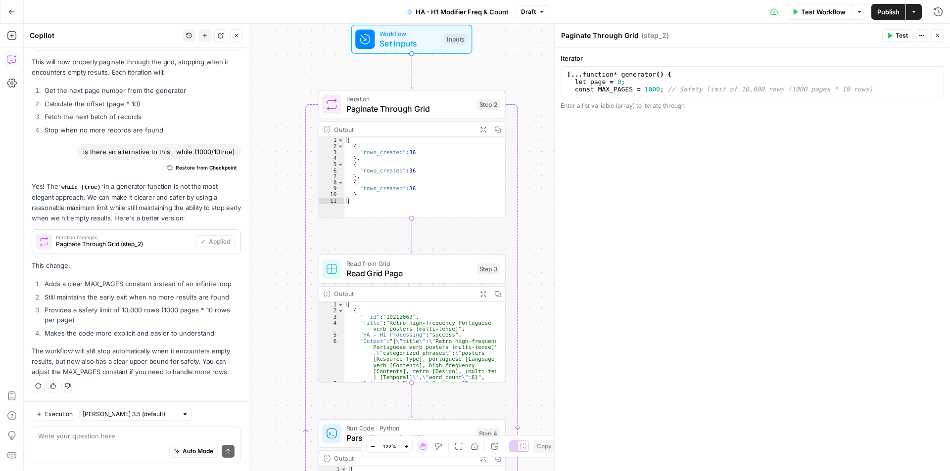
drag, startPoint x: 521, startPoint y: 194, endPoint x: 505, endPoint y: 50, distance: 144.4
click at [507, 49] on div "Workflow Set Inputs Inputs Loop Iteration Paginate Through Grid Step 2 Output E…" at bounding box center [487, 248] width 926 height 448
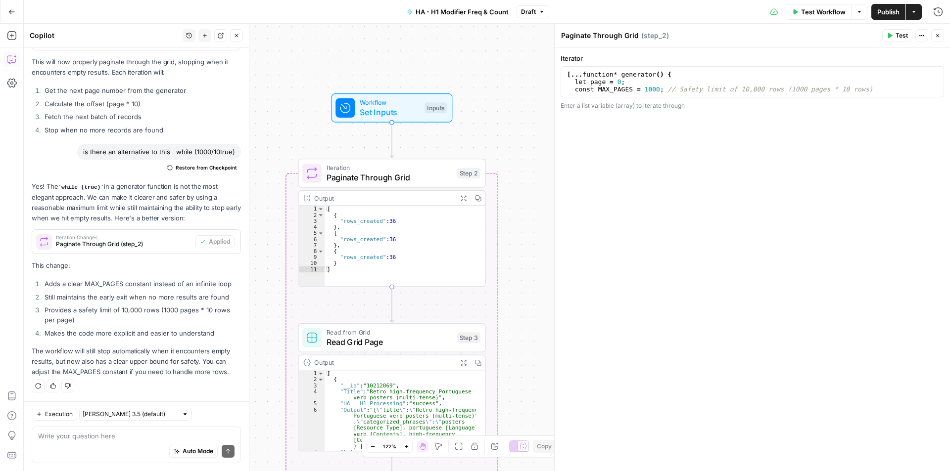
drag, startPoint x: 538, startPoint y: 174, endPoint x: 527, endPoint y: 231, distance: 58.4
click at [527, 231] on div "Workflow Set Inputs Inputs Loop Iteration Paginate Through Grid Step 2 Output E…" at bounding box center [487, 248] width 926 height 448
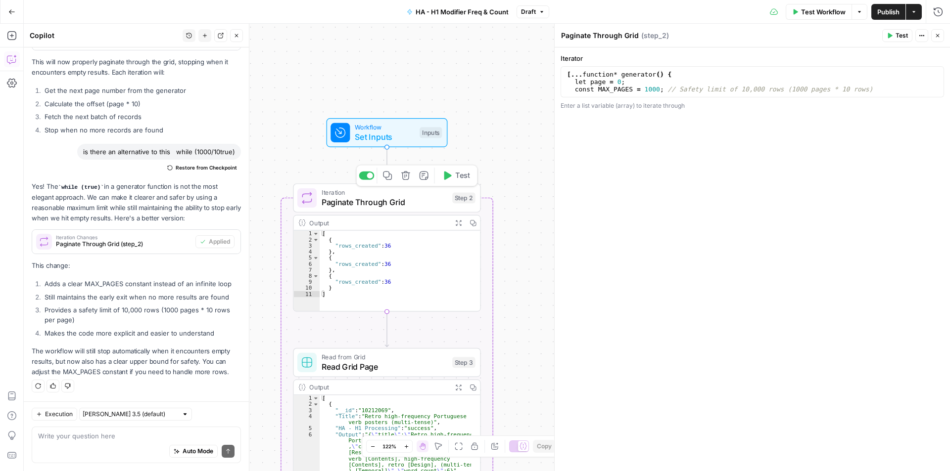
click at [499, 144] on div "Workflow Set Inputs Inputs Loop Iteration Paginate Through Grid Step 2 Copy ste…" at bounding box center [487, 248] width 926 height 448
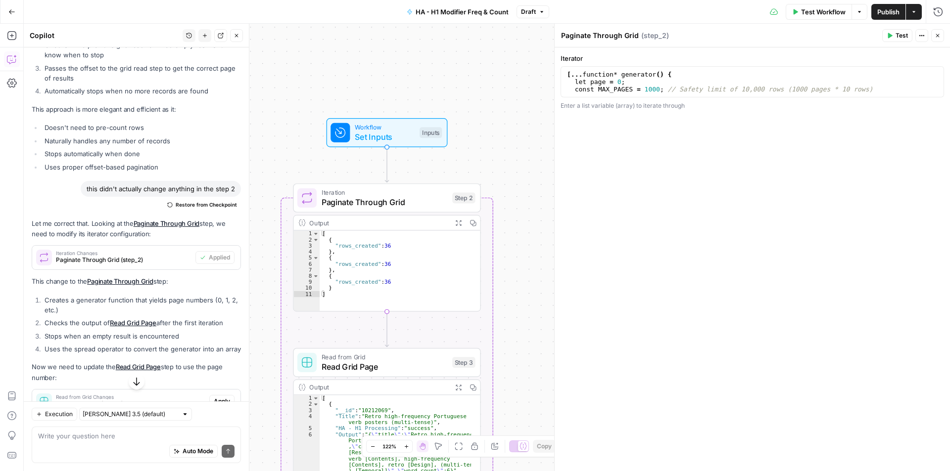
scroll to position [1597, 0]
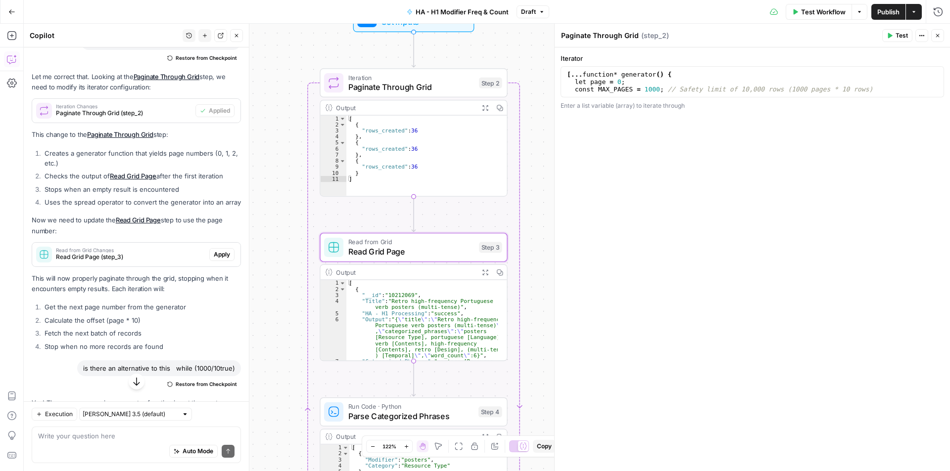
click at [170, 262] on span "Read Grid Page (step_3)" at bounding box center [130, 257] width 149 height 9
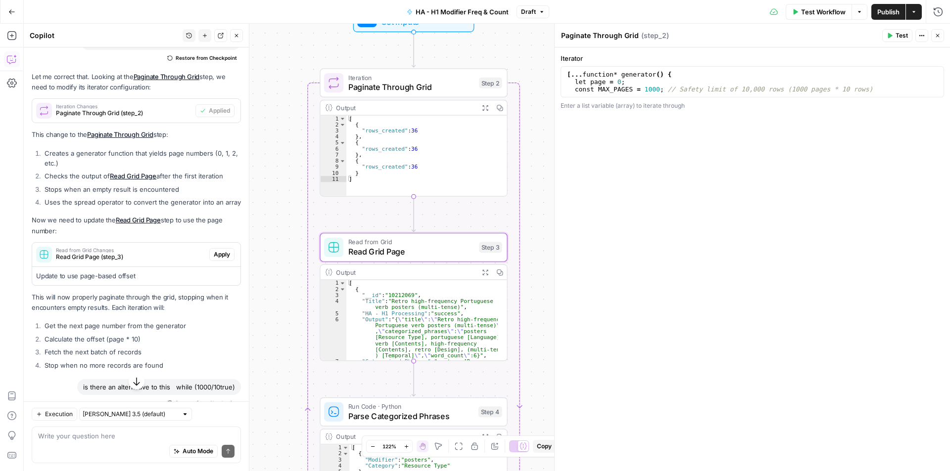
click at [223, 263] on div "Read from Grid Changes Read Grid Page (step_3) Apply" at bounding box center [136, 255] width 208 height 16
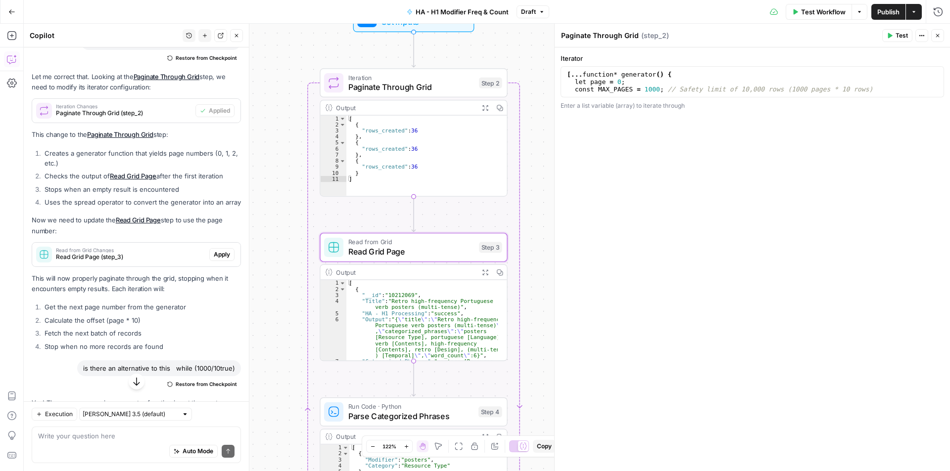
click at [222, 259] on span "Apply" at bounding box center [222, 254] width 16 height 9
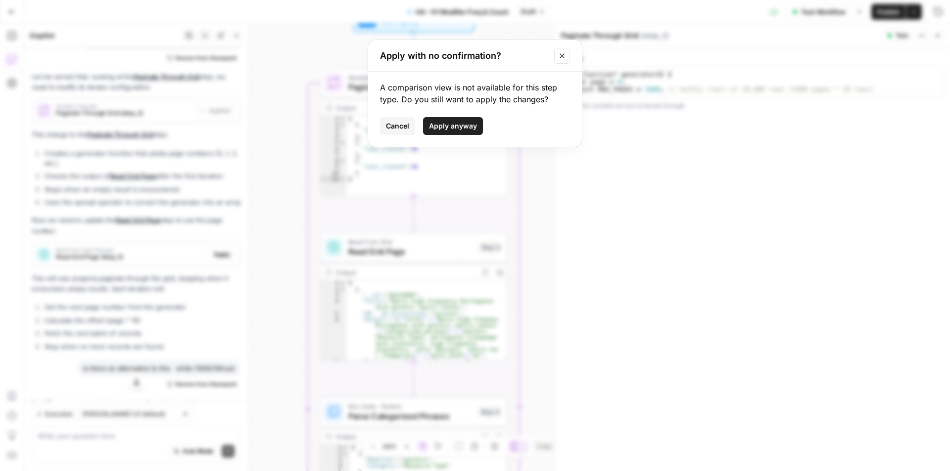
click at [449, 128] on span "Apply anyway" at bounding box center [453, 126] width 48 height 10
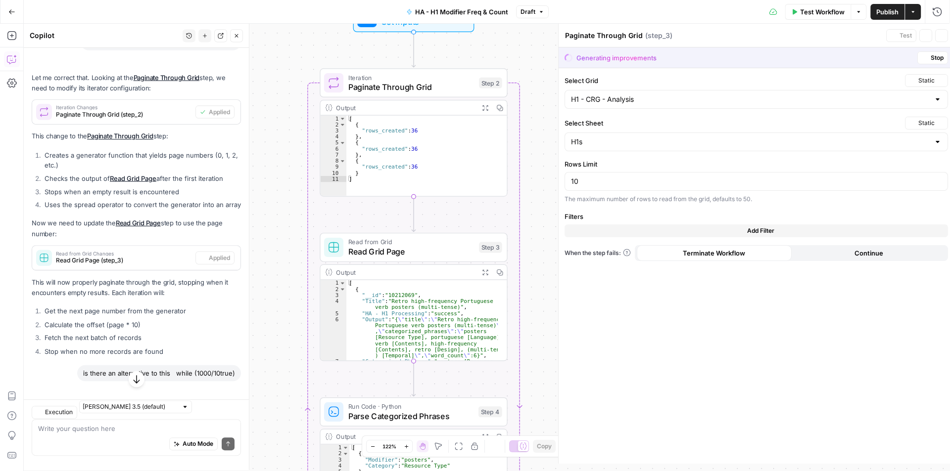
type textarea "Read Grid Page"
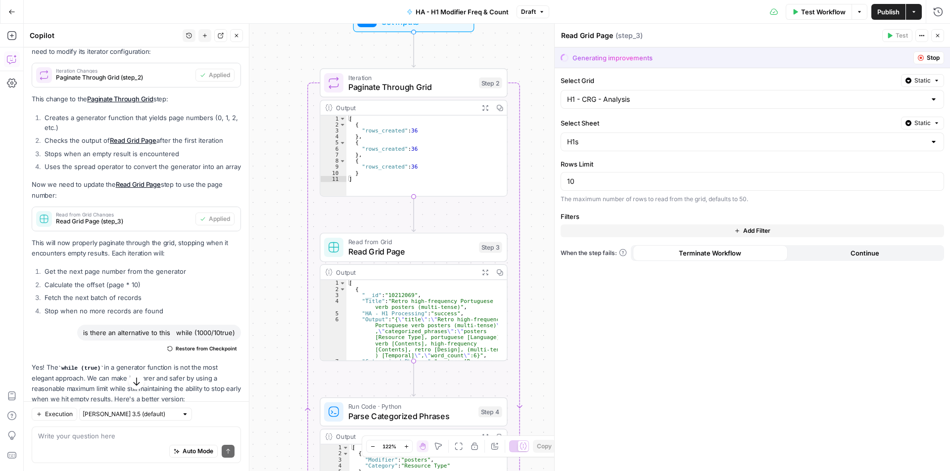
scroll to position [1646, 0]
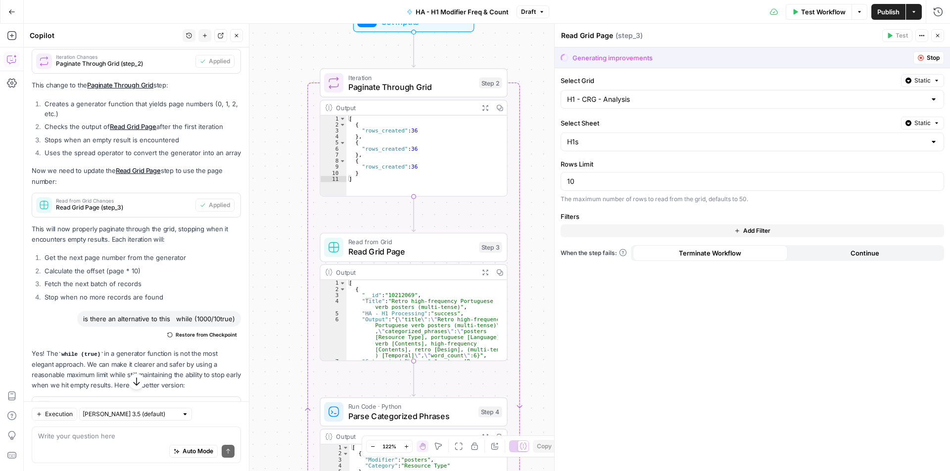
click at [16, 14] on button "Go Back" at bounding box center [12, 12] width 18 height 18
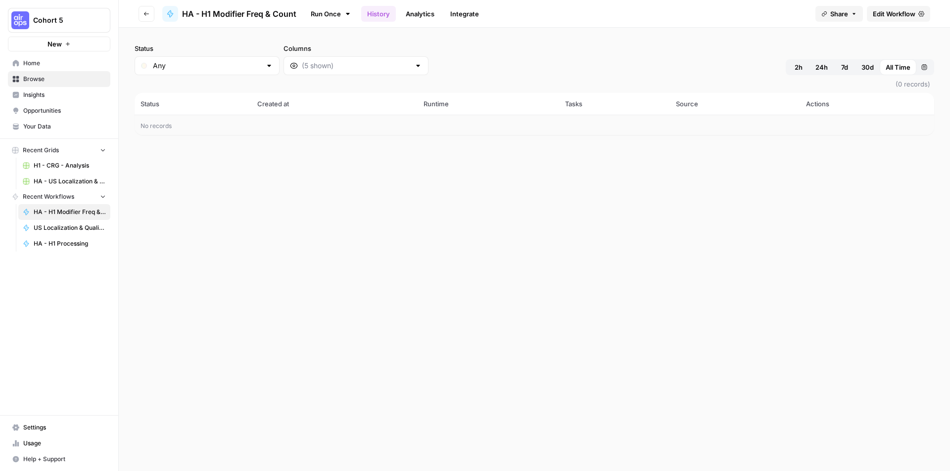
click at [141, 13] on button "Go back" at bounding box center [146, 14] width 16 height 16
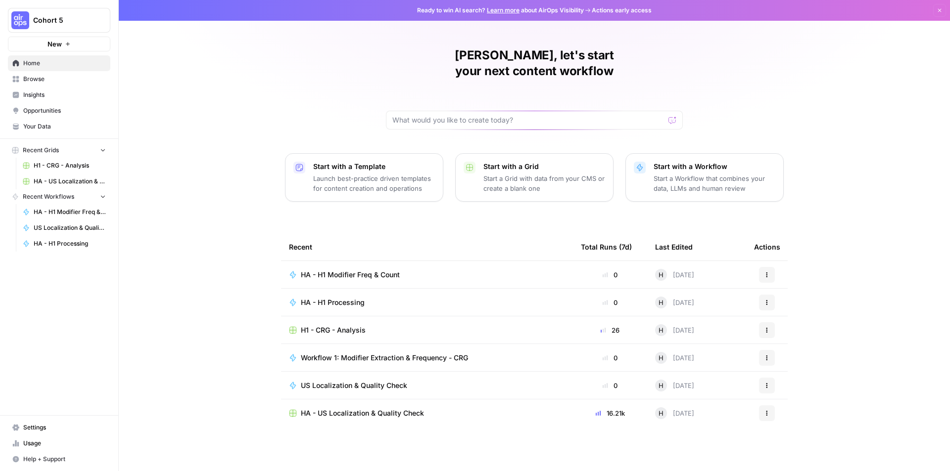
click at [74, 74] on link "Browse" at bounding box center [59, 79] width 102 height 16
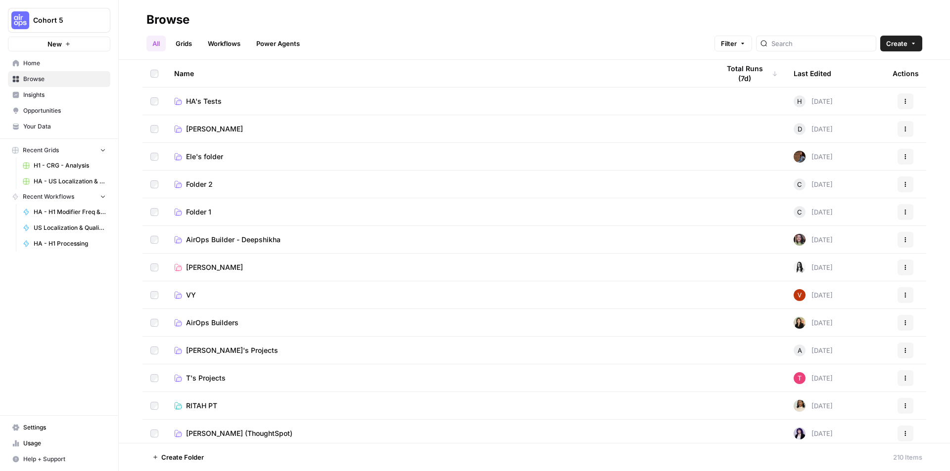
click at [255, 101] on link "HA's Tests" at bounding box center [438, 101] width 529 height 10
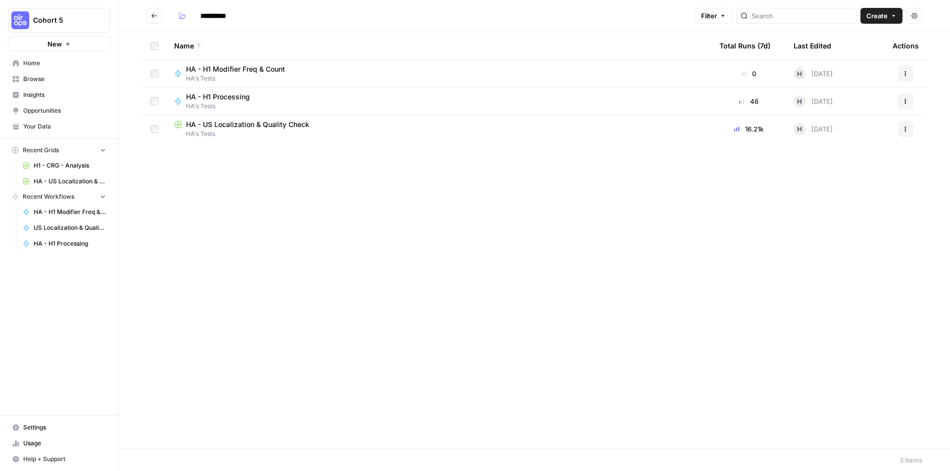
click at [308, 181] on div "Name Total Runs (7d) Last Edited Actions HA - H1 Modifier Freq & Count HA's Tes…" at bounding box center [534, 240] width 831 height 417
drag, startPoint x: 314, startPoint y: 157, endPoint x: 285, endPoint y: 156, distance: 29.2
click at [285, 156] on div "Name Total Runs (7d) Last Edited Actions HA - H1 Modifier Freq & Count HA's Tes…" at bounding box center [534, 240] width 831 height 417
click at [894, 9] on button "Create" at bounding box center [881, 16] width 42 height 16
click at [849, 39] on span "Grid" at bounding box center [861, 39] width 55 height 10
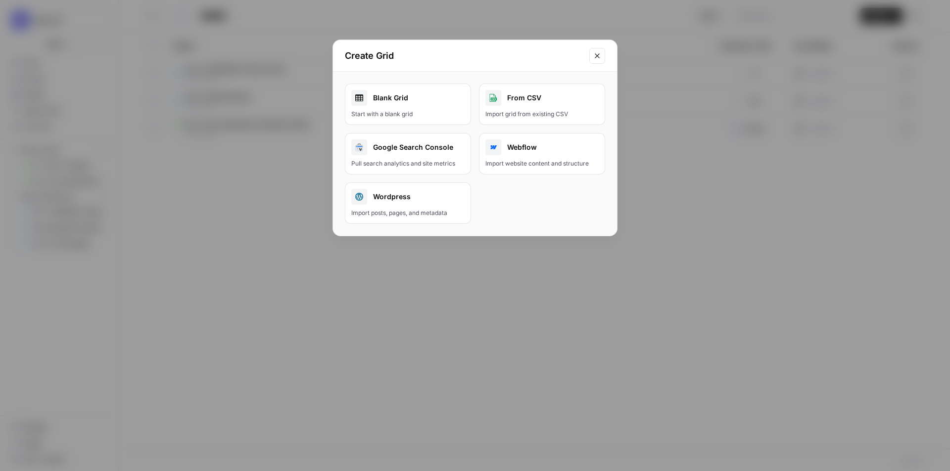
click at [417, 107] on link "Blank Grid Start with a blank grid" at bounding box center [408, 105] width 126 height 42
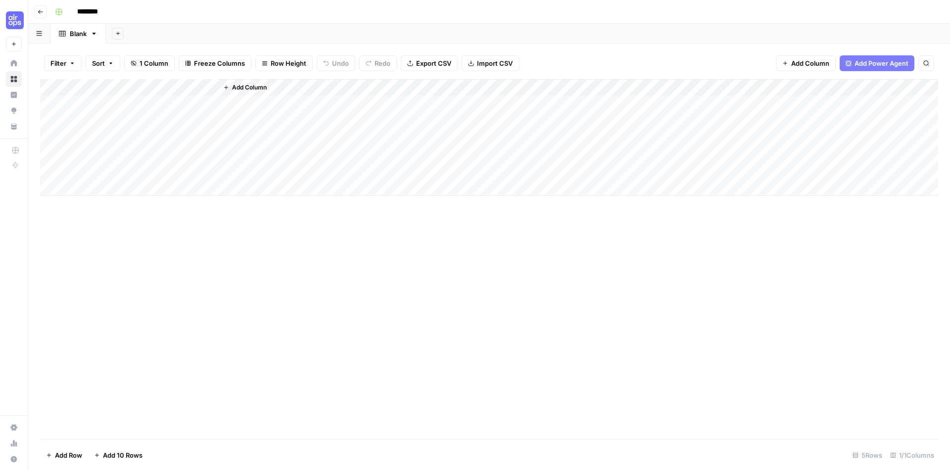
click at [95, 15] on input "********" at bounding box center [100, 12] width 55 height 16
type input "**********"
click at [94, 34] on icon "button" at bounding box center [93, 34] width 3 height 2
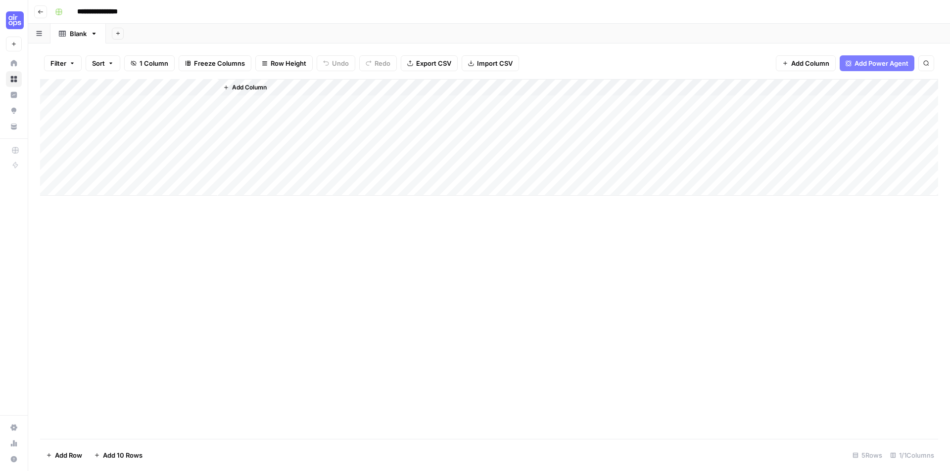
click at [359, 110] on div "Add Column" at bounding box center [578, 137] width 720 height 117
click at [119, 88] on div "Add Column" at bounding box center [489, 137] width 898 height 117
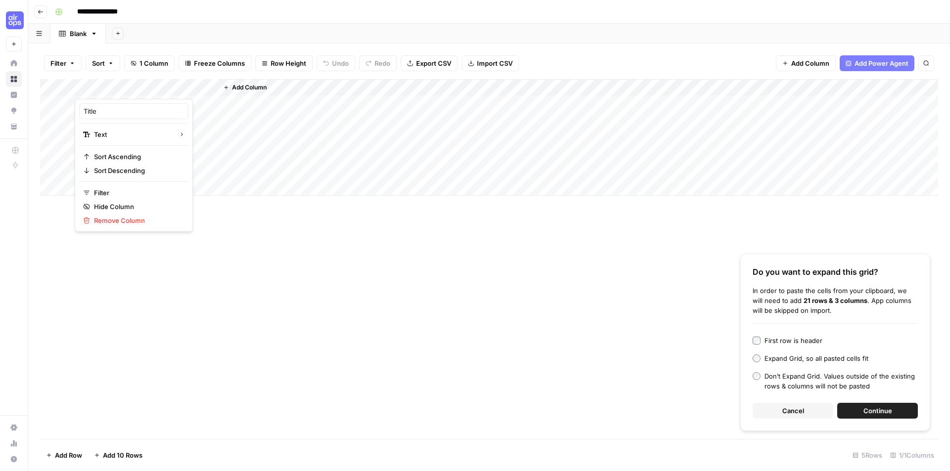
click at [786, 337] on div "First row is header" at bounding box center [793, 341] width 58 height 10
click at [893, 417] on button "Continue" at bounding box center [877, 411] width 81 height 16
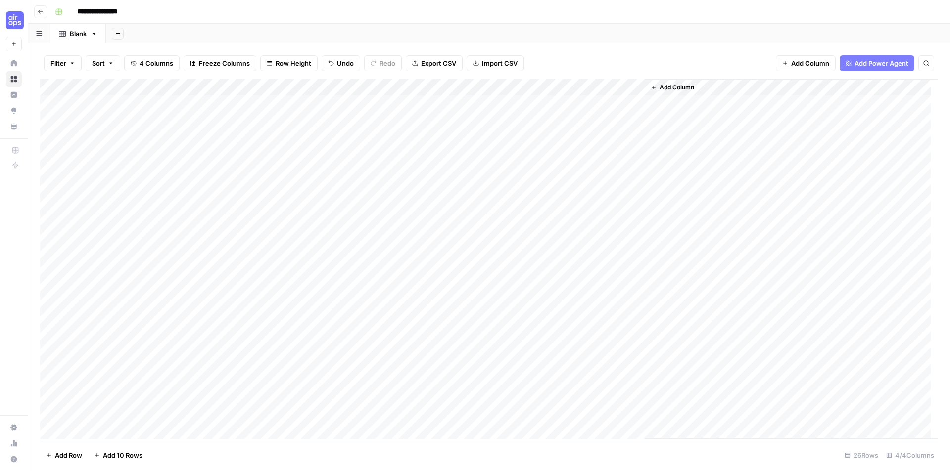
click at [353, 88] on div "Add Column" at bounding box center [489, 259] width 898 height 360
click at [259, 223] on span "Remove Column" at bounding box center [279, 221] width 87 height 10
click at [449, 108] on button "Delete" at bounding box center [439, 102] width 33 height 18
click at [748, 164] on div "Add Column" at bounding box center [719, 259] width 435 height 360
click at [336, 66] on span "Undo" at bounding box center [344, 63] width 17 height 10
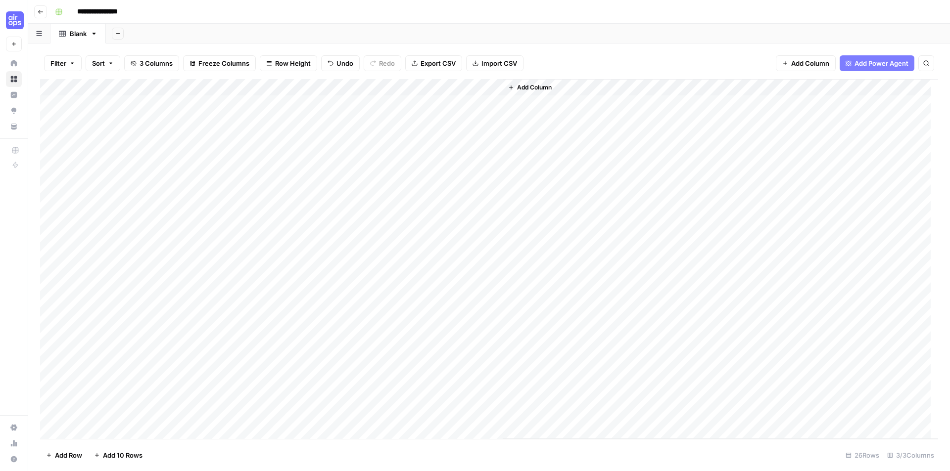
click at [336, 66] on span "Undo" at bounding box center [344, 63] width 17 height 10
click at [336, 63] on span "Undo" at bounding box center [344, 63] width 17 height 10
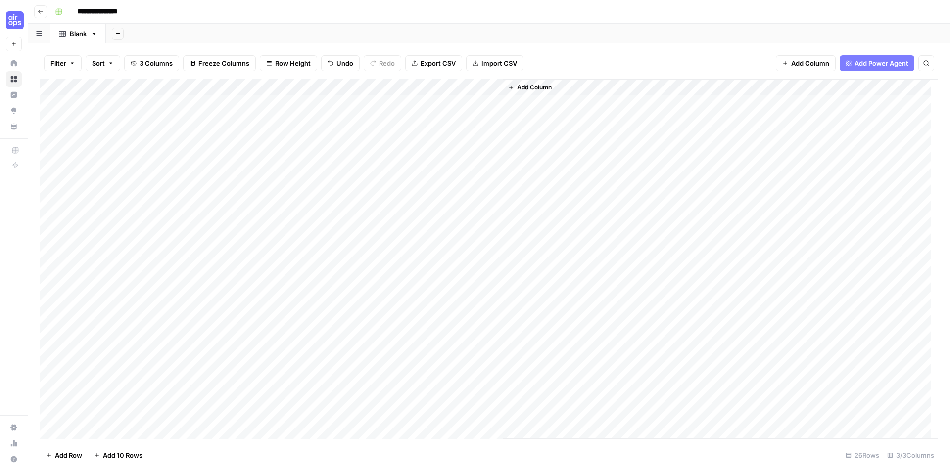
click at [336, 63] on span "Undo" at bounding box center [344, 63] width 17 height 10
click at [121, 29] on button "Add Sheet" at bounding box center [118, 34] width 12 height 12
click at [153, 67] on span "Blank" at bounding box center [168, 68] width 73 height 10
click at [96, 33] on icon at bounding box center [94, 33] width 7 height 7
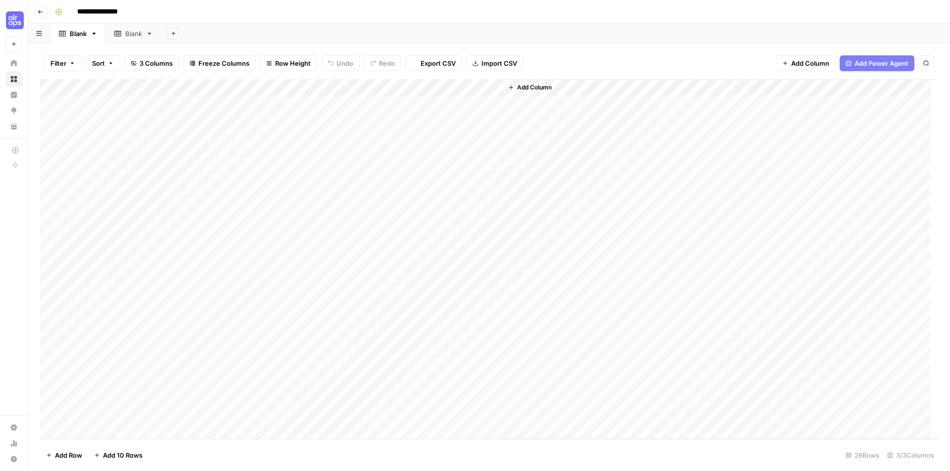
click at [94, 33] on icon "button" at bounding box center [93, 34] width 3 height 2
click at [124, 84] on span "Delete Sheet" at bounding box center [133, 89] width 47 height 10
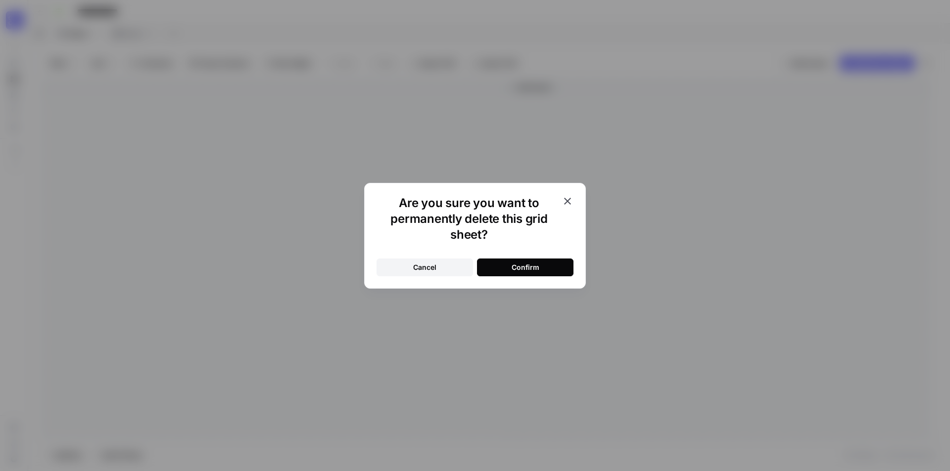
click at [533, 268] on div "Confirm" at bounding box center [525, 268] width 28 height 10
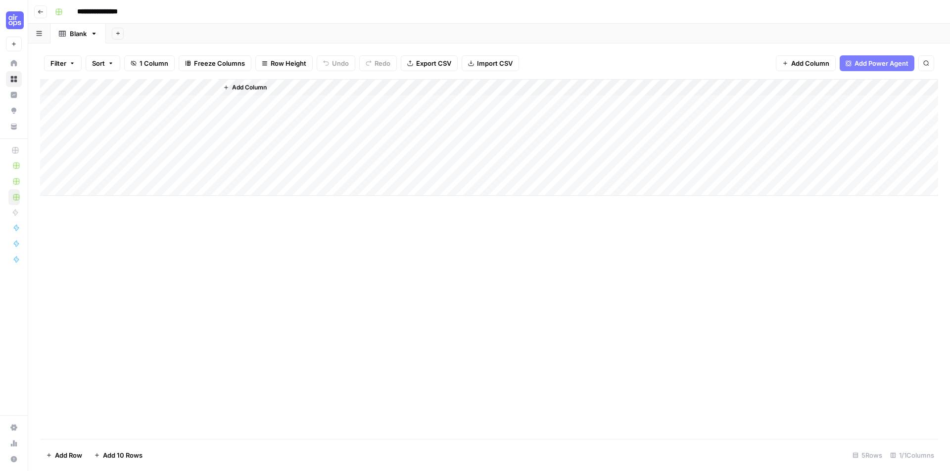
click at [163, 105] on div "Add Column" at bounding box center [489, 137] width 898 height 117
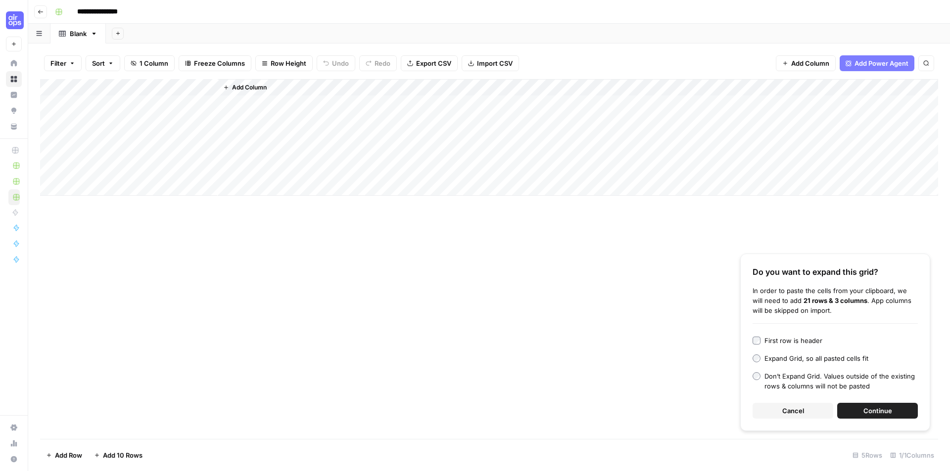
click at [867, 413] on span "Continue" at bounding box center [877, 411] width 29 height 10
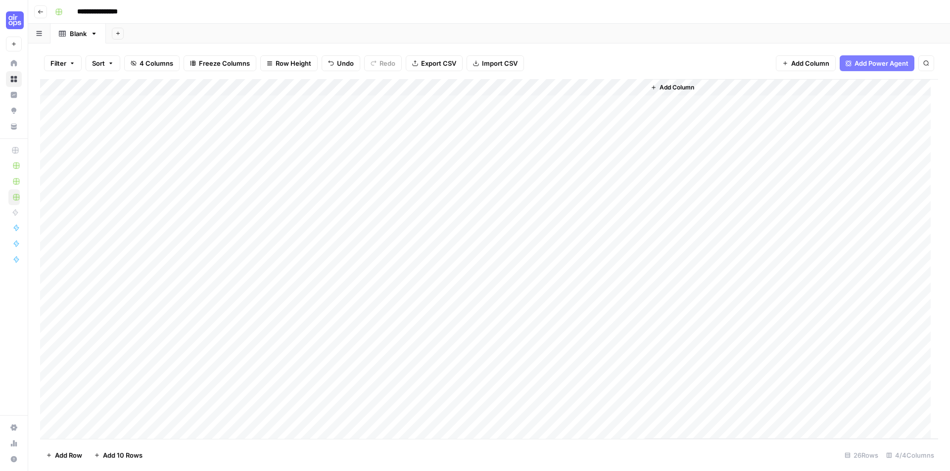
click at [262, 87] on div "Add Column" at bounding box center [489, 259] width 898 height 360
click at [262, 87] on div at bounding box center [288, 89] width 143 height 20
click at [273, 107] on input "New Column" at bounding box center [276, 111] width 100 height 10
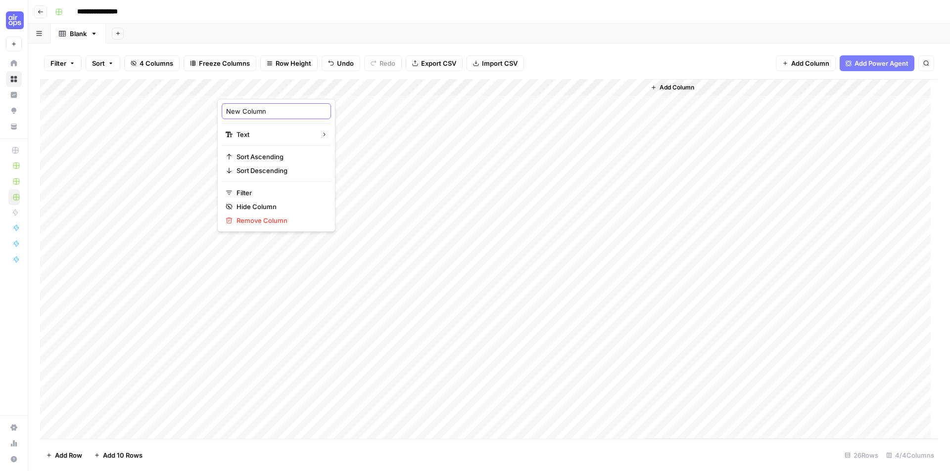
paste input "HA - H1 Processing"
type input "HA - H1 Processing"
click at [770, 171] on div "Add Column" at bounding box center [791, 259] width 293 height 360
click at [348, 86] on div "Add Column" at bounding box center [489, 259] width 898 height 360
click at [260, 219] on span "Remove Column" at bounding box center [279, 221] width 87 height 10
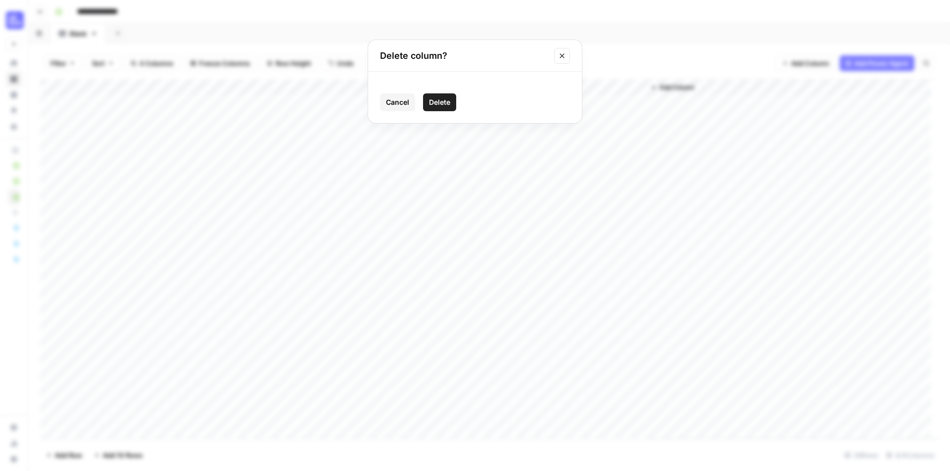
click at [441, 103] on span "Delete" at bounding box center [439, 102] width 21 height 10
click at [528, 88] on span "Add Column" at bounding box center [534, 87] width 35 height 9
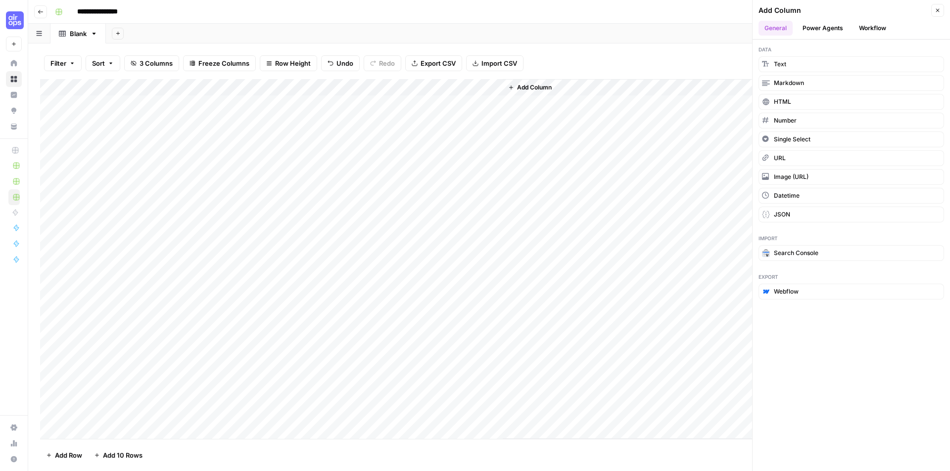
click at [882, 25] on button "Workflow" at bounding box center [872, 28] width 39 height 15
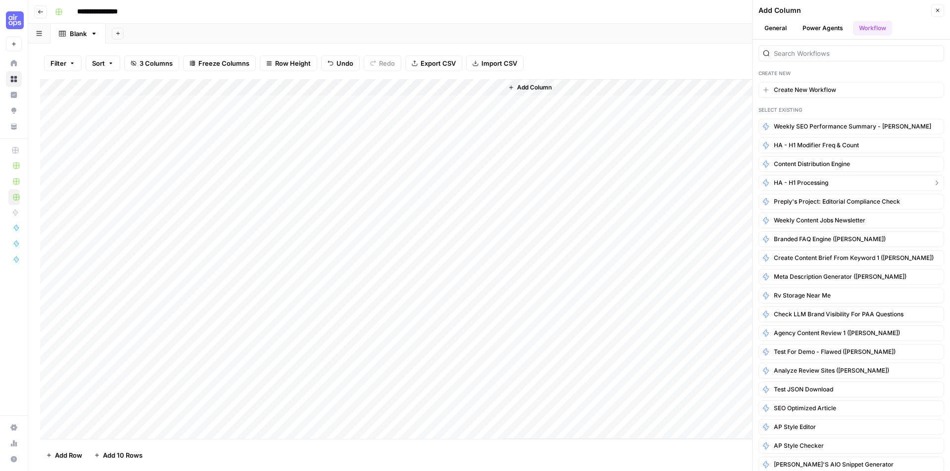
click at [816, 181] on span "HA - H1 Processing" at bounding box center [801, 183] width 54 height 9
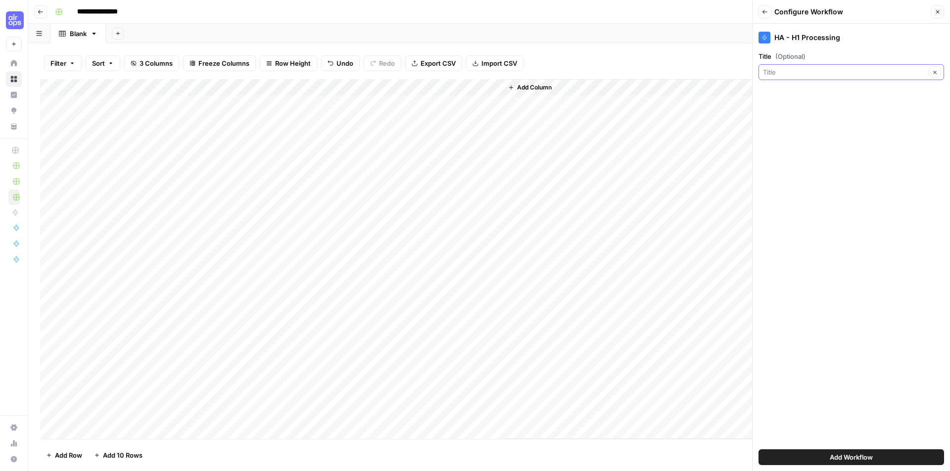
click at [794, 72] on input "Title (Optional)" at bounding box center [844, 72] width 163 height 10
click at [806, 125] on span "Title" at bounding box center [839, 128] width 144 height 10
type input "Title"
click at [827, 458] on button "Add Workflow" at bounding box center [850, 458] width 185 height 16
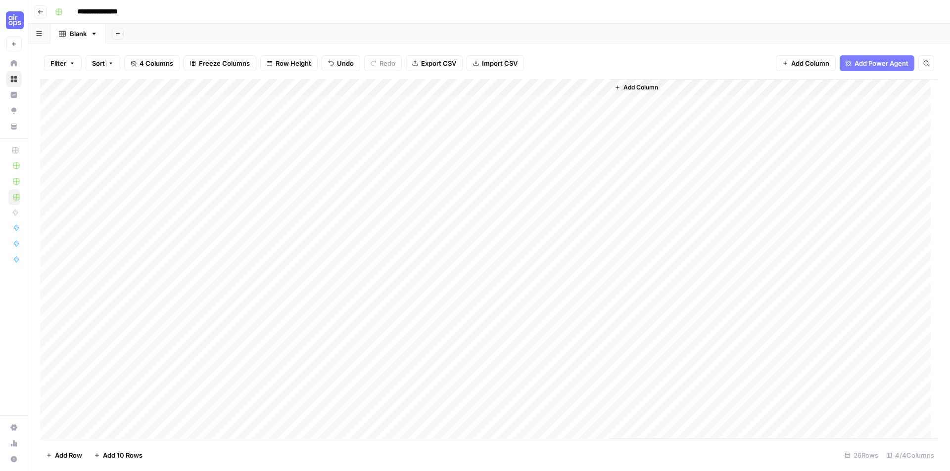
drag, startPoint x: 544, startPoint y: 84, endPoint x: 295, endPoint y: 86, distance: 248.8
click at [295, 86] on div "Add Column" at bounding box center [489, 259] width 898 height 360
click at [401, 86] on div "Add Column" at bounding box center [489, 259] width 898 height 360
click at [385, 108] on input "New Column (1)" at bounding box center [382, 111] width 100 height 10
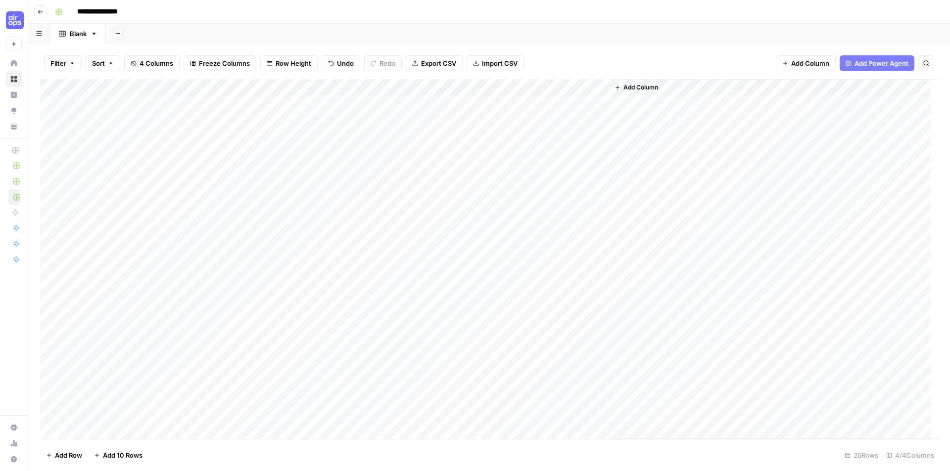
click at [359, 87] on div "Add Column" at bounding box center [489, 259] width 898 height 360
click at [359, 87] on div at bounding box center [394, 89] width 143 height 20
click at [365, 111] on input "New Column (1)" at bounding box center [382, 111] width 100 height 10
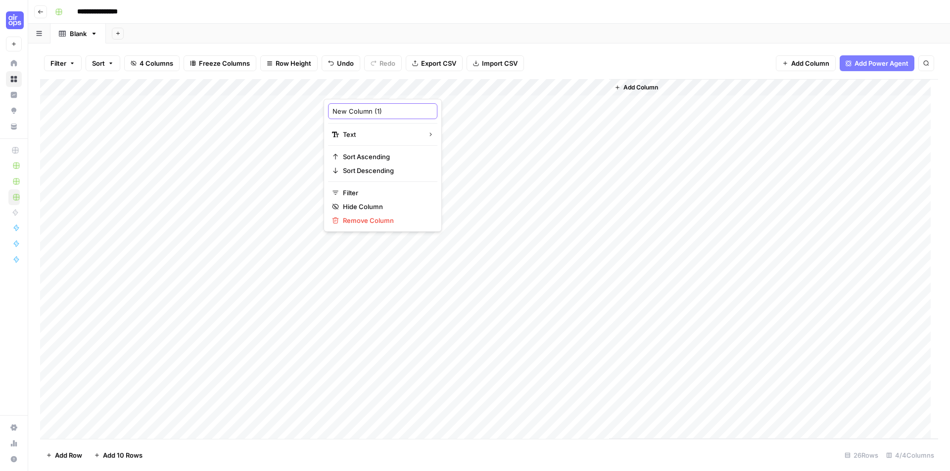
click at [365, 111] on input "New Column (1)" at bounding box center [382, 111] width 100 height 10
paste input "Categorized Phrases"
type input "Categorized Phrases"
click at [672, 148] on div "Add Column" at bounding box center [773, 259] width 329 height 360
click at [488, 86] on div "Add Column" at bounding box center [489, 259] width 898 height 360
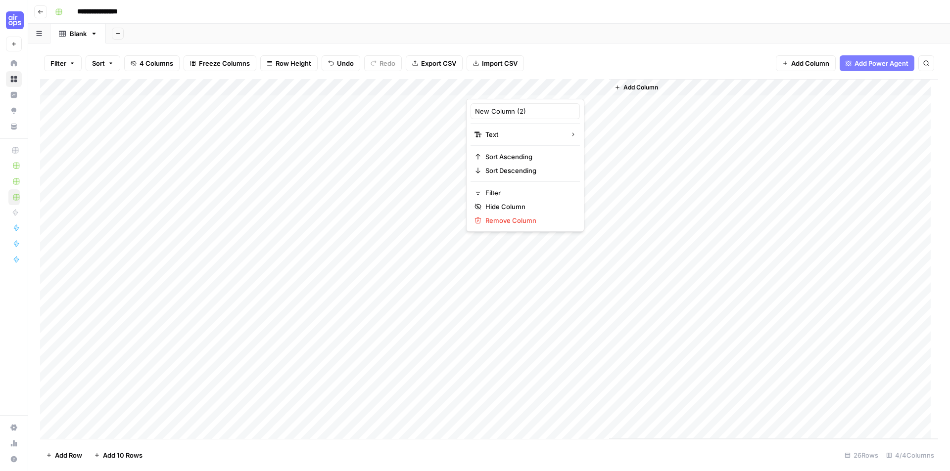
click at [488, 86] on div at bounding box center [537, 89] width 143 height 20
click at [490, 109] on input "New Column (2)" at bounding box center [525, 111] width 100 height 10
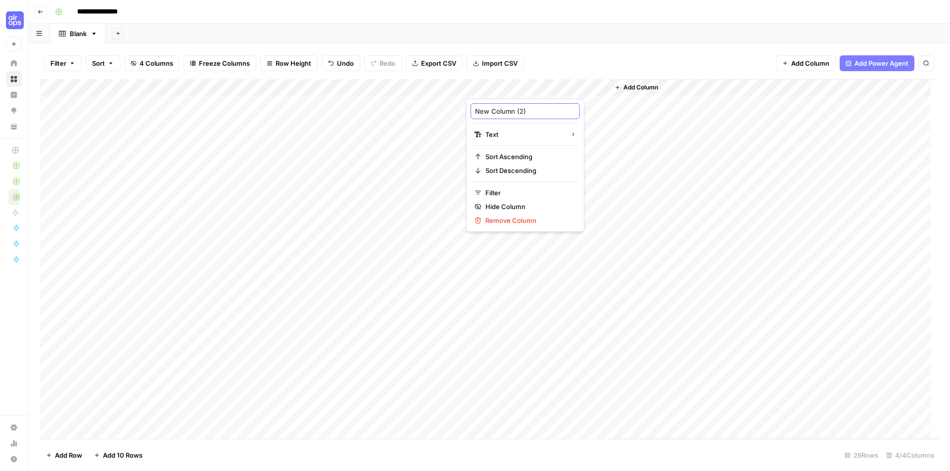
paste input "Categorized Phrases"
type input "Categorized Phrases"
click at [387, 87] on div "Add Column" at bounding box center [489, 259] width 898 height 360
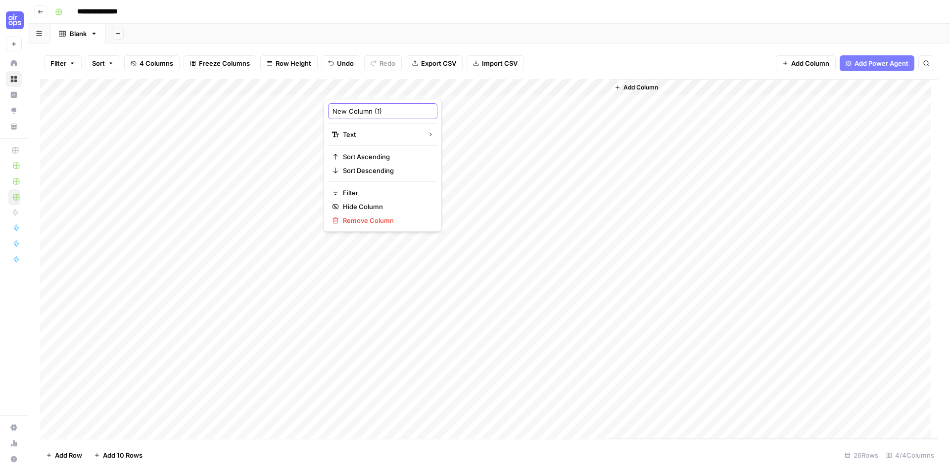
click at [359, 107] on input "New Column (1)" at bounding box center [382, 111] width 100 height 10
type input "Output"
click at [729, 209] on div "Add Column" at bounding box center [773, 259] width 329 height 360
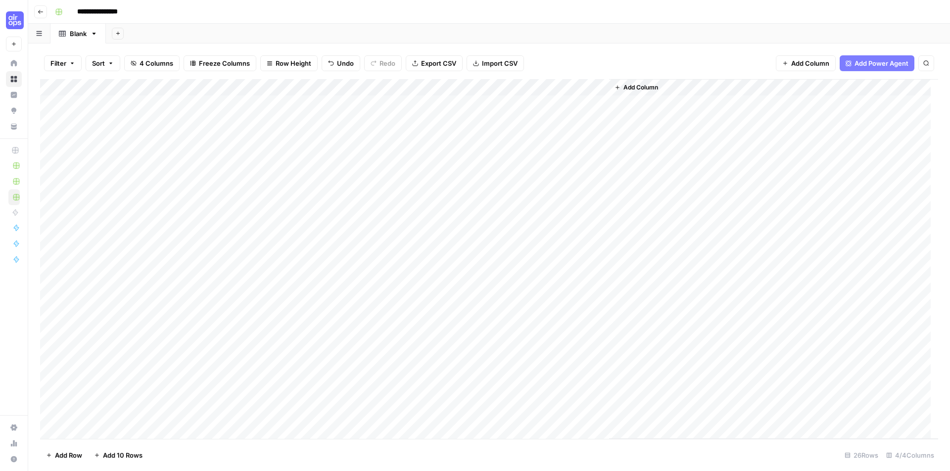
click at [303, 86] on div "Add Column" at bounding box center [489, 259] width 898 height 360
click at [280, 181] on span "Edit Workflow" at bounding box center [279, 185] width 87 height 10
click at [410, 106] on div "Add Column" at bounding box center [489, 259] width 898 height 360
click at [520, 104] on div "Add Column" at bounding box center [489, 259] width 898 height 360
click at [718, 136] on div "Add Column" at bounding box center [773, 259] width 329 height 360
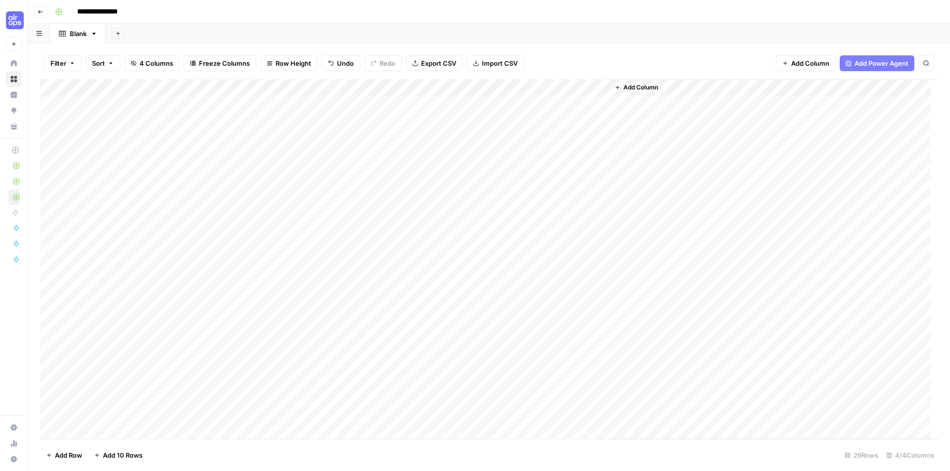
click at [548, 105] on div "Add Column" at bounding box center [489, 259] width 898 height 360
click at [731, 194] on div "Add Column" at bounding box center [773, 259] width 329 height 360
click at [494, 102] on div "Add Column" at bounding box center [489, 259] width 898 height 360
click at [392, 100] on div "Add Column" at bounding box center [489, 259] width 898 height 360
click at [529, 102] on div "Add Column" at bounding box center [489, 259] width 898 height 360
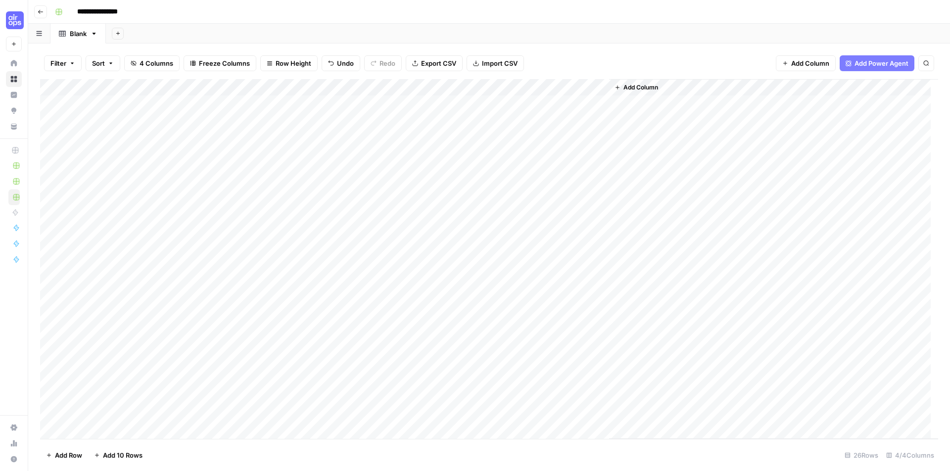
click at [768, 183] on div "Add Column" at bounding box center [773, 259] width 329 height 360
click at [269, 103] on div "Add Column" at bounding box center [489, 259] width 898 height 360
click at [718, 210] on div "Add Column" at bounding box center [773, 259] width 329 height 360
click at [355, 104] on div "Add Column" at bounding box center [489, 259] width 898 height 360
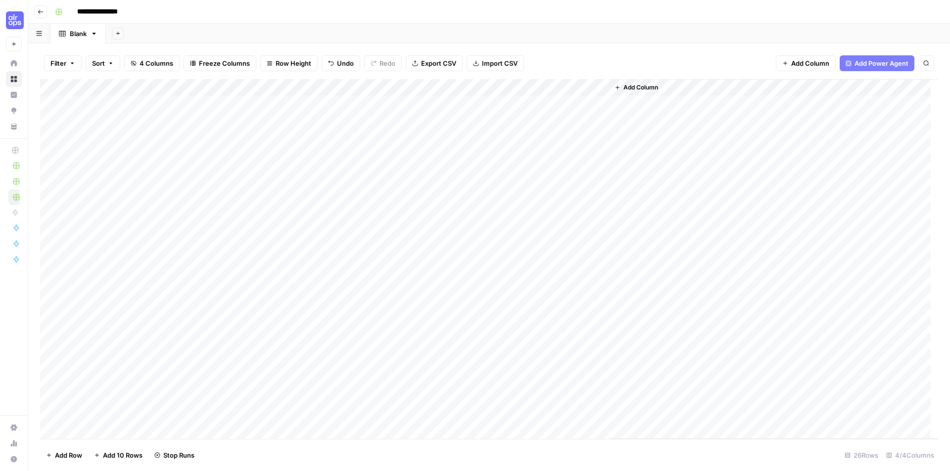
click at [525, 99] on div "Add Column" at bounding box center [489, 259] width 898 height 360
click at [300, 104] on div "Add Column" at bounding box center [489, 259] width 898 height 360
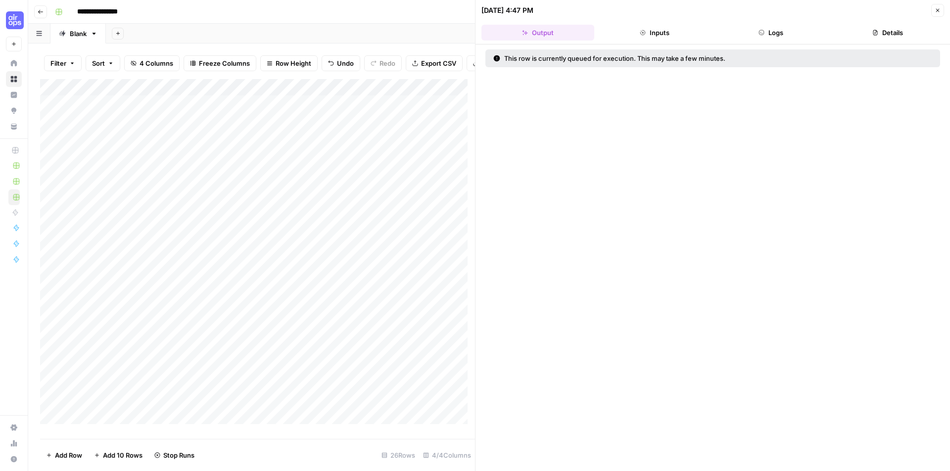
click at [315, 112] on div "Add Column" at bounding box center [257, 255] width 435 height 353
click at [311, 112] on div "Add Column" at bounding box center [257, 255] width 435 height 353
click at [262, 93] on div "Add Column" at bounding box center [257, 255] width 435 height 353
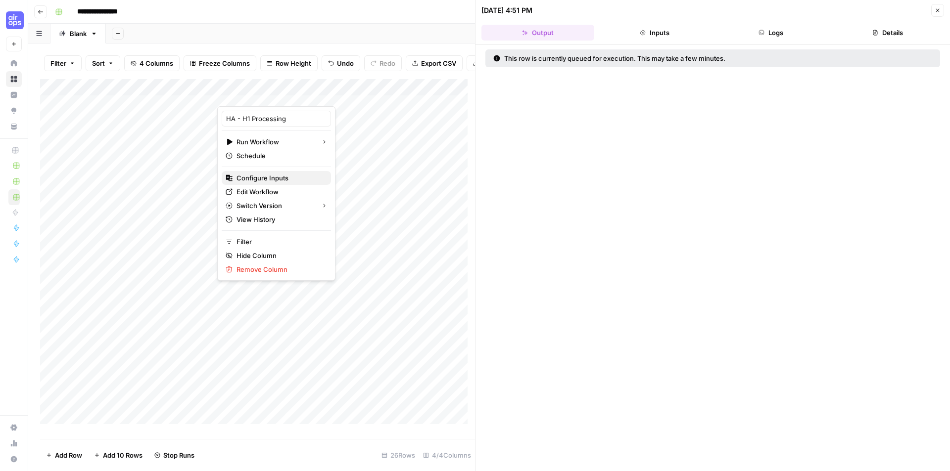
click at [289, 178] on span "Configure Inputs" at bounding box center [279, 178] width 87 height 10
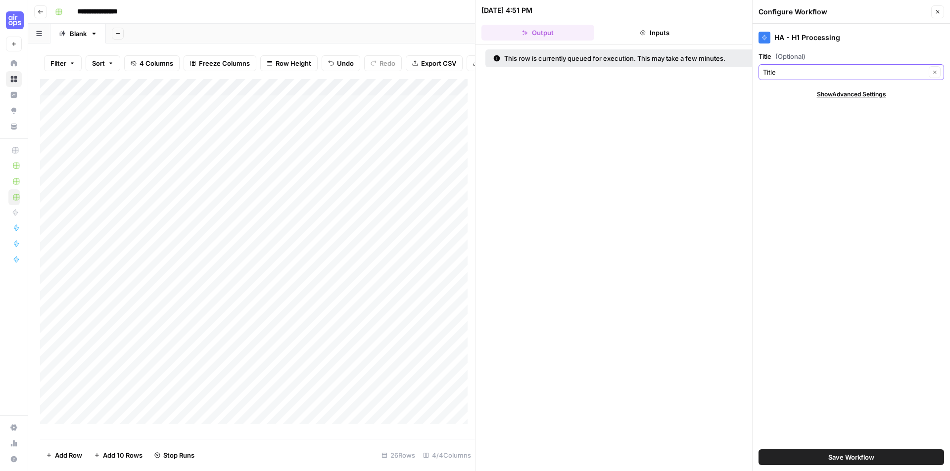
click at [930, 70] on button "Clear" at bounding box center [934, 72] width 12 height 12
click at [867, 456] on span "Save Workflow" at bounding box center [851, 458] width 46 height 10
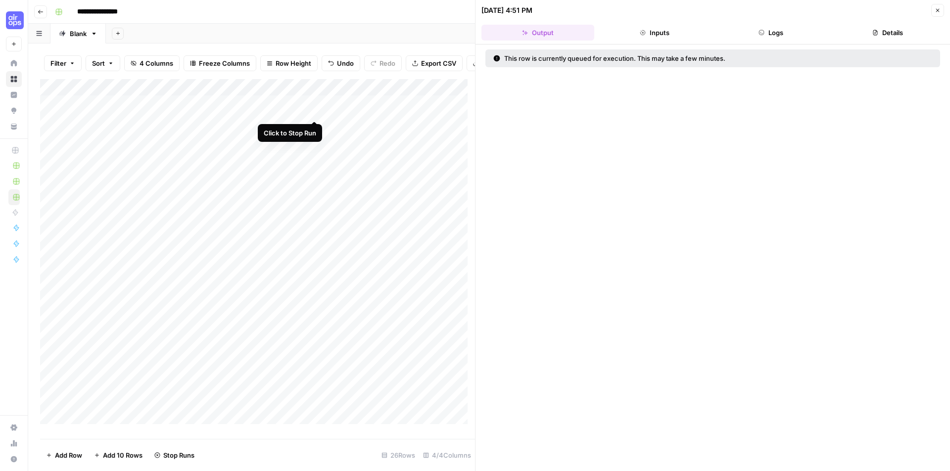
click at [315, 109] on div "Add Column" at bounding box center [257, 255] width 435 height 353
click at [304, 95] on div "Add Column" at bounding box center [257, 255] width 435 height 353
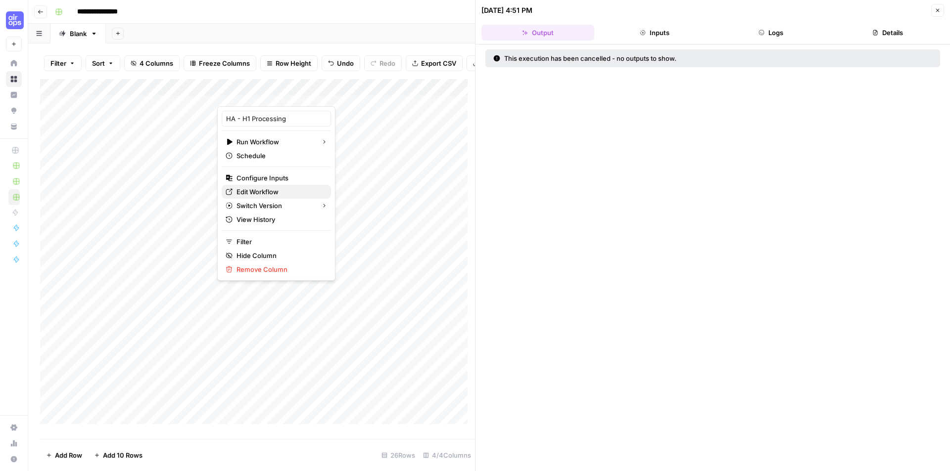
click at [297, 192] on span "Edit Workflow" at bounding box center [279, 192] width 87 height 10
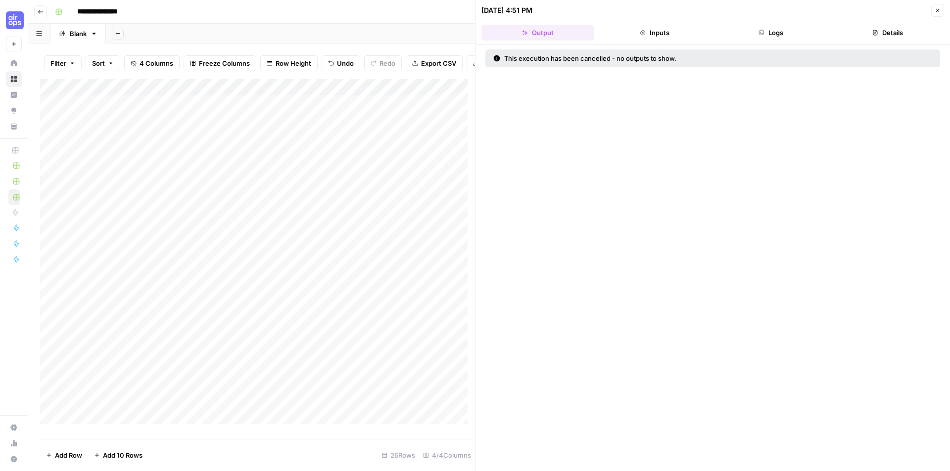
click at [302, 96] on div "Add Column" at bounding box center [257, 255] width 435 height 353
click at [305, 95] on div "Add Column" at bounding box center [257, 255] width 435 height 353
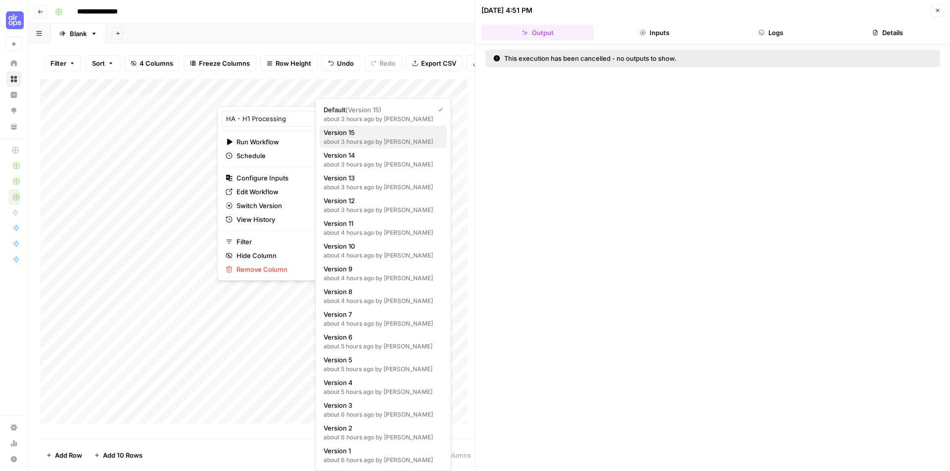
click at [389, 138] on div "about 3 hours ago by Holly Anderson" at bounding box center [382, 141] width 119 height 9
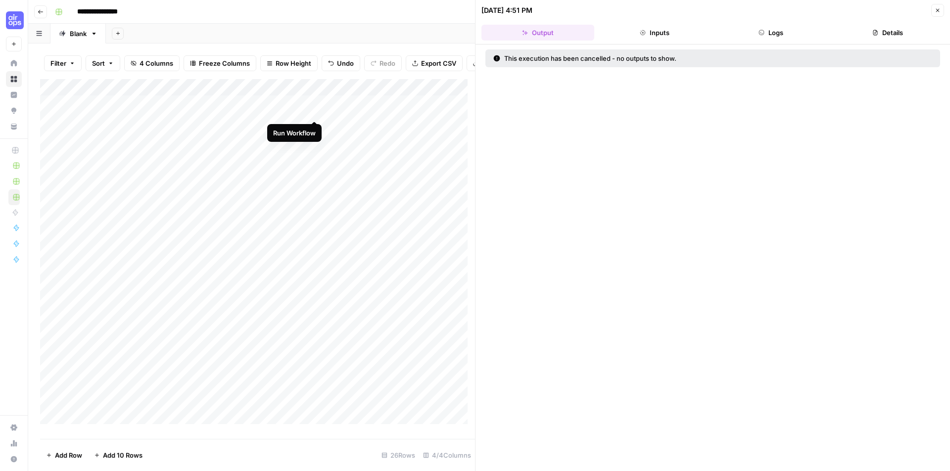
click at [317, 110] on div "Add Column" at bounding box center [257, 255] width 435 height 353
click at [691, 33] on button "Inputs" at bounding box center [654, 33] width 113 height 16
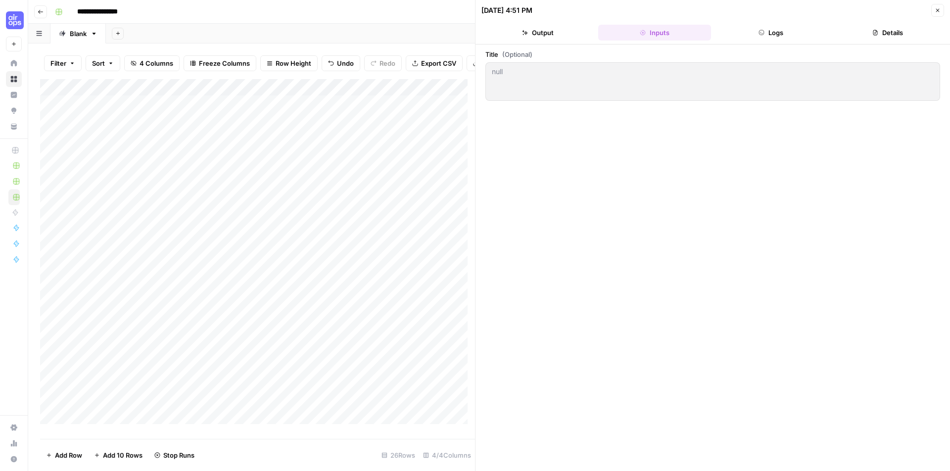
click at [792, 35] on button "Logs" at bounding box center [771, 33] width 113 height 16
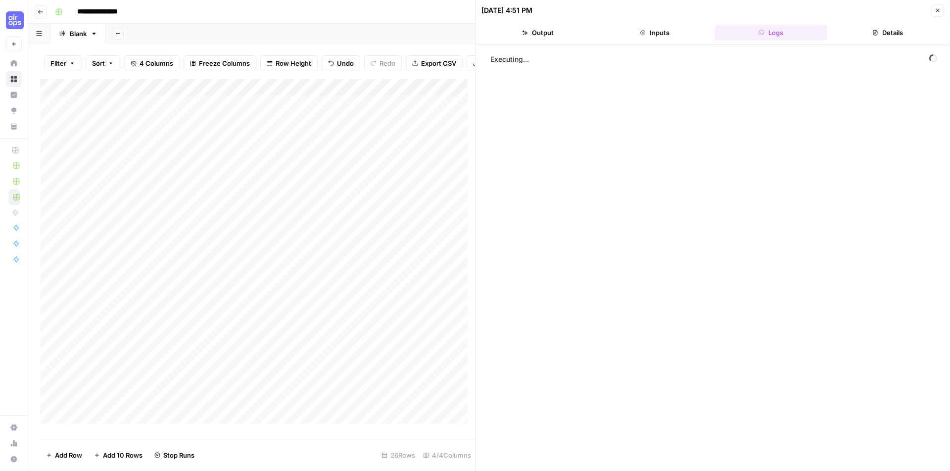
click at [897, 28] on button "Details" at bounding box center [887, 33] width 113 height 16
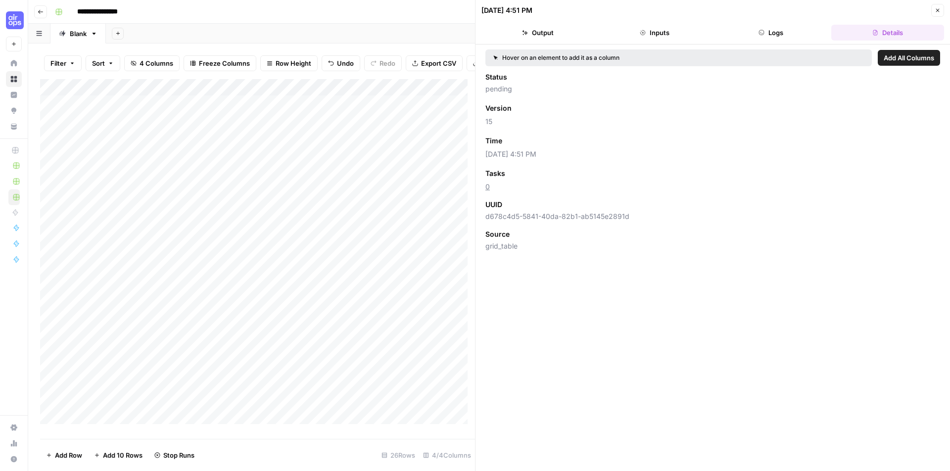
click at [781, 27] on button "Logs" at bounding box center [771, 33] width 113 height 16
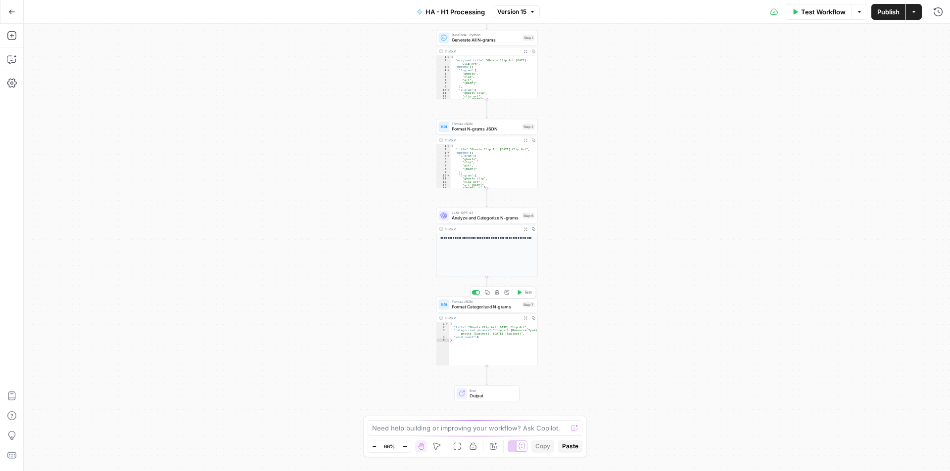
click at [477, 307] on span "Format Categorized N-grams" at bounding box center [486, 307] width 68 height 6
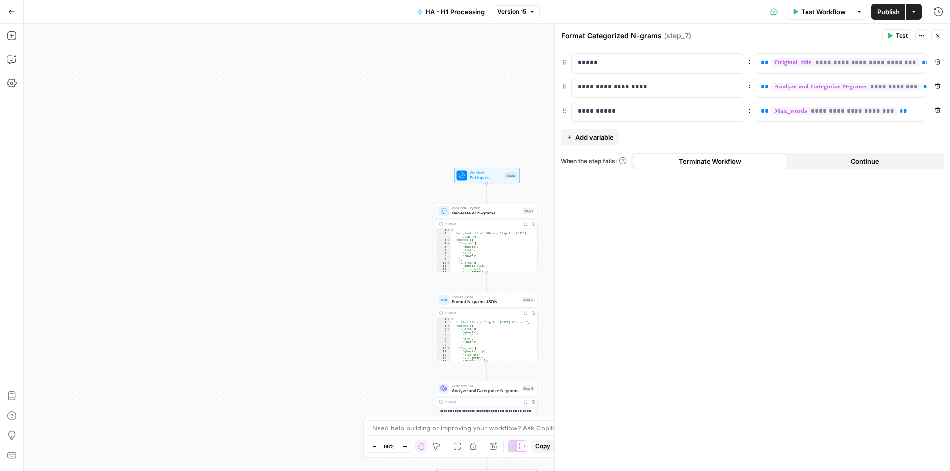
click at [14, 18] on button "Go Back" at bounding box center [12, 12] width 18 height 18
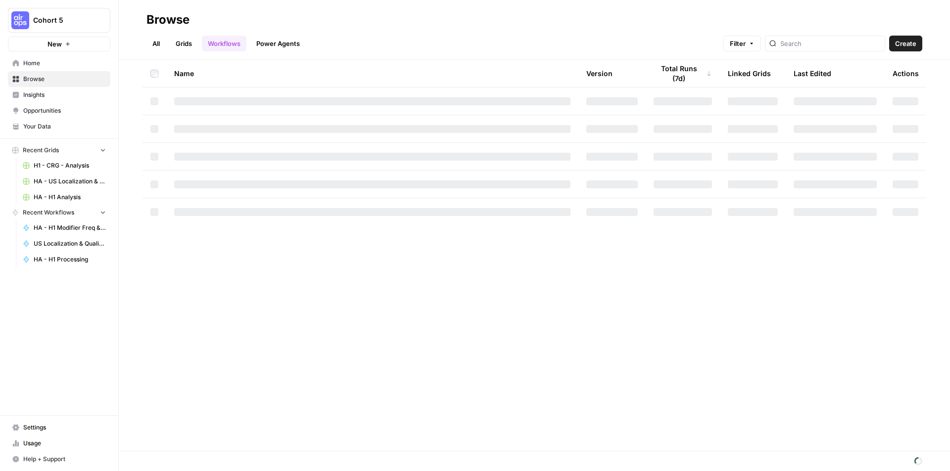
click at [57, 168] on span "H1 - CRG - Analysis" at bounding box center [70, 165] width 72 height 9
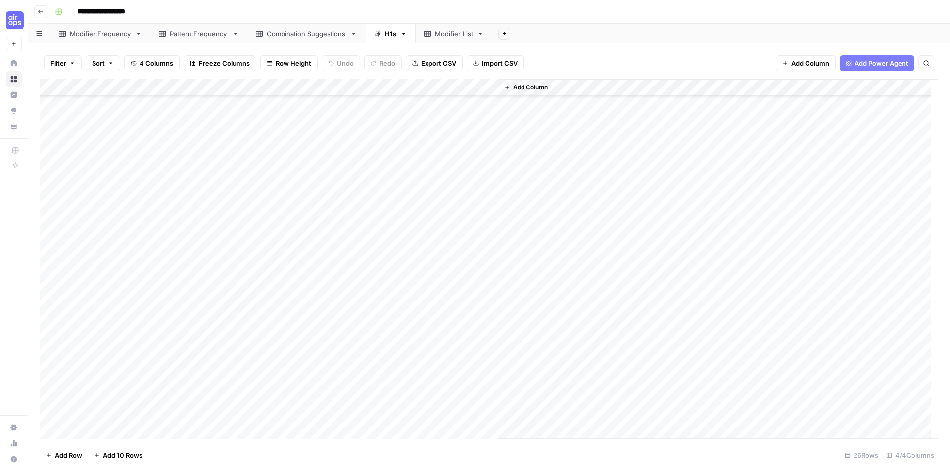
scroll to position [110, 0]
click at [137, 315] on span "Duplicate 1 row" at bounding box center [133, 318] width 79 height 10
click at [272, 413] on div "Add Column" at bounding box center [489, 259] width 898 height 360
click at [316, 412] on div "Add Column" at bounding box center [489, 259] width 898 height 360
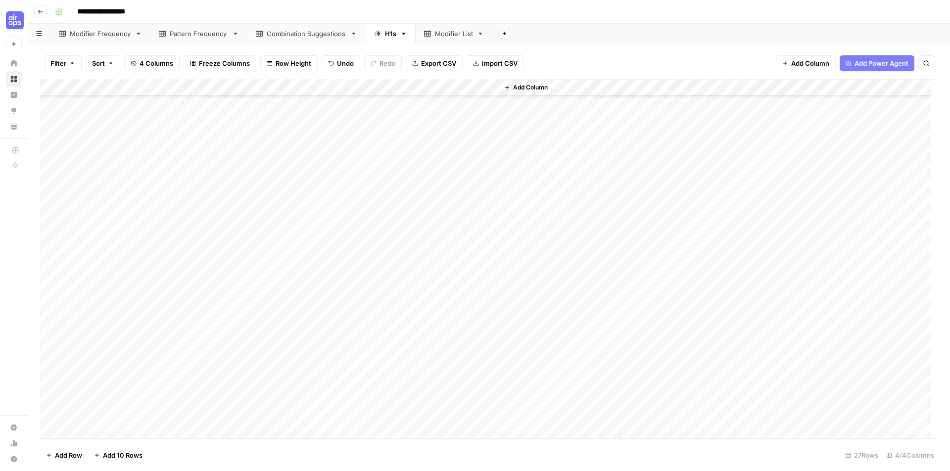
click at [39, 9] on icon "button" at bounding box center [41, 12] width 6 height 6
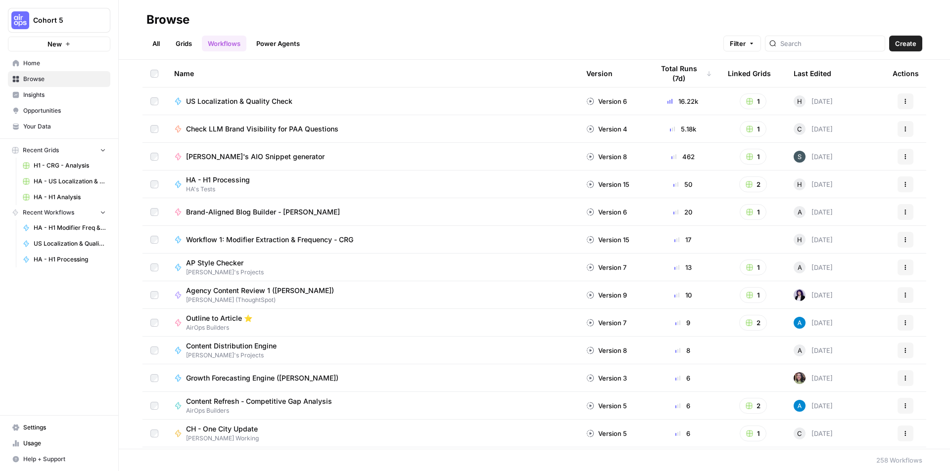
click at [61, 450] on link "Usage" at bounding box center [59, 444] width 102 height 16
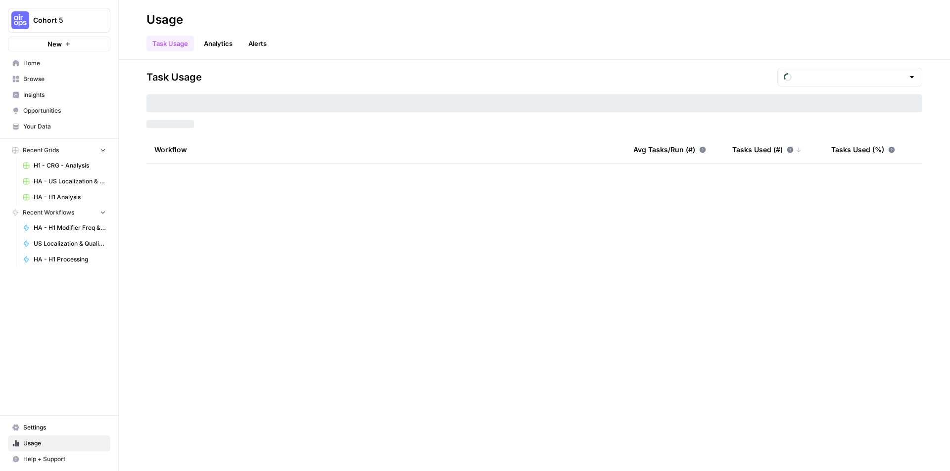
type input "September Tasks"
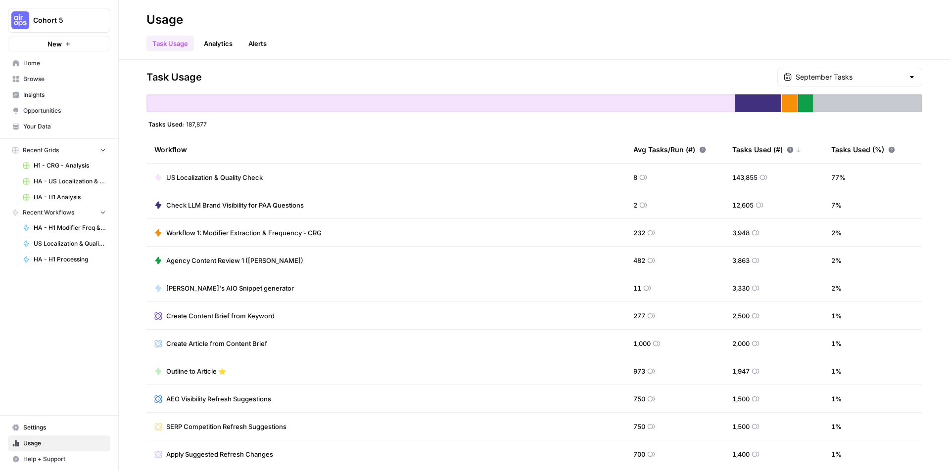
click at [73, 62] on span "Home" at bounding box center [64, 63] width 83 height 9
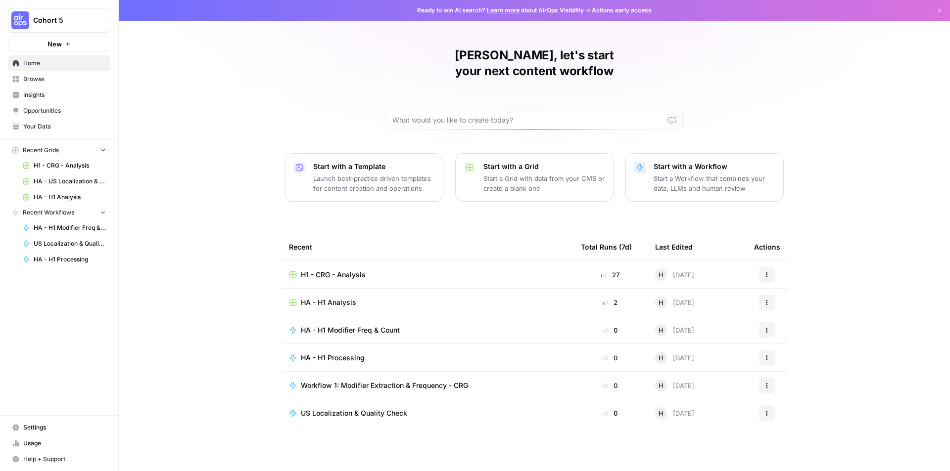
click at [425, 298] on div "HA - H1 Analysis" at bounding box center [427, 303] width 276 height 10
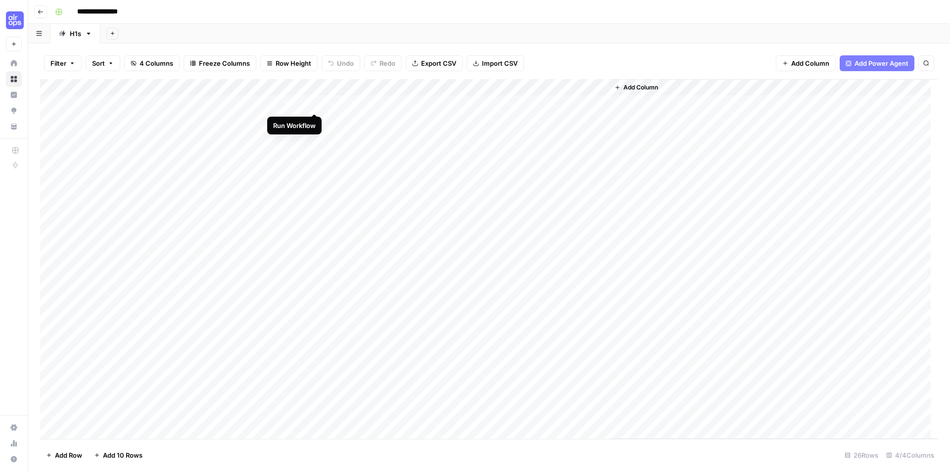
click at [317, 104] on div "Add Column" at bounding box center [489, 259] width 898 height 360
click at [493, 101] on div "Add Column" at bounding box center [489, 259] width 898 height 360
click at [390, 101] on div "Add Column" at bounding box center [489, 259] width 898 height 360
click at [314, 101] on div "Add Column" at bounding box center [489, 259] width 898 height 360
click at [514, 108] on div "Add Column" at bounding box center [489, 259] width 898 height 360
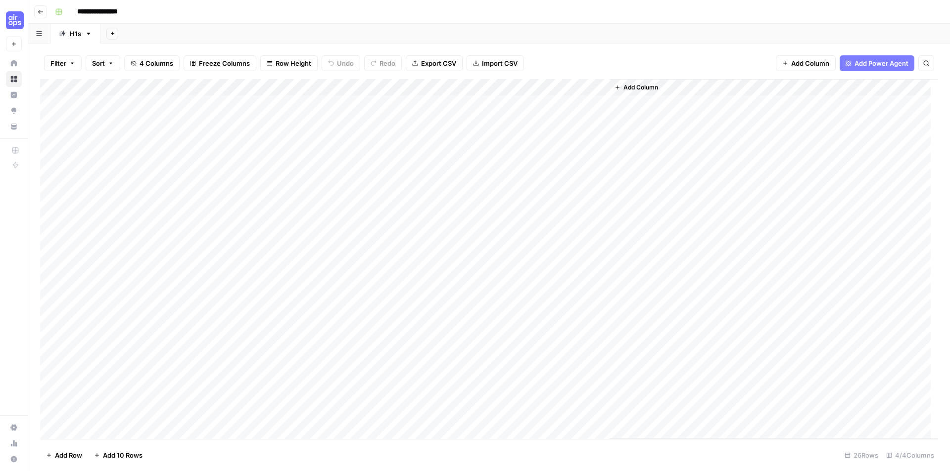
click at [681, 125] on div "Add Column" at bounding box center [773, 259] width 329 height 360
click at [672, 278] on div "Add Column" at bounding box center [773, 259] width 329 height 360
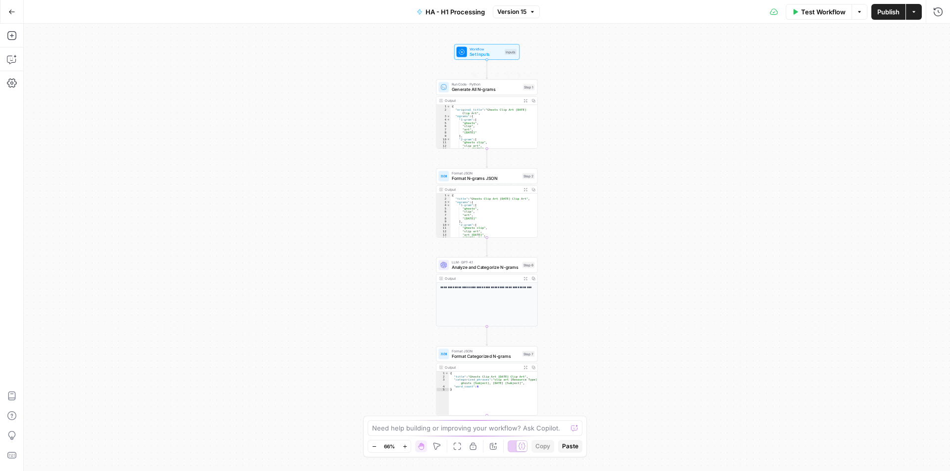
click at [470, 91] on span "Generate All N-grams" at bounding box center [486, 89] width 69 height 6
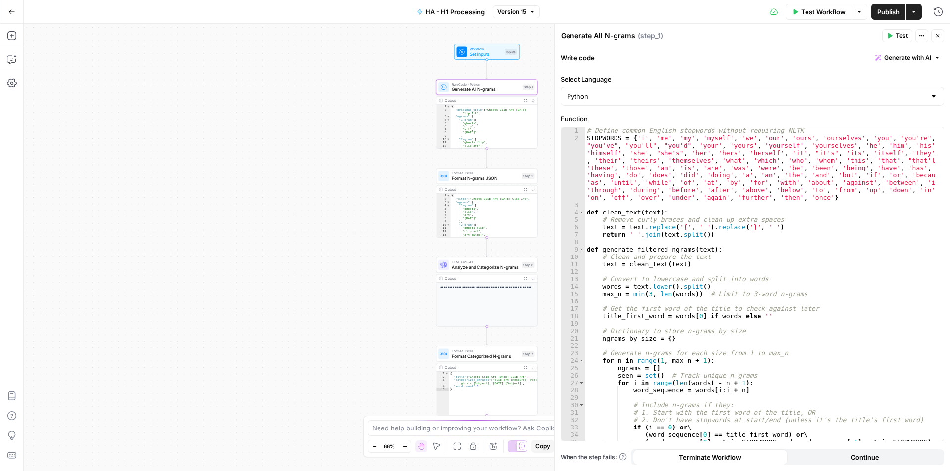
click at [483, 53] on span "Set Inputs" at bounding box center [485, 54] width 32 height 6
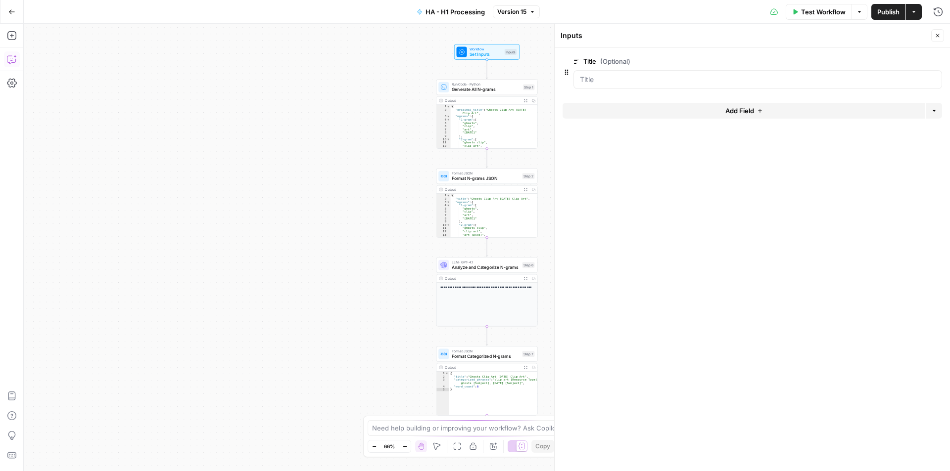
click at [9, 56] on icon "button" at bounding box center [11, 60] width 8 height 8
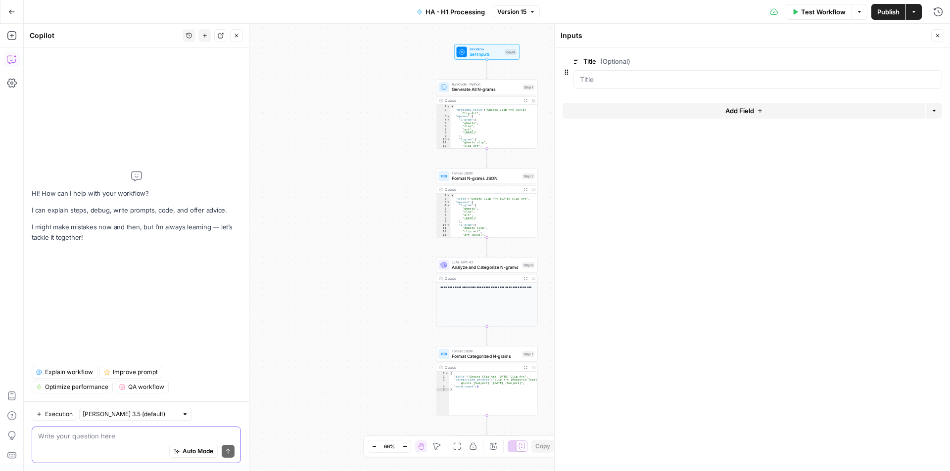
click at [91, 438] on textarea at bounding box center [136, 436] width 196 height 10
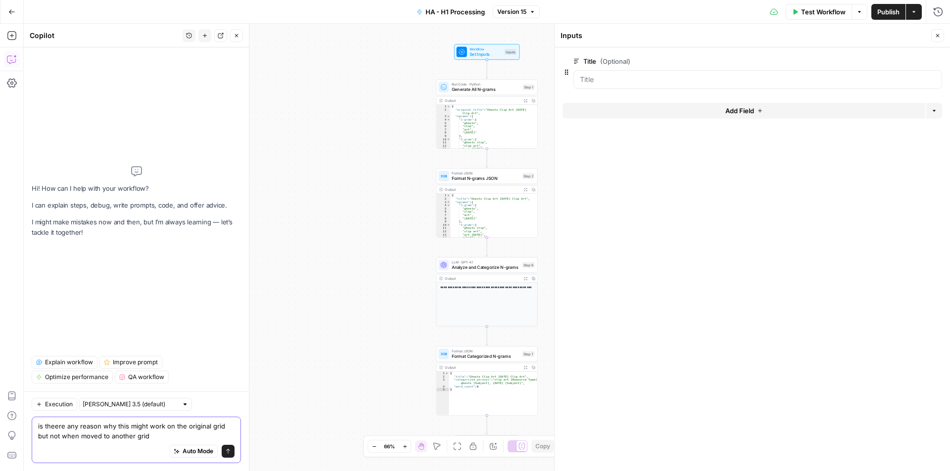
type textarea "is theere any reason why this might work on the original grid but not when move…"
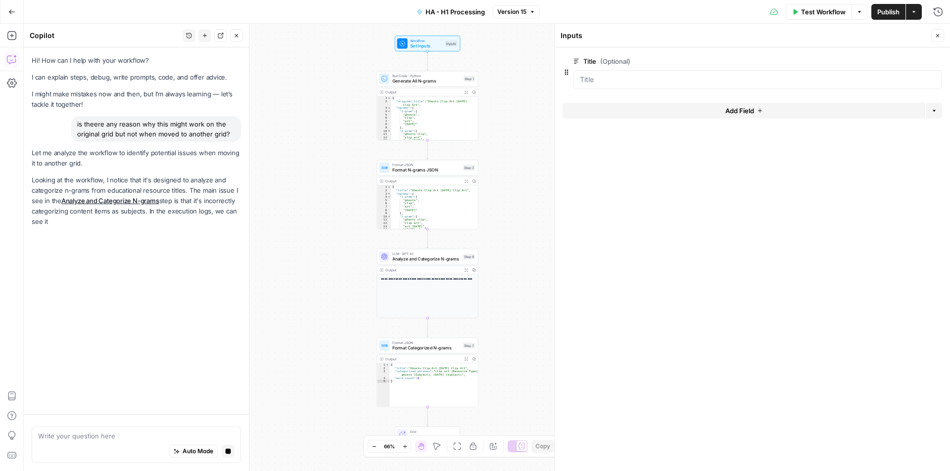
drag, startPoint x: 390, startPoint y: 300, endPoint x: 330, endPoint y: 293, distance: 59.8
click at [330, 293] on div "Workflow Set Inputs Inputs Run Code · Python Generate All N-grams Step 1 Output…" at bounding box center [487, 248] width 926 height 448
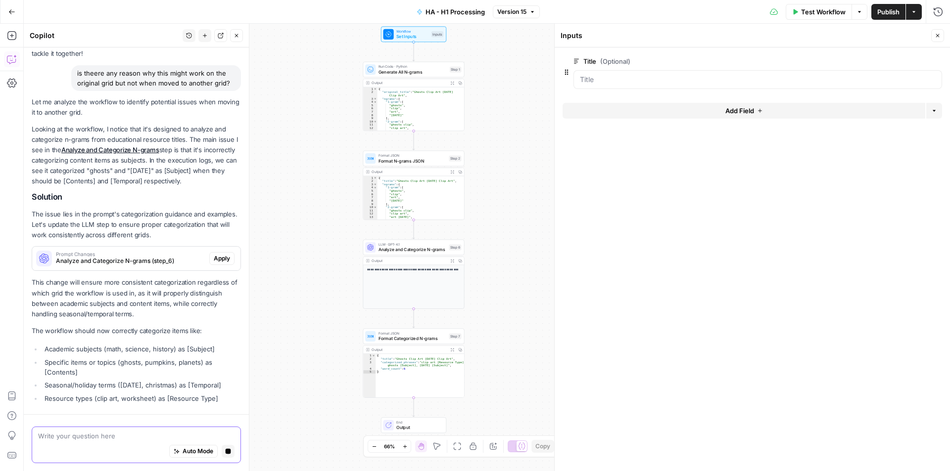
click at [159, 436] on textarea at bounding box center [136, 436] width 196 height 10
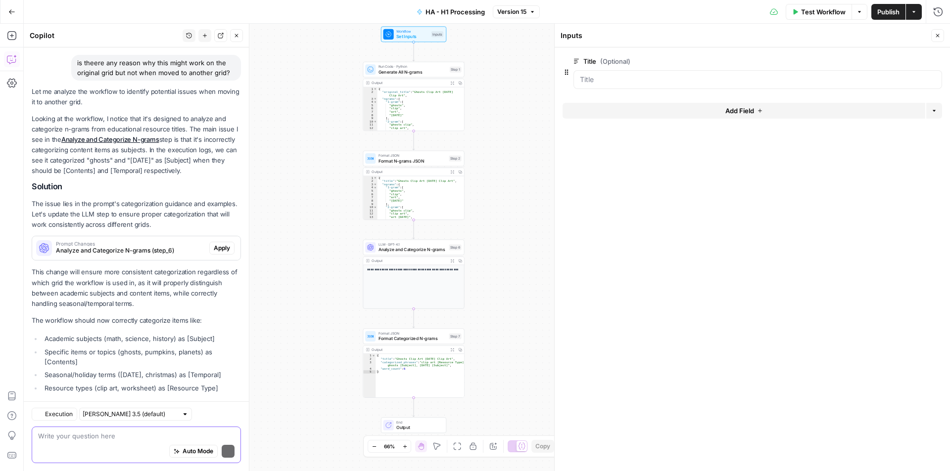
scroll to position [90, 0]
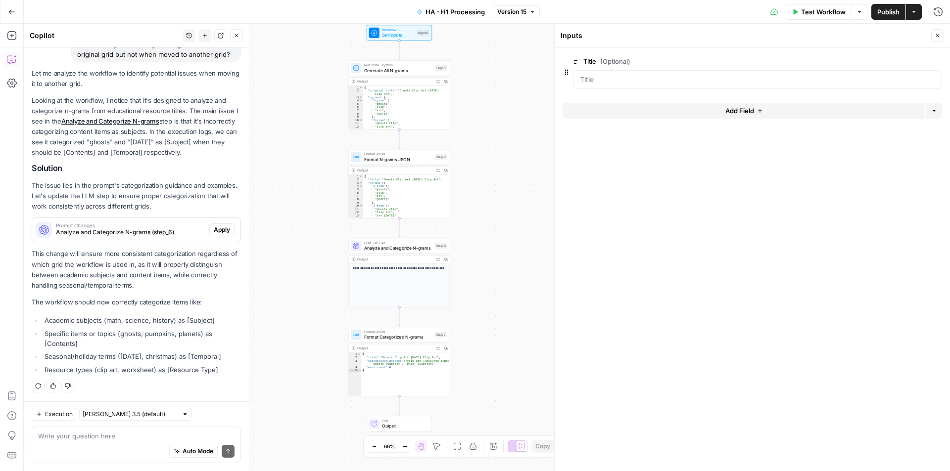
drag, startPoint x: 523, startPoint y: 116, endPoint x: 507, endPoint y: 101, distance: 22.1
click at [507, 101] on div "Workflow Set Inputs Inputs Run Code · Python Generate All N-grams Step 1 Output…" at bounding box center [487, 248] width 926 height 448
click at [12, 10] on icon "button" at bounding box center [11, 11] width 7 height 7
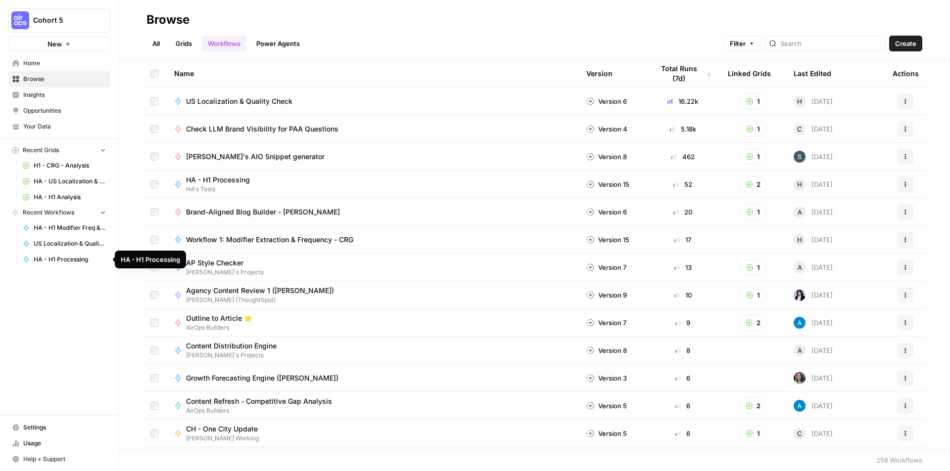
click at [71, 259] on span "HA - H1 Processing" at bounding box center [70, 259] width 72 height 9
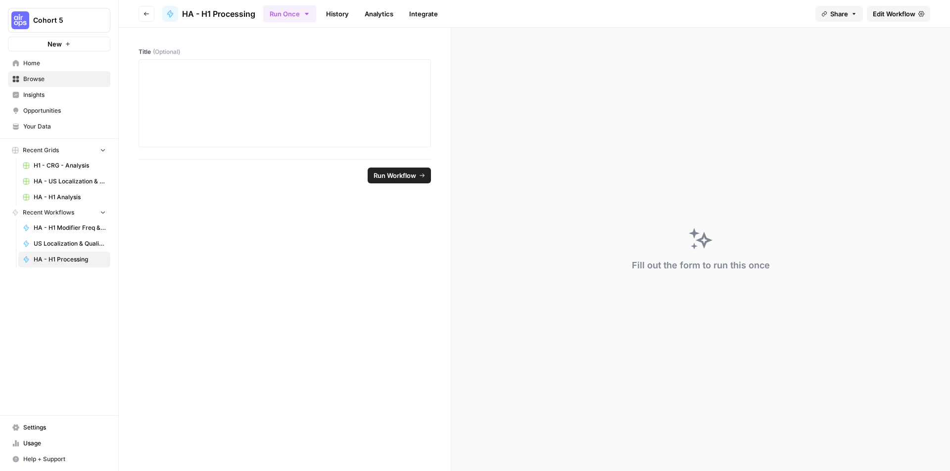
click at [912, 9] on span "Edit Workflow" at bounding box center [893, 14] width 43 height 10
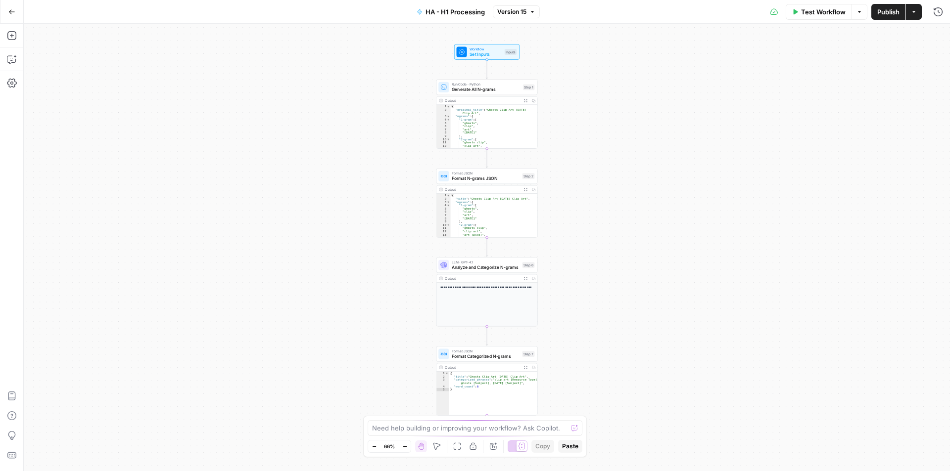
click at [481, 53] on span "Set Inputs" at bounding box center [485, 54] width 32 height 6
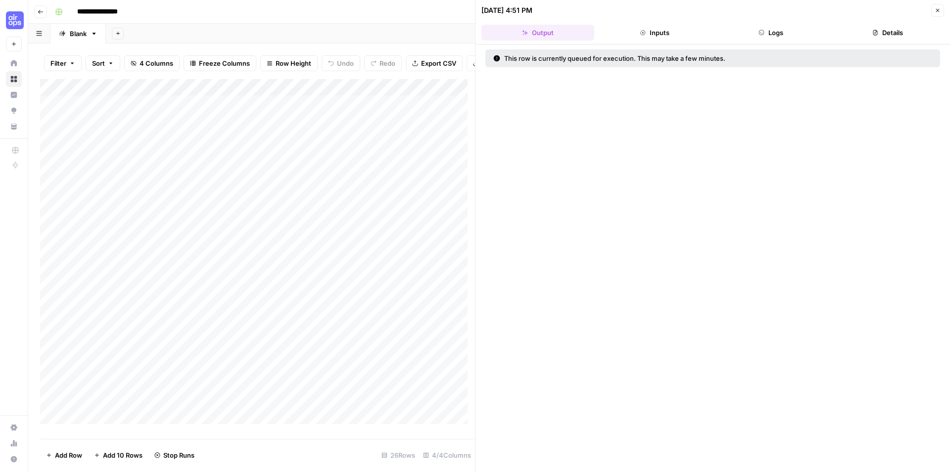
click at [675, 26] on button "Inputs" at bounding box center [654, 33] width 113 height 16
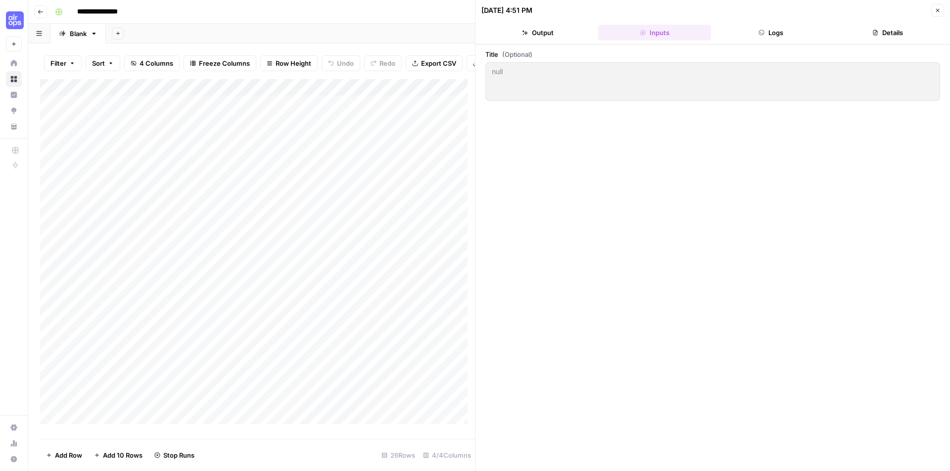
click at [794, 34] on button "Logs" at bounding box center [771, 33] width 113 height 16
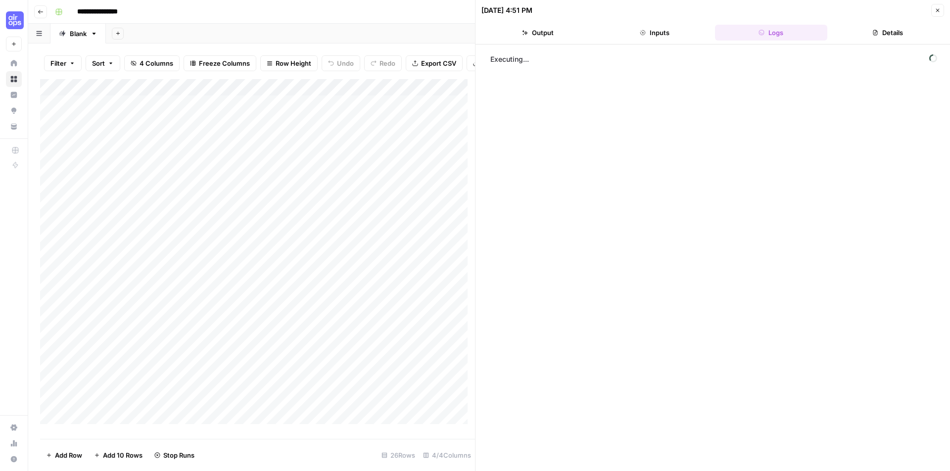
click at [866, 38] on button "Details" at bounding box center [887, 33] width 113 height 16
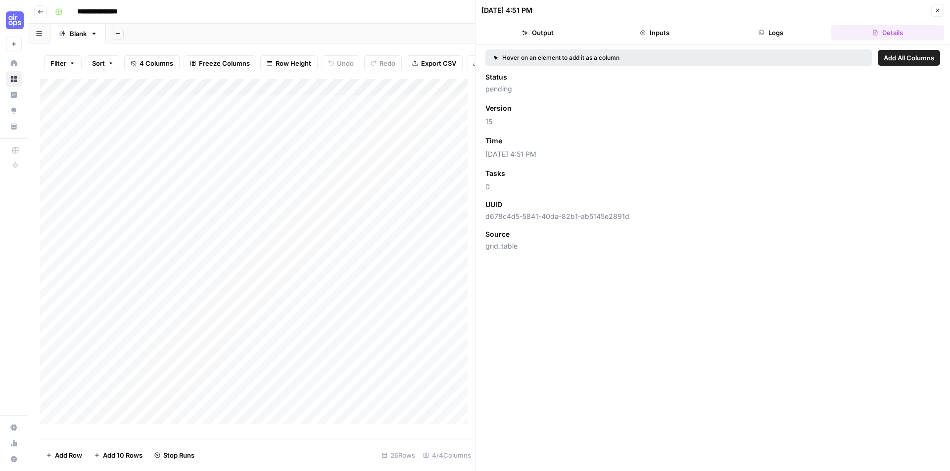
click at [775, 24] on header "[DATE] 4:51 PM Close Output Inputs Logs Details" at bounding box center [712, 22] width 474 height 45
click at [776, 34] on button "Logs" at bounding box center [771, 33] width 113 height 16
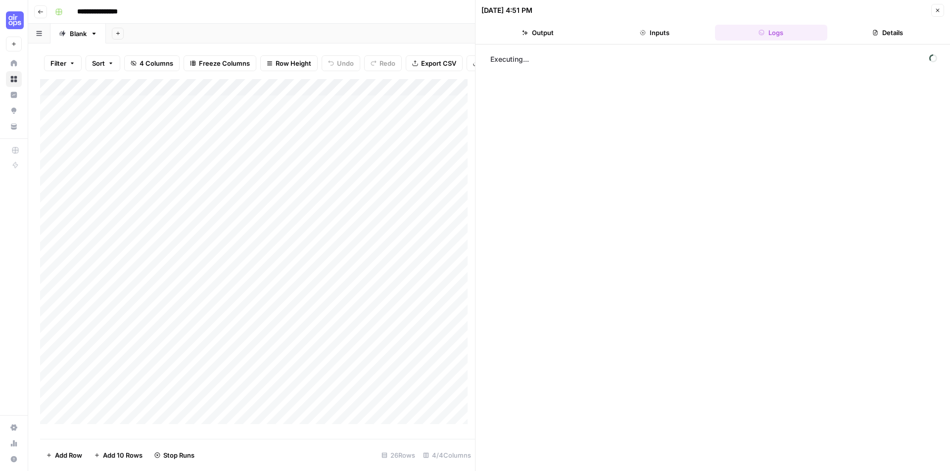
click at [764, 55] on span "Executing..." at bounding box center [713, 59] width 453 height 16
click at [942, 54] on div "Executing..." at bounding box center [712, 258] width 474 height 427
click at [84, 40] on link "Blank" at bounding box center [77, 34] width 55 height 20
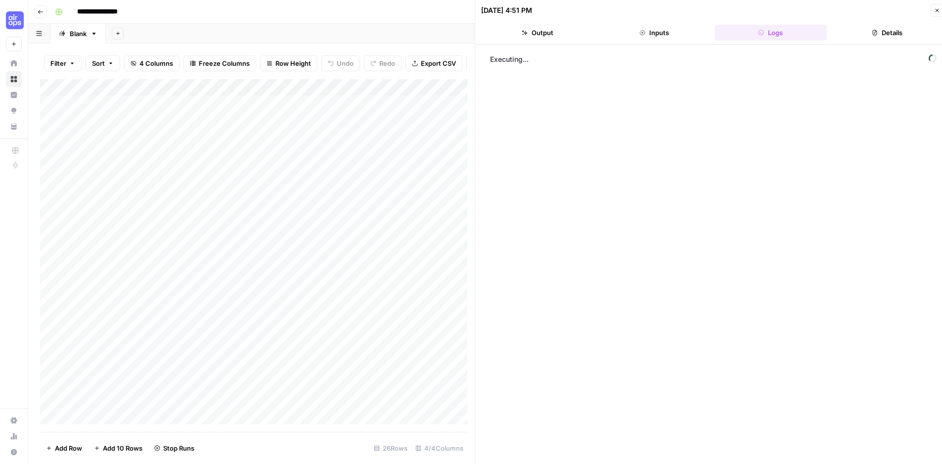
click at [84, 40] on link "Blank" at bounding box center [77, 34] width 55 height 20
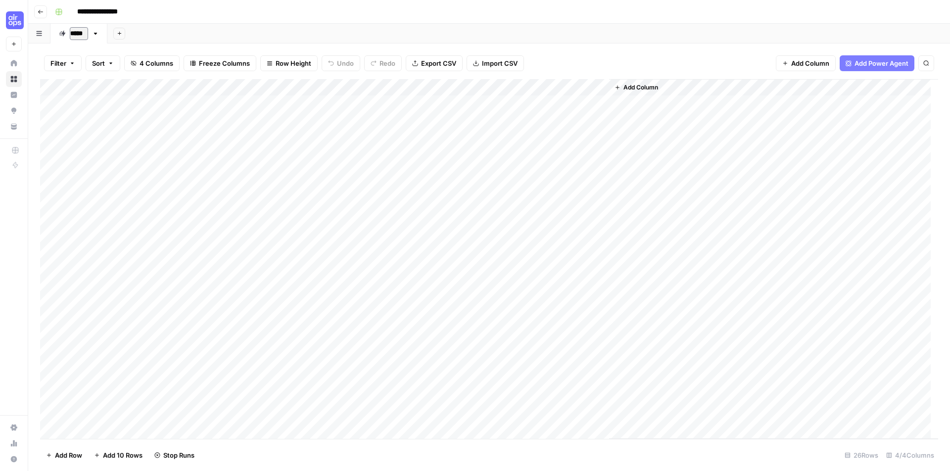
click at [80, 38] on input "*****" at bounding box center [79, 33] width 18 height 13
click at [78, 35] on div "Blank" at bounding box center [78, 34] width 17 height 10
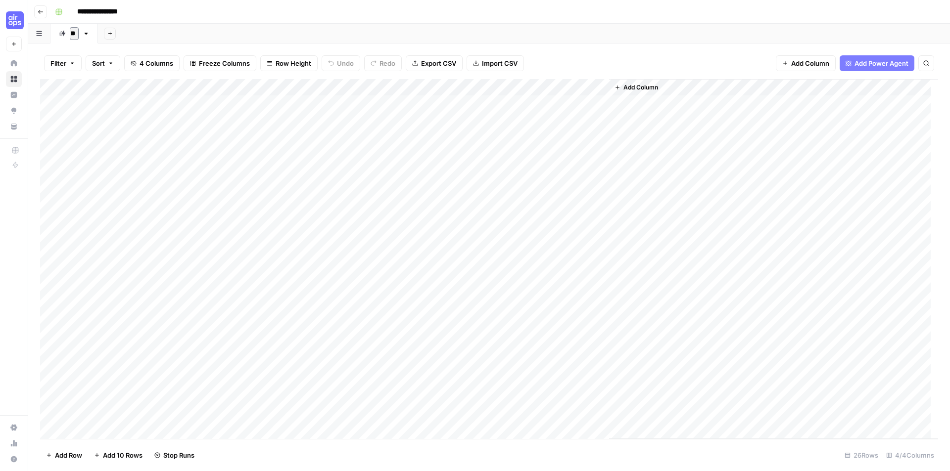
type input "***"
click at [316, 104] on div "Add Column" at bounding box center [489, 259] width 898 height 360
click at [49, 105] on div "Add Column" at bounding box center [489, 259] width 898 height 360
click at [42, 103] on div "Add Column" at bounding box center [489, 259] width 898 height 360
click at [49, 106] on div "Add Column" at bounding box center [489, 259] width 898 height 360
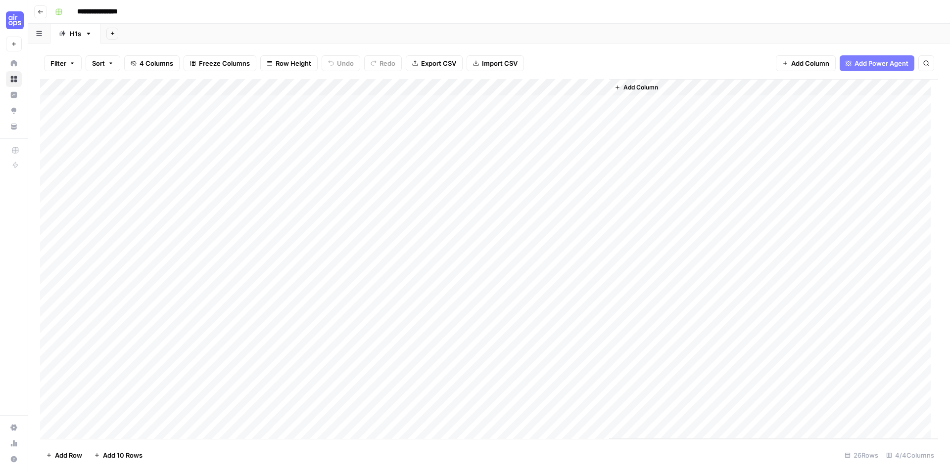
drag, startPoint x: 37, startPoint y: 106, endPoint x: 165, endPoint y: 100, distance: 128.3
click at [108, 145] on span "Duplicate 1 row" at bounding box center [133, 150] width 79 height 10
click at [231, 122] on div "Add Column" at bounding box center [489, 259] width 898 height 360
click at [303, 117] on div "Add Column" at bounding box center [489, 259] width 898 height 360
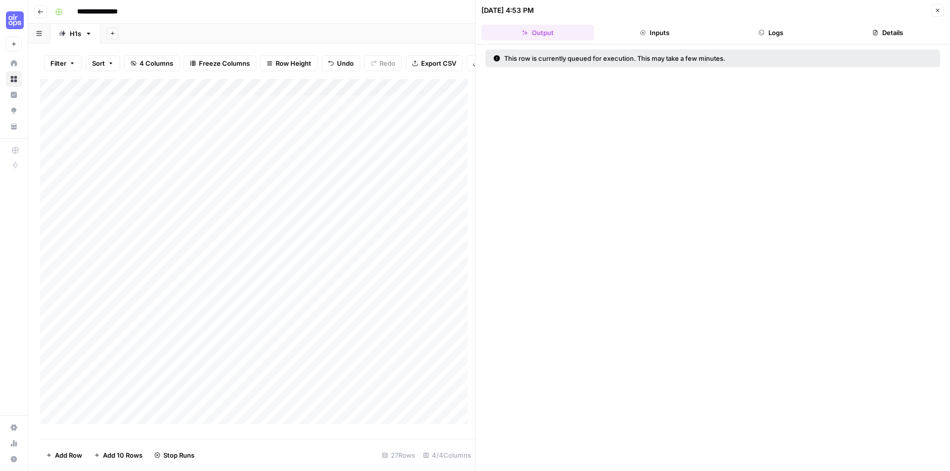
click at [685, 28] on button "Inputs" at bounding box center [654, 33] width 113 height 16
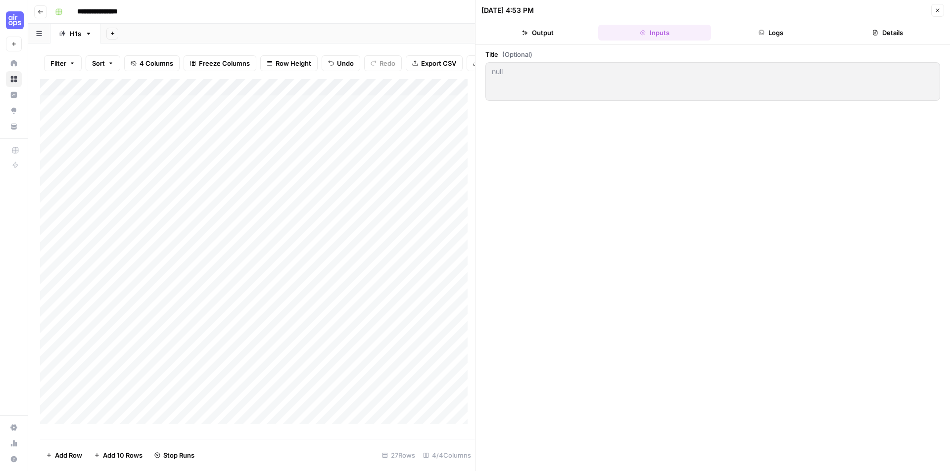
click at [774, 29] on button "Logs" at bounding box center [771, 33] width 113 height 16
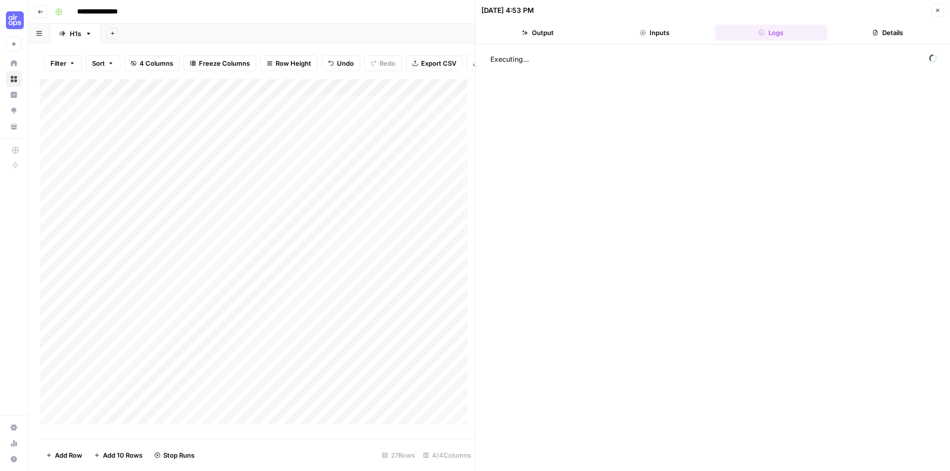
click at [935, 57] on icon at bounding box center [933, 58] width 8 height 8
click at [935, 57] on icon at bounding box center [933, 58] width 10 height 10
click at [907, 37] on button "Details" at bounding box center [887, 33] width 113 height 16
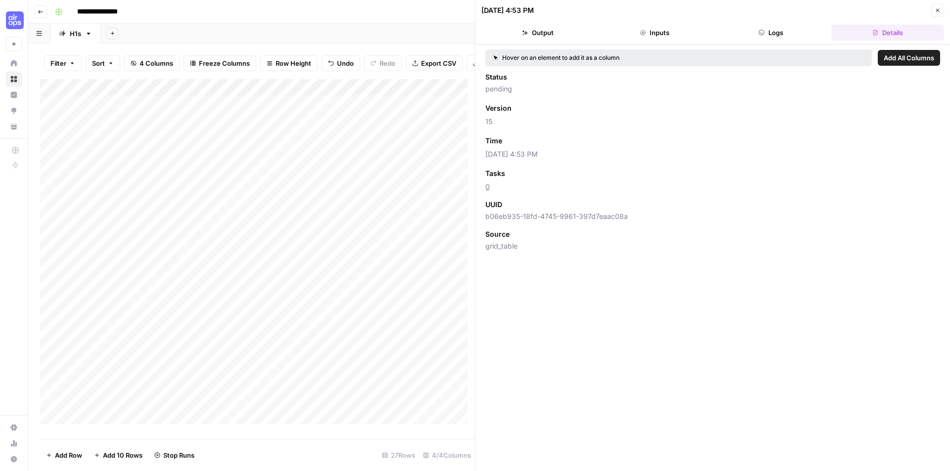
click at [498, 60] on icon at bounding box center [495, 57] width 5 height 5
click at [316, 126] on div "Add Column" at bounding box center [257, 255] width 435 height 353
click at [67, 126] on div "Add Column" at bounding box center [257, 255] width 435 height 353
click at [66, 127] on div "Add Column" at bounding box center [257, 255] width 435 height 353
click at [54, 129] on div "Add Column" at bounding box center [257, 255] width 435 height 353
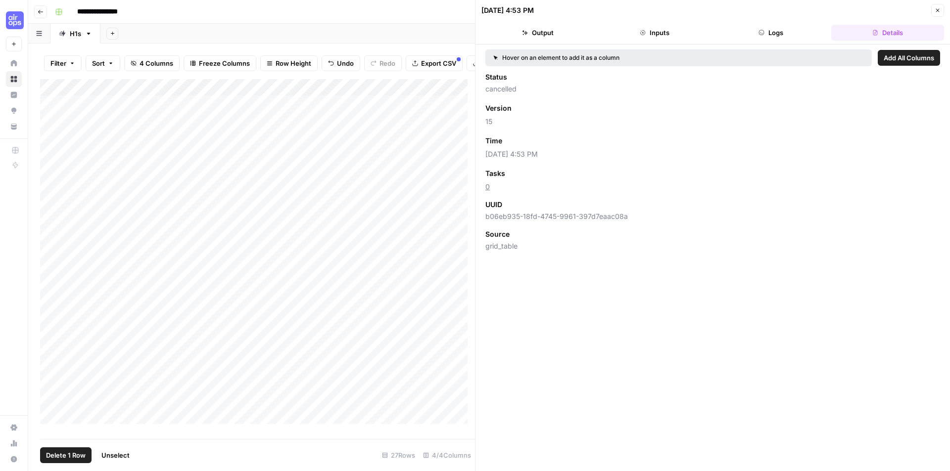
click at [63, 453] on span "Delete 1 Row" at bounding box center [66, 456] width 40 height 10
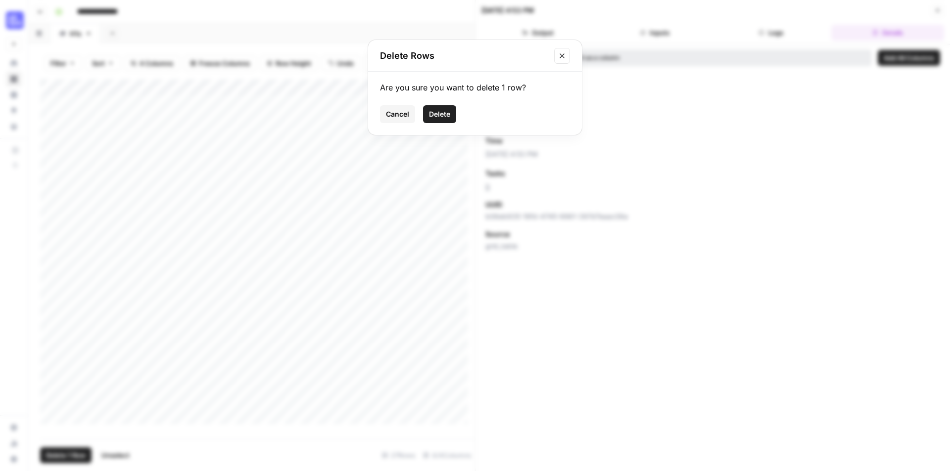
click at [436, 117] on span "Delete" at bounding box center [439, 114] width 21 height 10
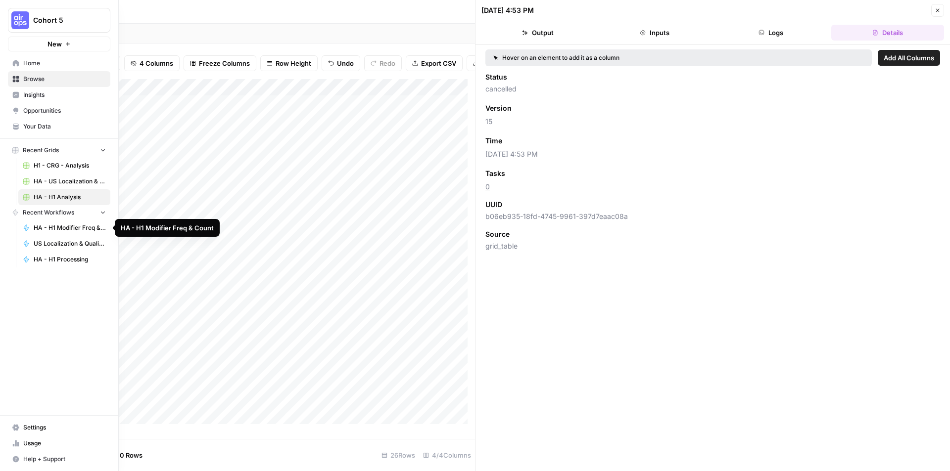
click at [54, 228] on span "HA - H1 Modifier Freq & Count" at bounding box center [70, 228] width 72 height 9
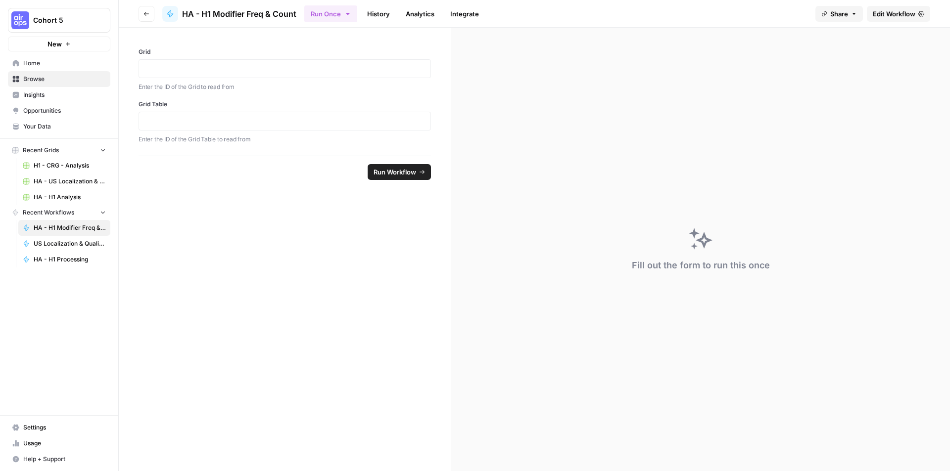
click at [906, 17] on span "Edit Workflow" at bounding box center [893, 14] width 43 height 10
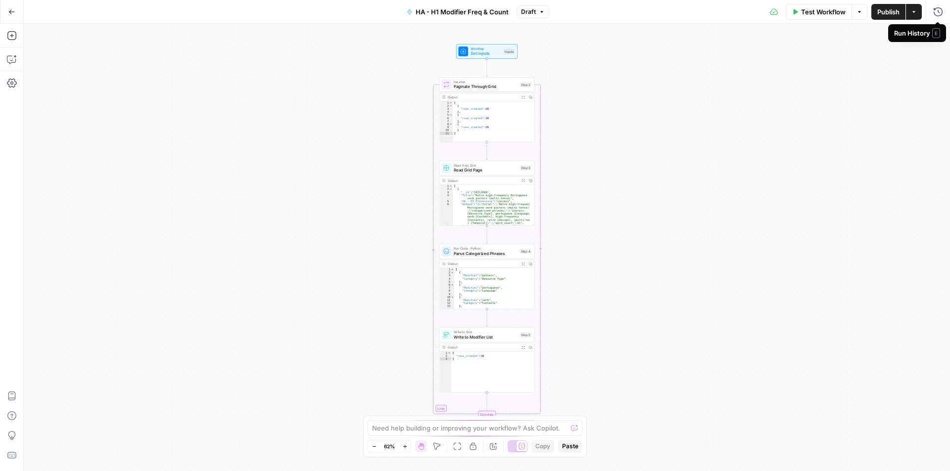
click at [864, 12] on button "Options" at bounding box center [859, 12] width 16 height 16
click at [451, 16] on span "HA - H1 Modifier Freq & Count" at bounding box center [461, 12] width 93 height 10
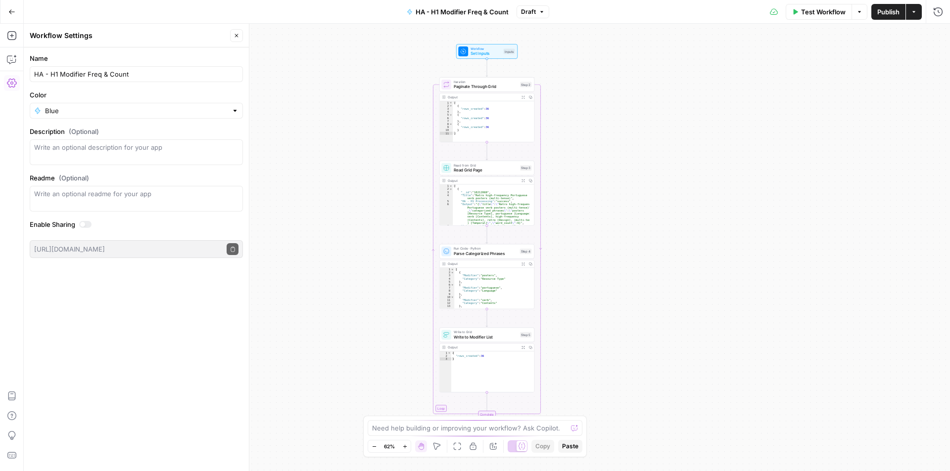
click at [773, 10] on icon at bounding box center [774, 12] width 8 height 8
